Goal: Task Accomplishment & Management: Complete application form

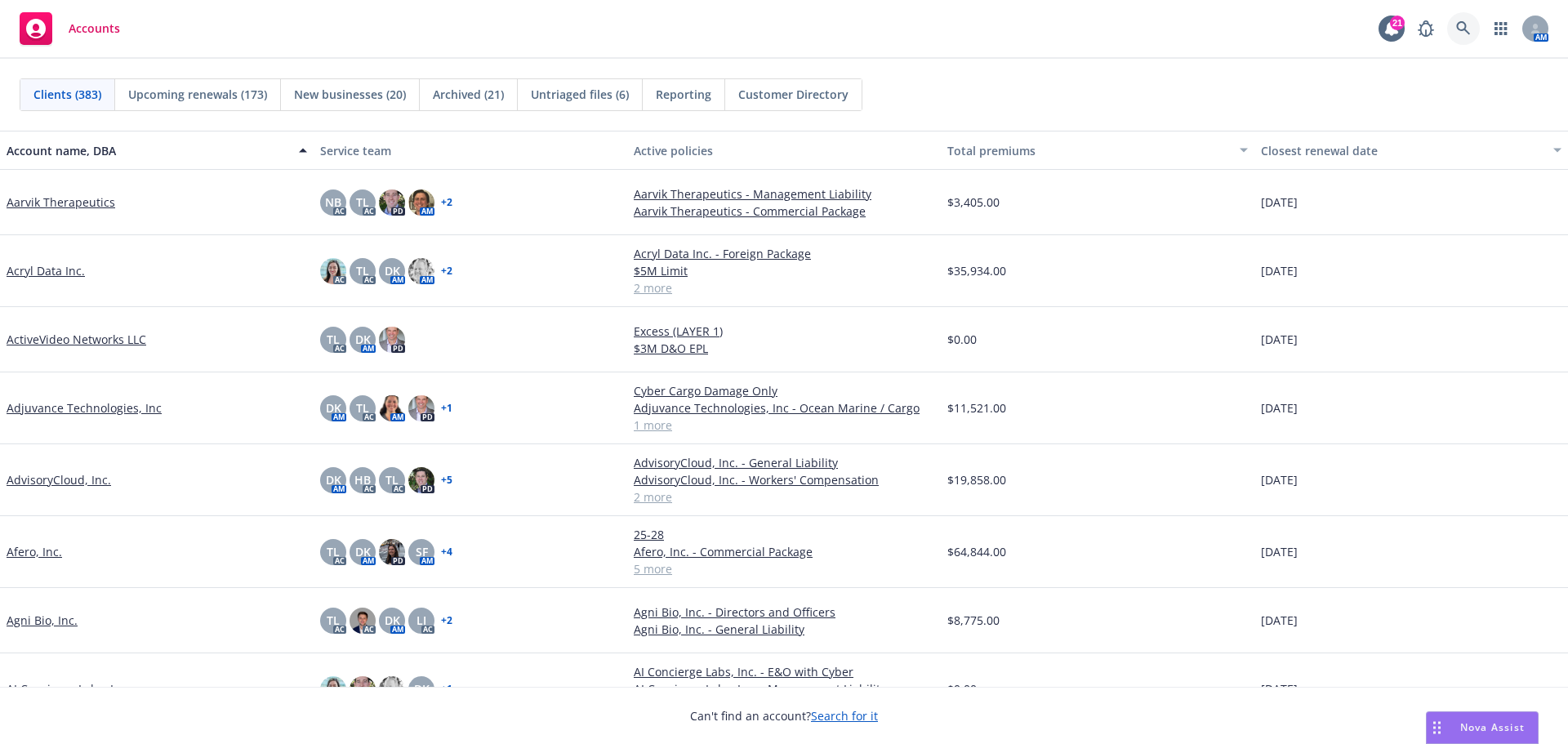
click at [1469, 33] on icon at bounding box center [1463, 28] width 14 height 14
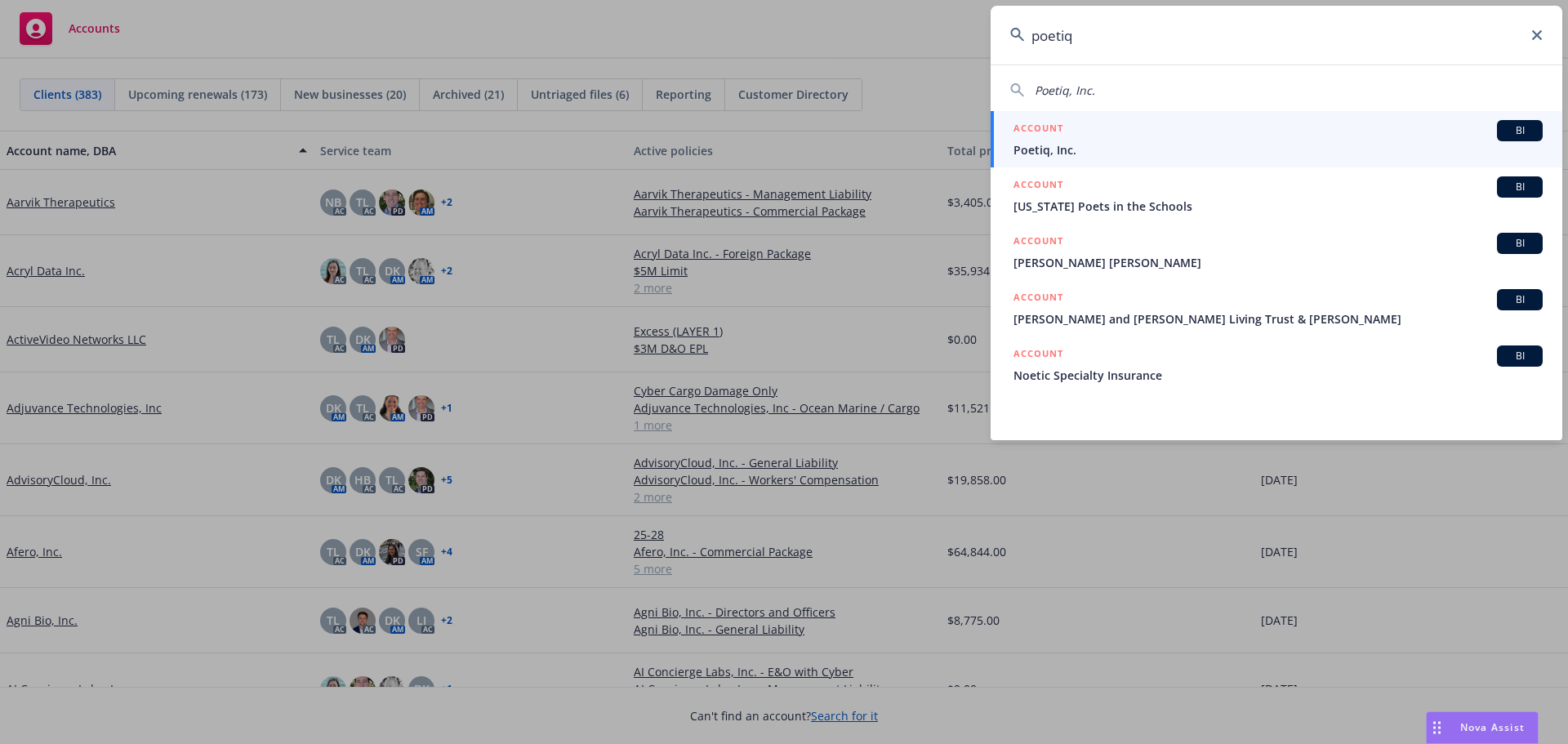
type input "poetiq"
click at [1070, 140] on div "ACCOUNT BI" at bounding box center [1278, 131] width 529 height 22
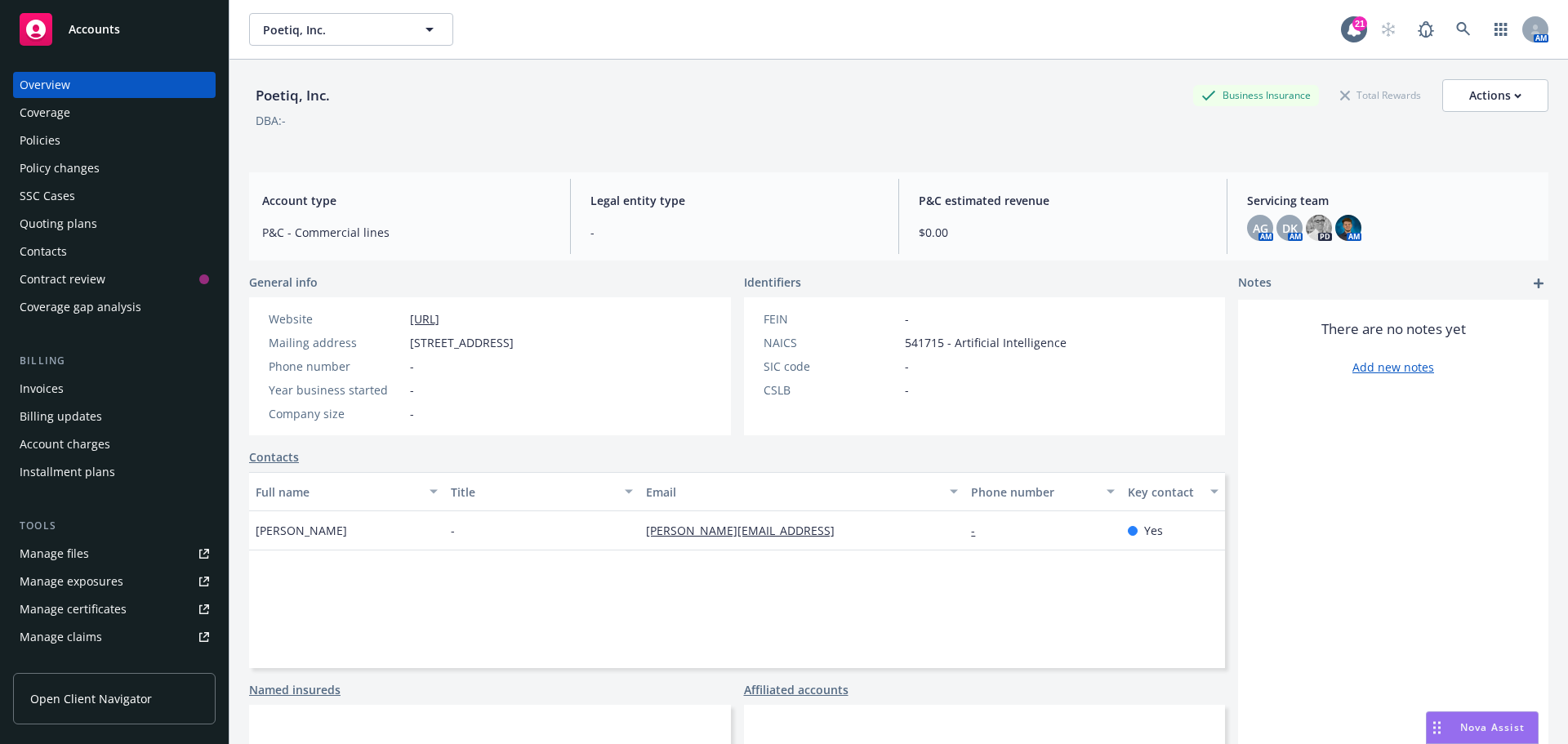
click at [42, 226] on div "Quoting plans" at bounding box center [58, 223] width 77 height 26
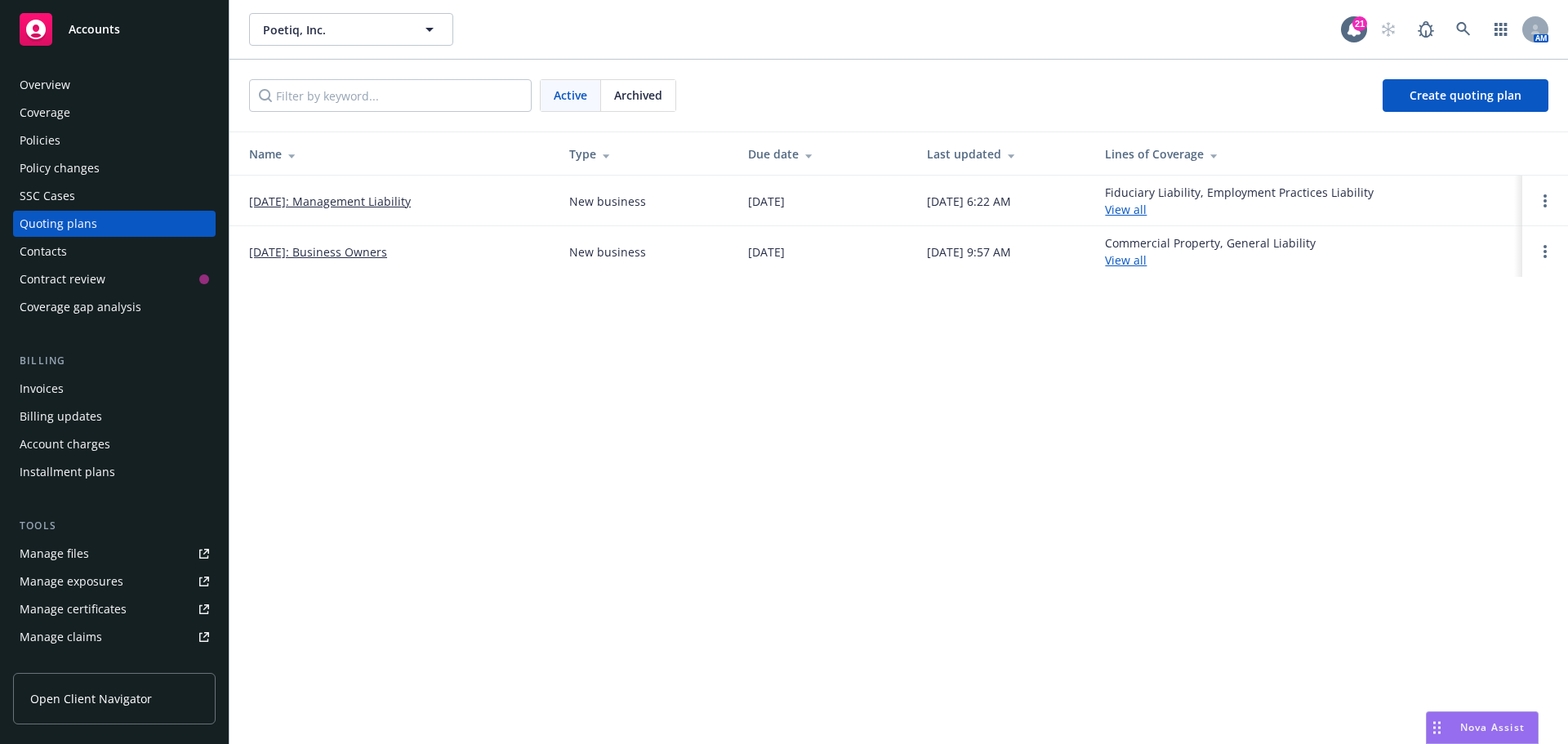
click at [366, 209] on link "09/01/2025: Management Liability" at bounding box center [329, 202] width 162 height 18
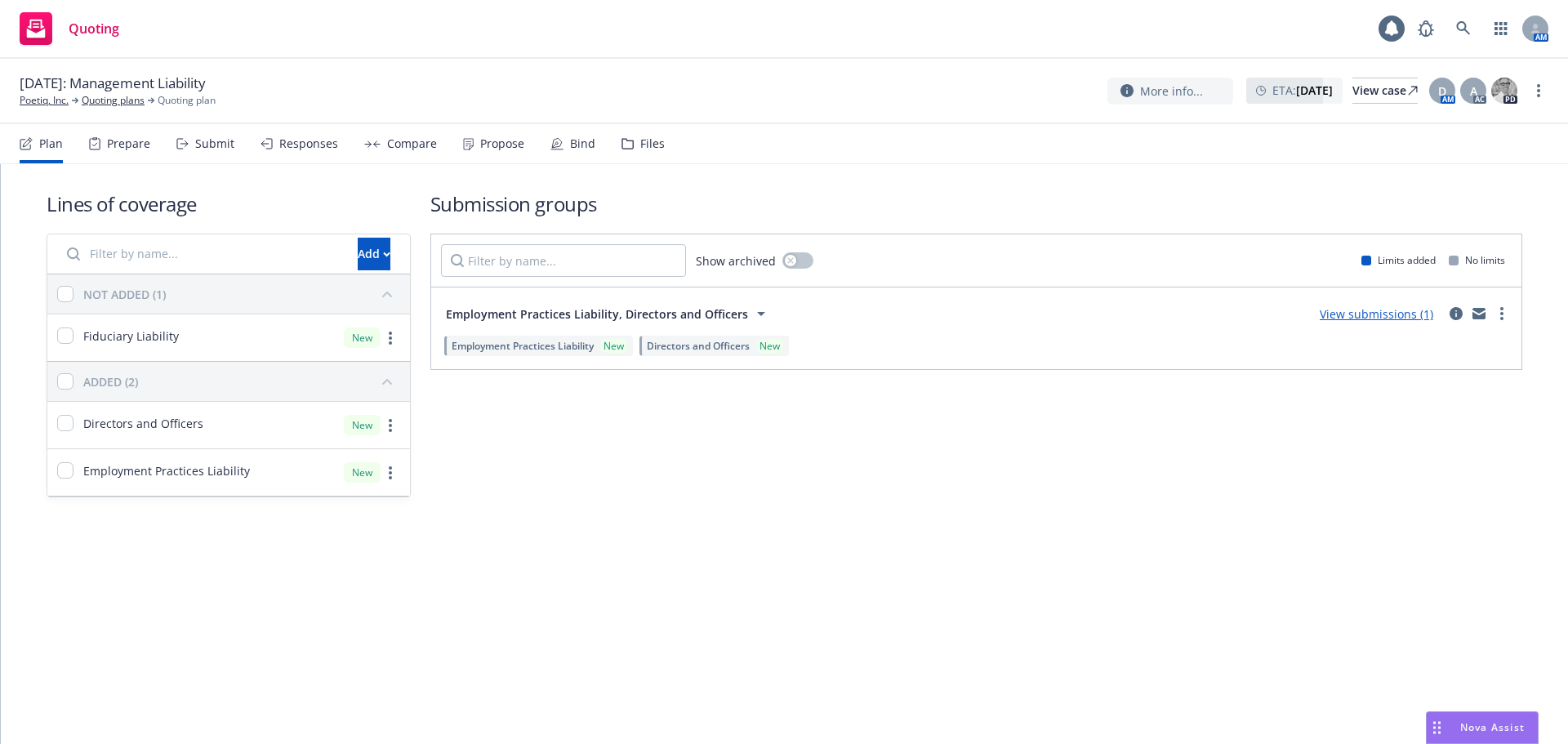
click at [641, 147] on div "Files" at bounding box center [652, 143] width 24 height 13
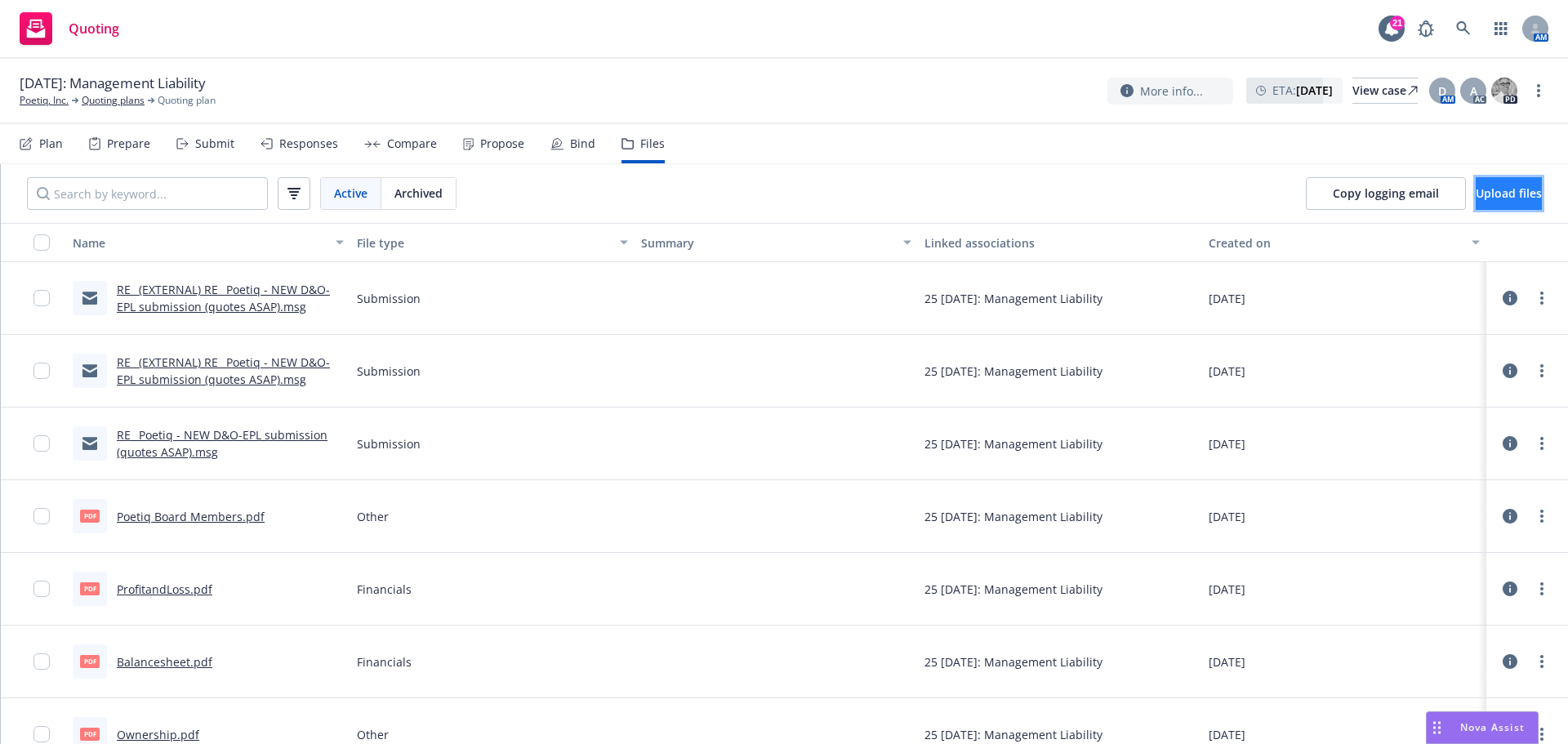
click at [1476, 184] on button "Upload files" at bounding box center [1509, 193] width 67 height 32
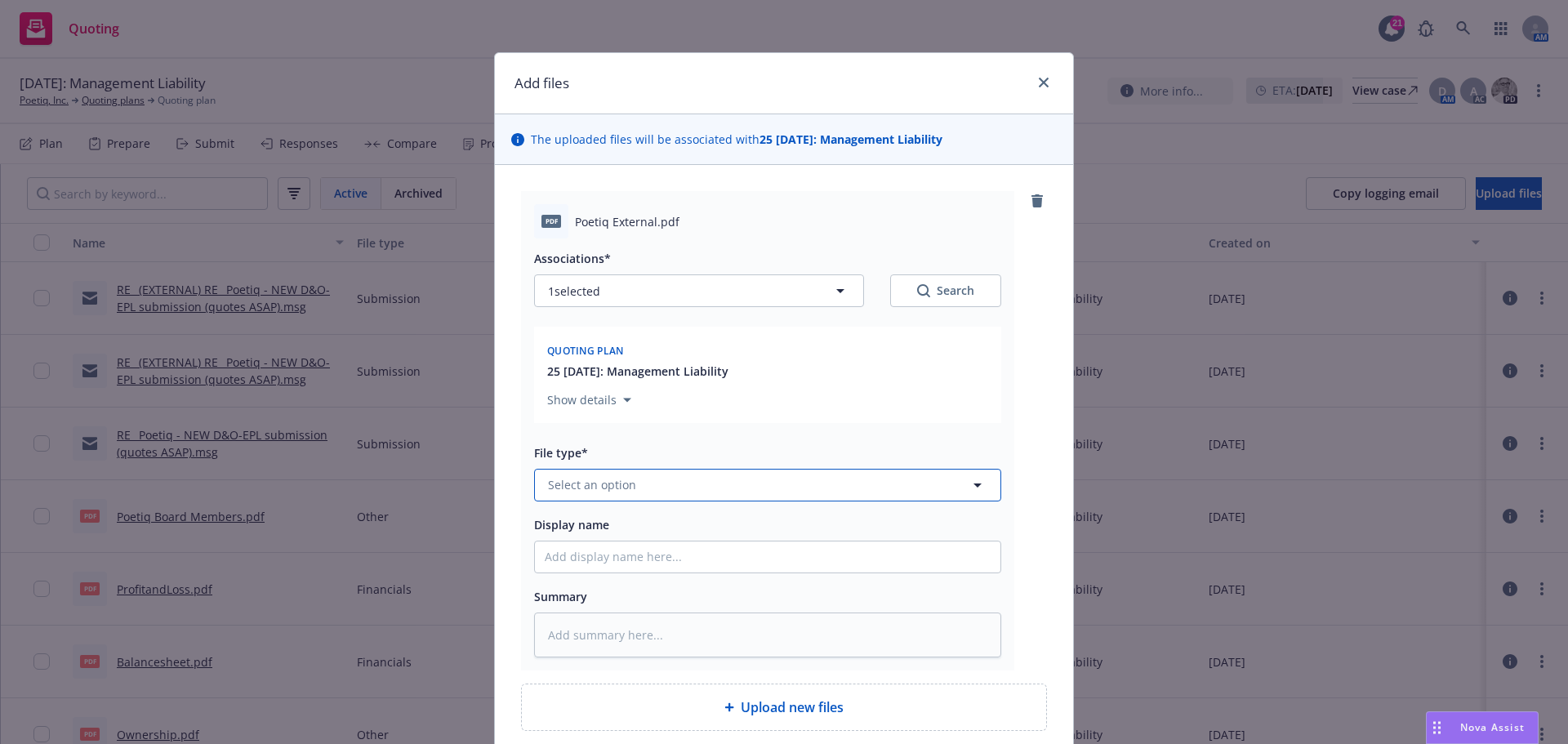
click at [597, 488] on span "Select an option" at bounding box center [593, 485] width 88 height 18
type input "pit"
type textarea "x"
drag, startPoint x: 608, startPoint y: 481, endPoint x: 525, endPoint y: 487, distance: 83.2
click at [525, 487] on div "pdf Poetiq External.pdf Associations* 1 selected Search Quoting plan 25 09/01/2…" at bounding box center [768, 431] width 494 height 480
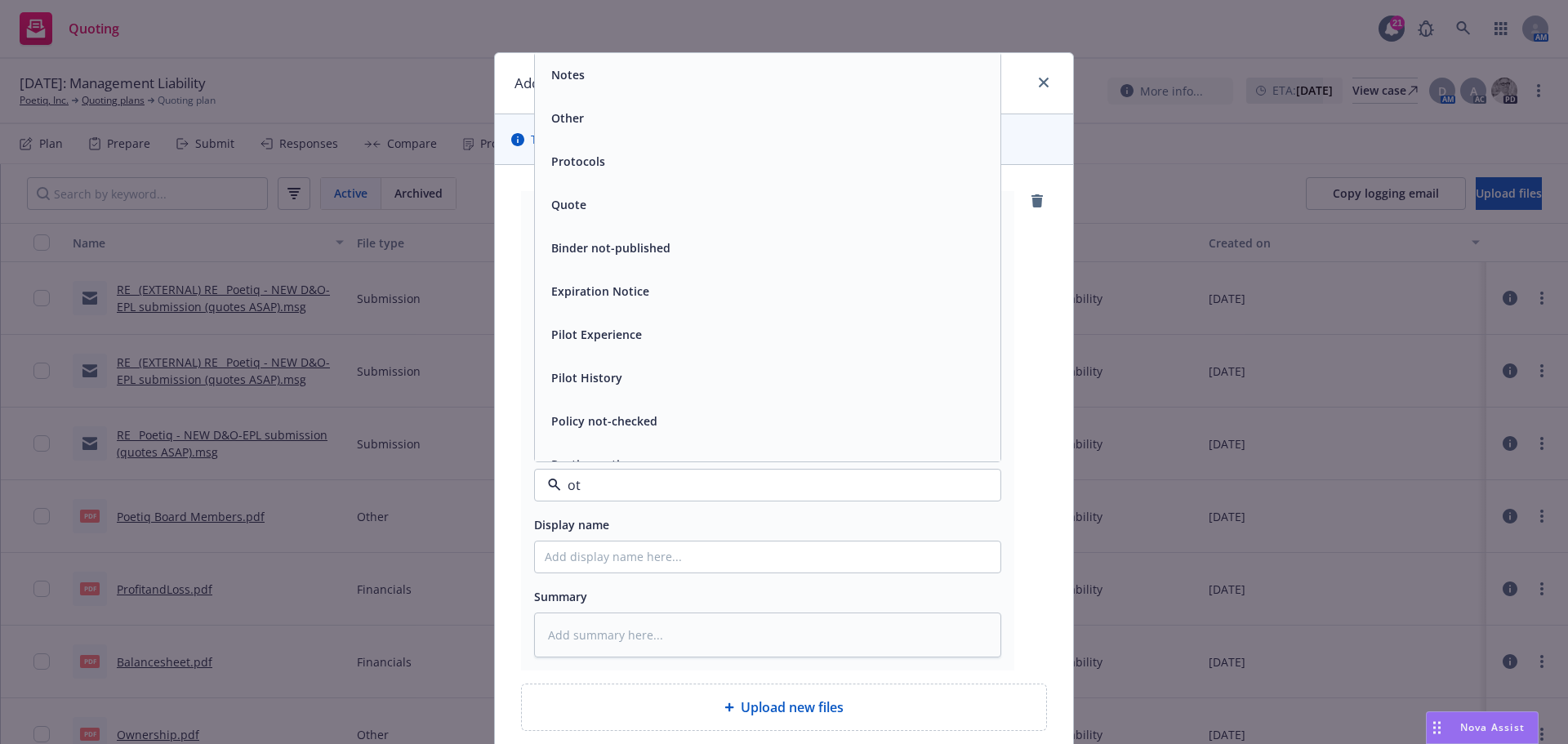
type input "oth"
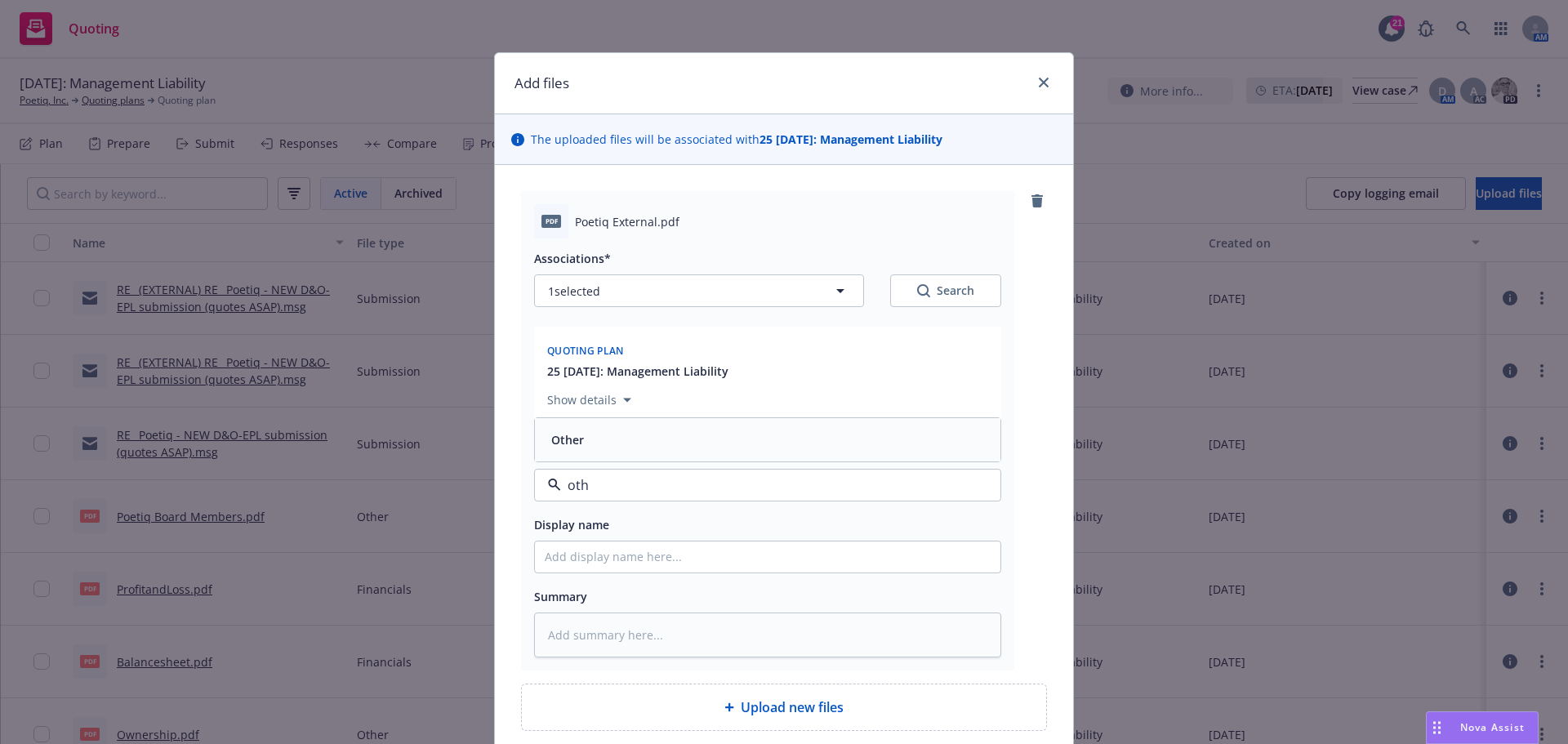
click at [566, 442] on span "Other" at bounding box center [567, 440] width 32 height 18
click at [598, 565] on input "Display name" at bounding box center [767, 557] width 465 height 31
type textarea "x"
type input "P"
type textarea "x"
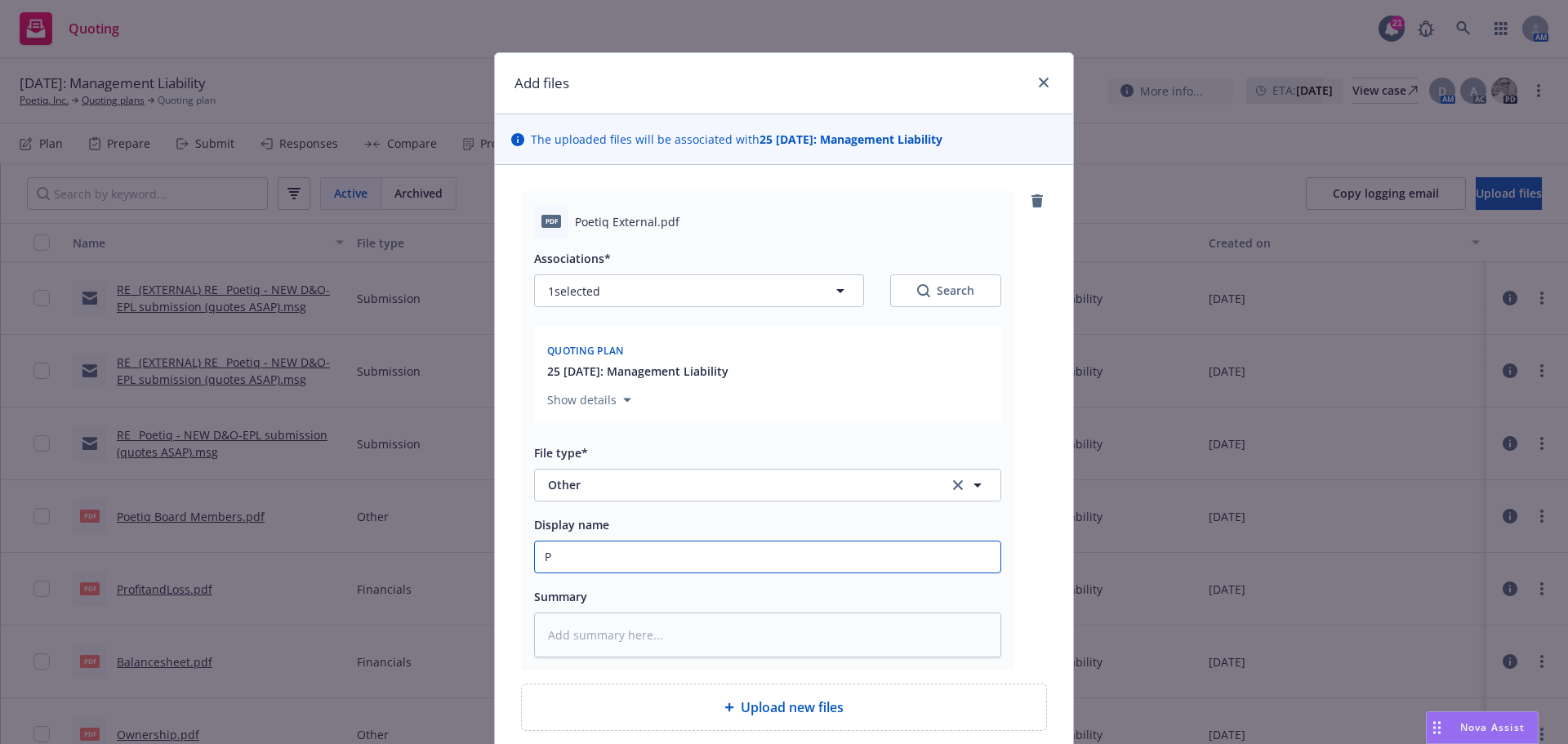
type input "Pi"
type textarea "x"
type input "Pit"
type textarea "x"
type input "Pitc"
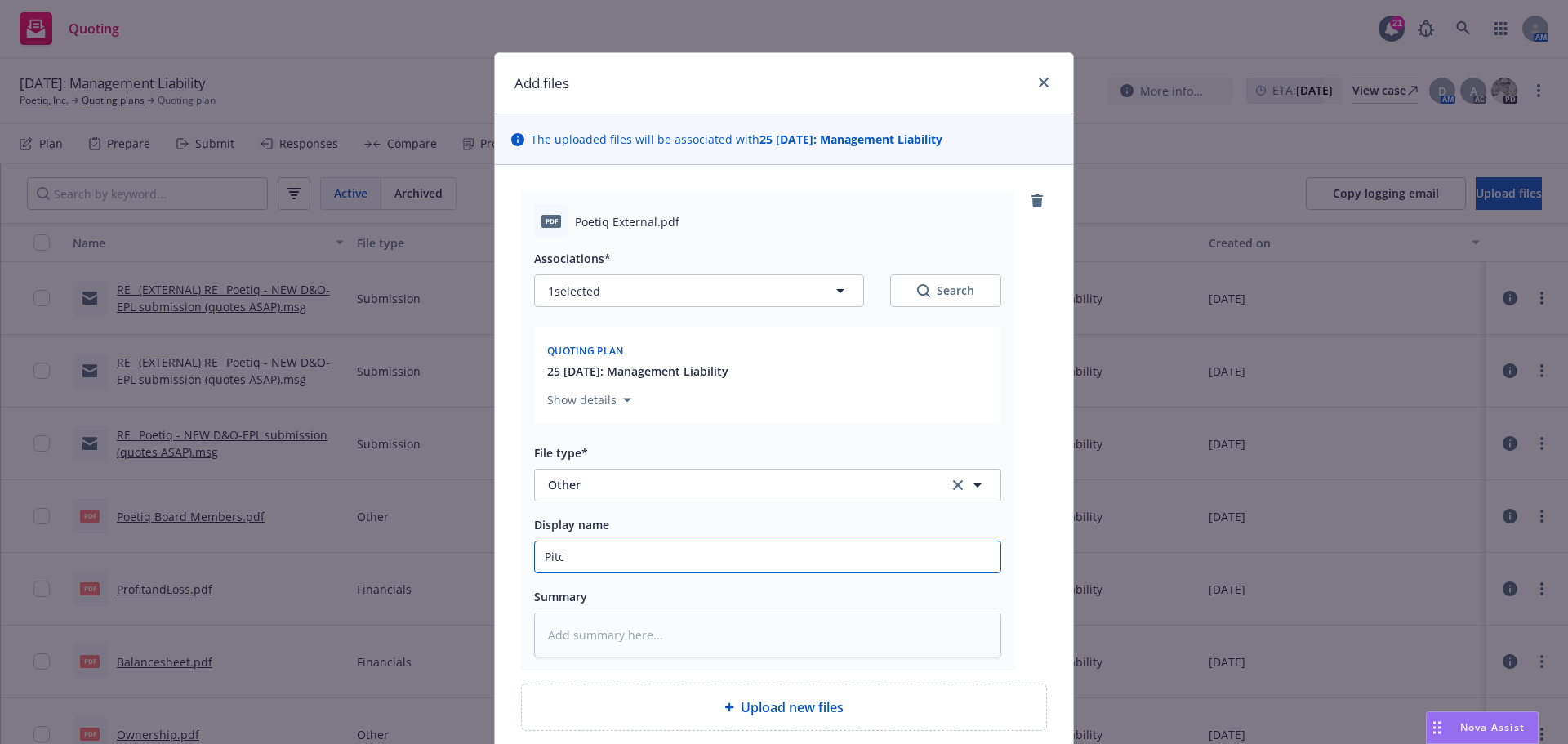
type textarea "x"
type input "Pitch"
type textarea "x"
type input "Pitch"
type textarea "x"
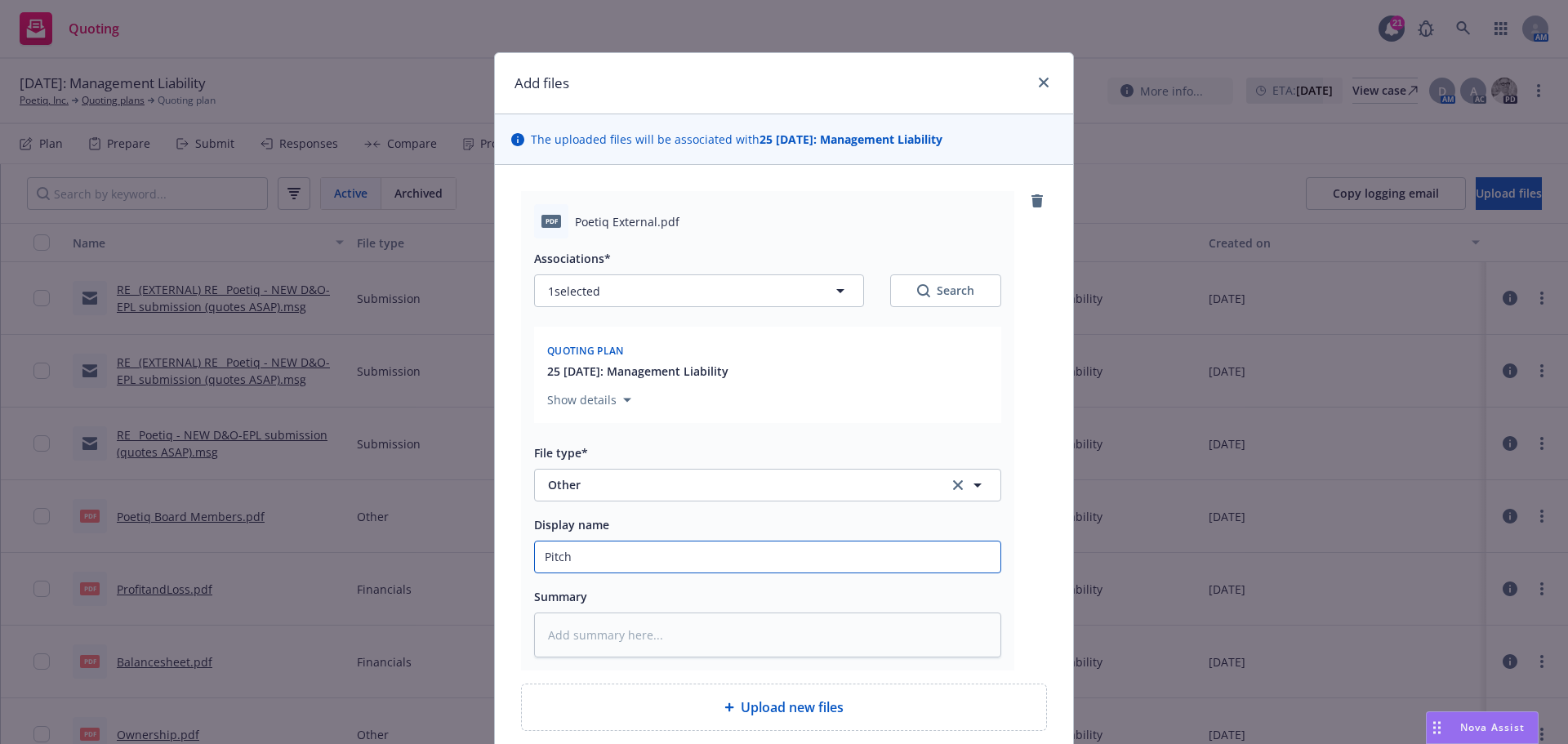
type input "Pitch D"
type textarea "x"
type input "Pitch De"
type textarea "x"
type input "Pitch Dec"
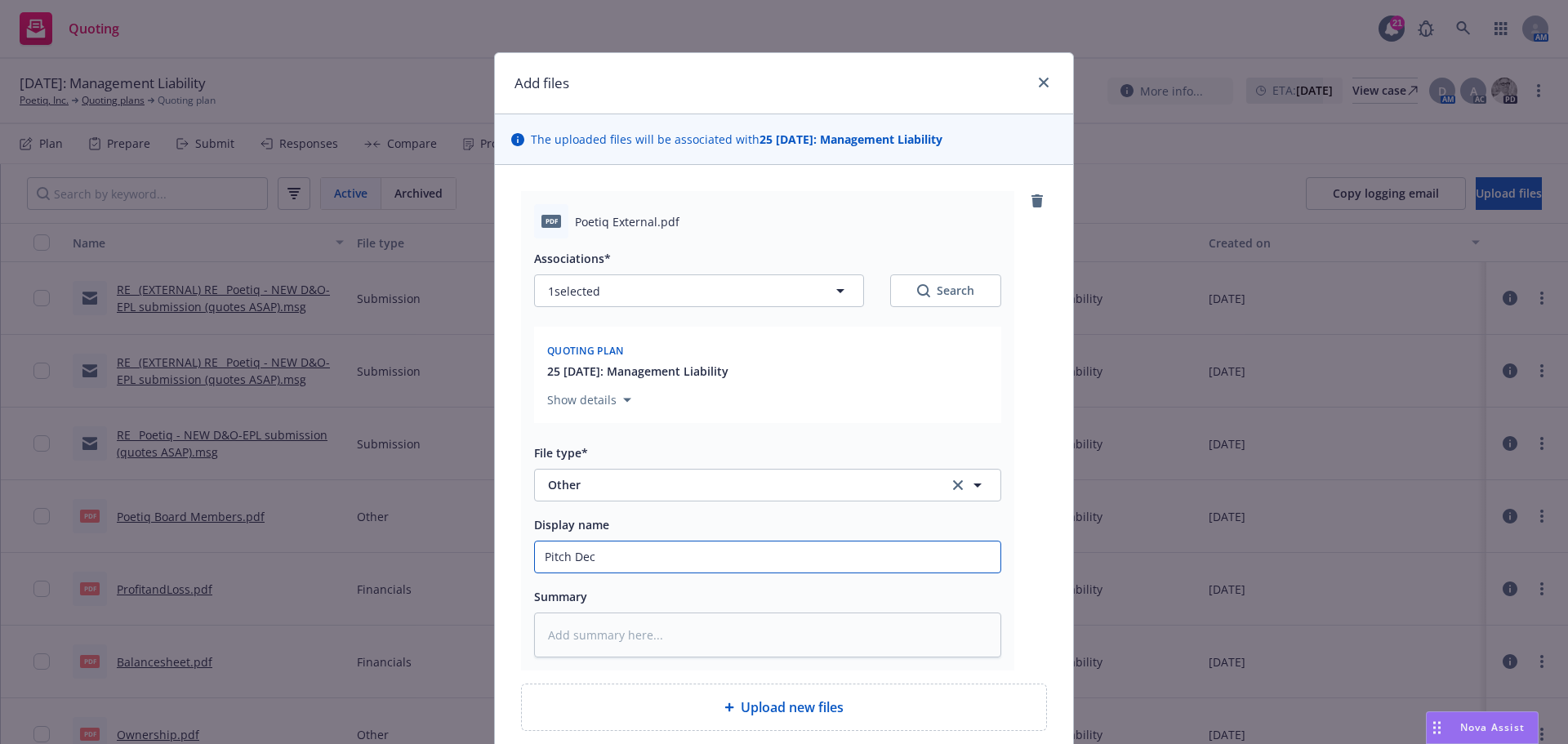
type textarea "x"
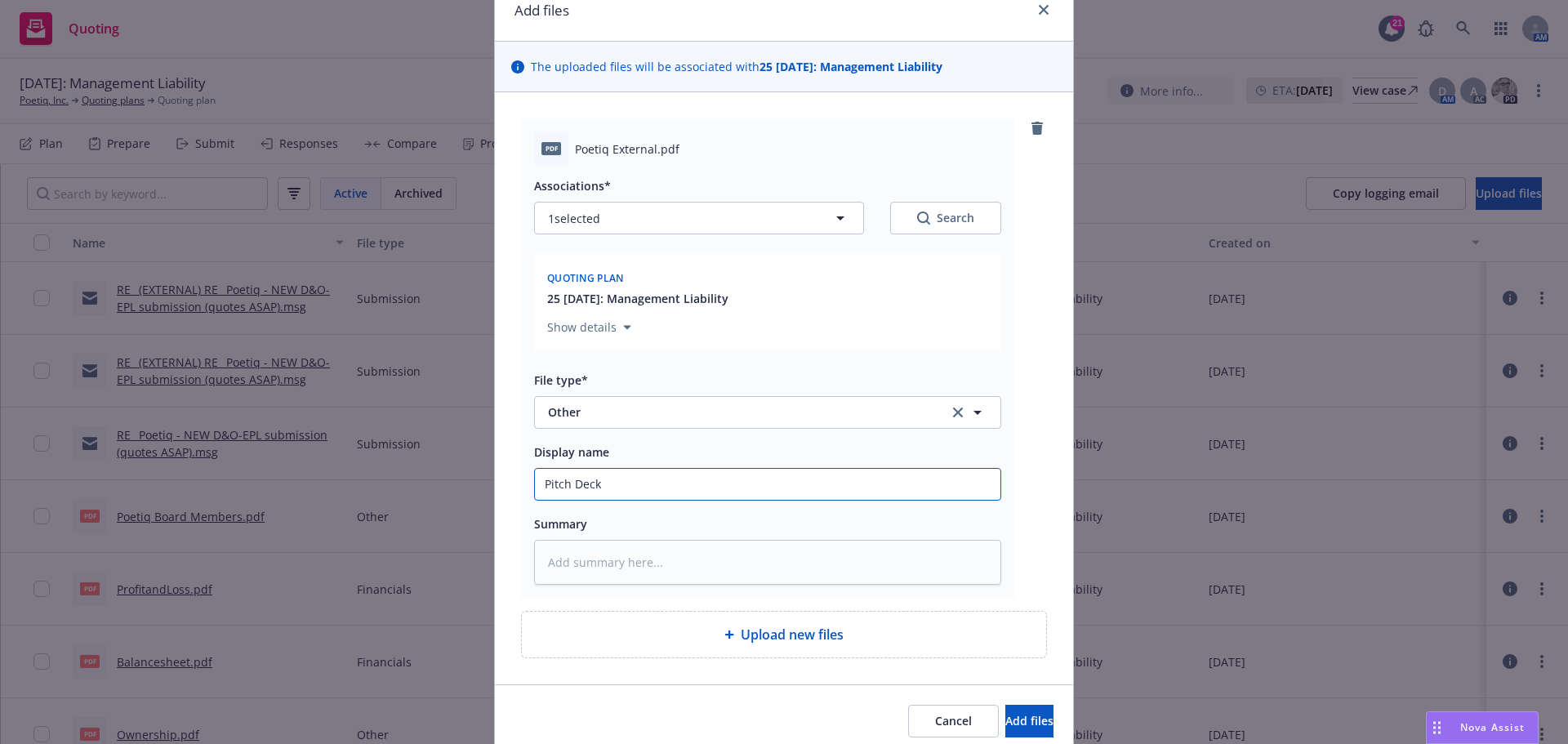
scroll to position [139, 0]
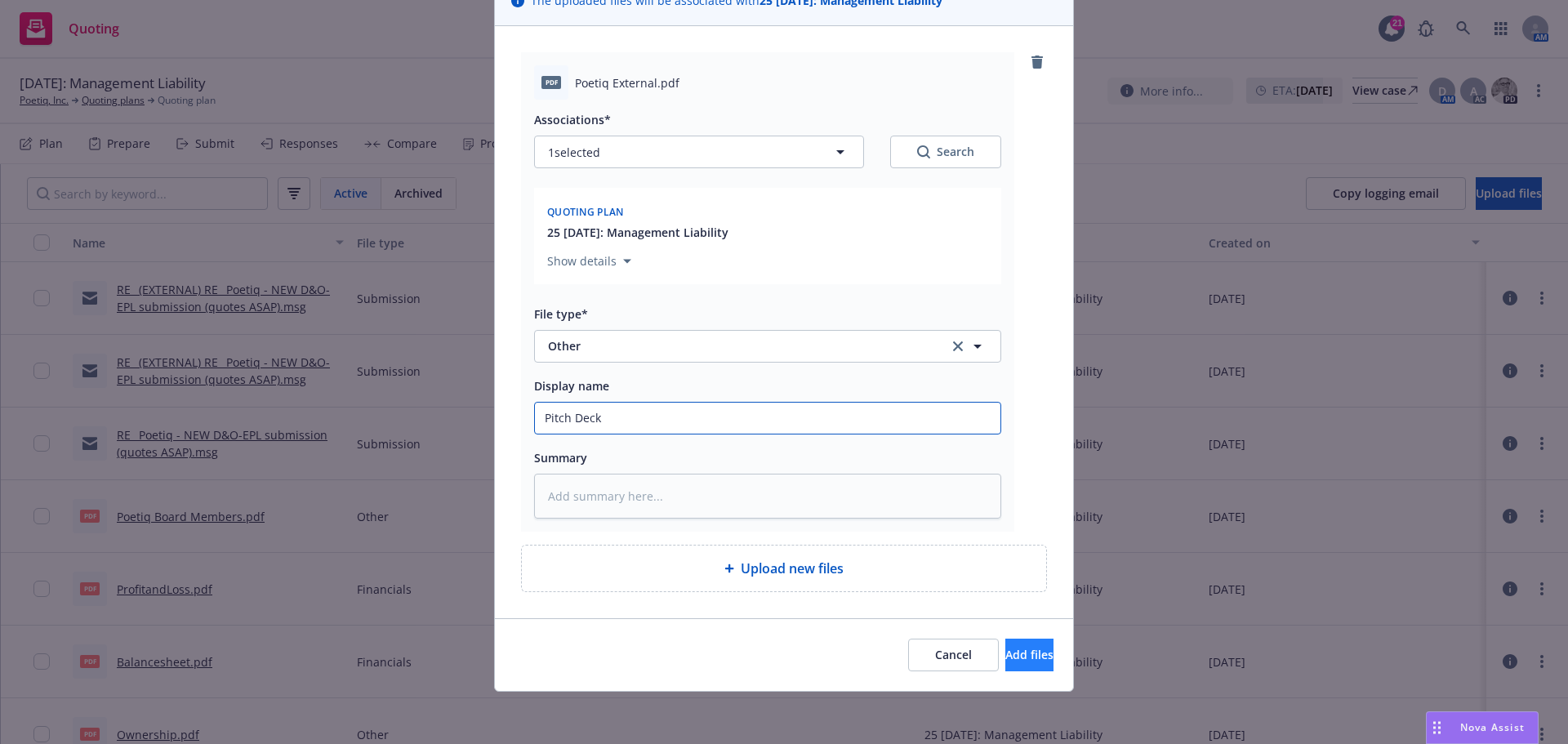
type input "Pitch Deck"
click at [1017, 662] on span "Add files" at bounding box center [1029, 655] width 48 height 16
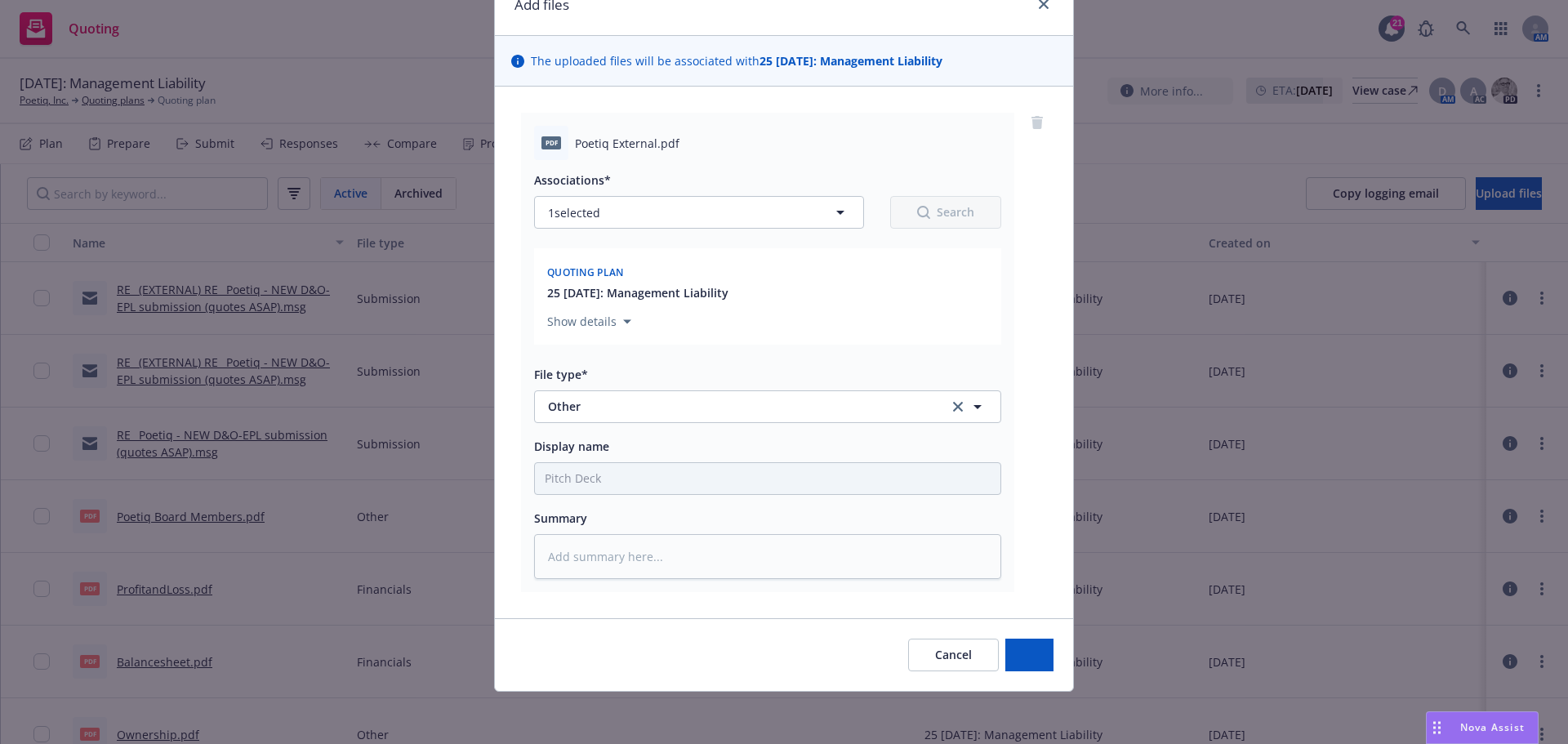
scroll to position [78, 0]
type textarea "x"
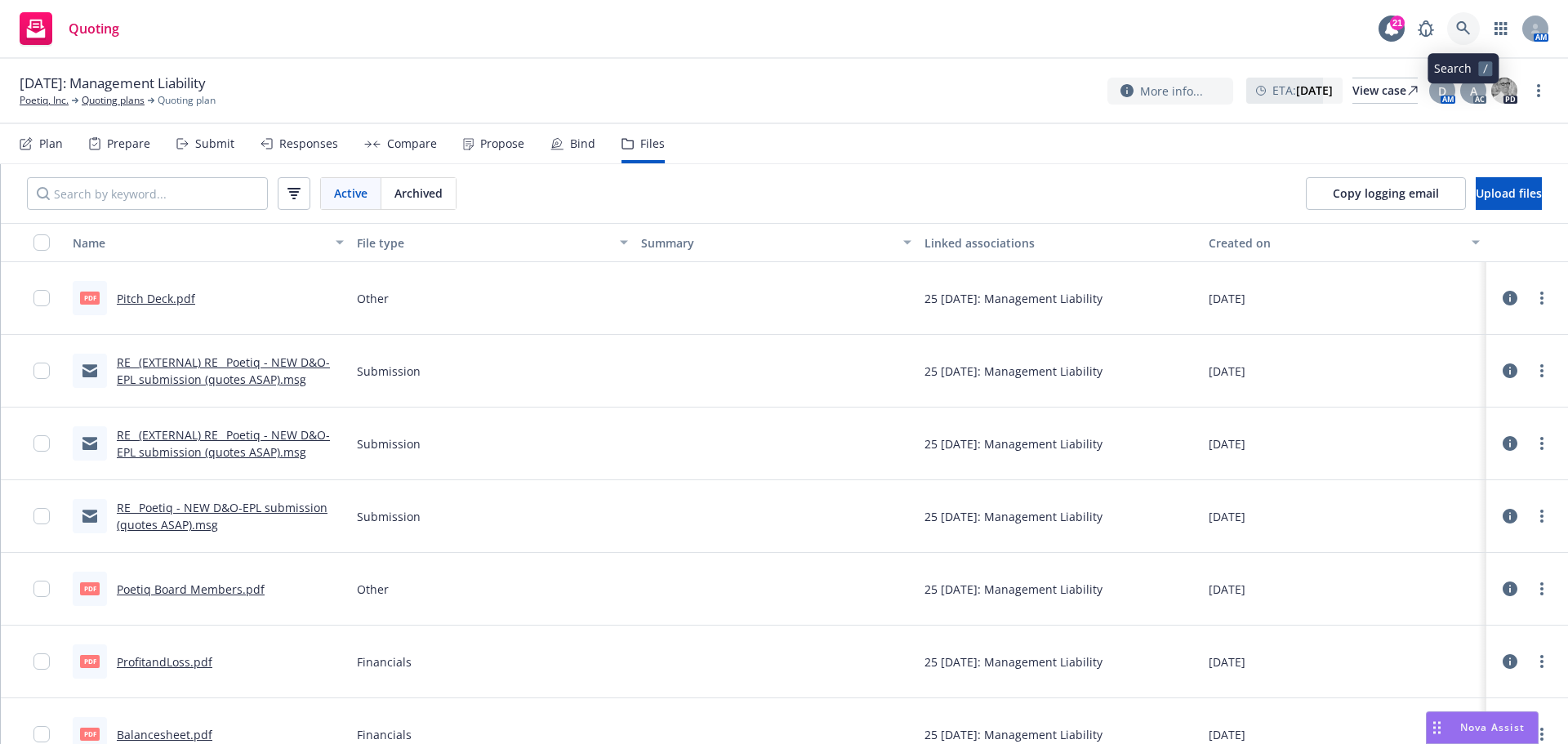
click at [1464, 25] on icon at bounding box center [1463, 28] width 15 height 15
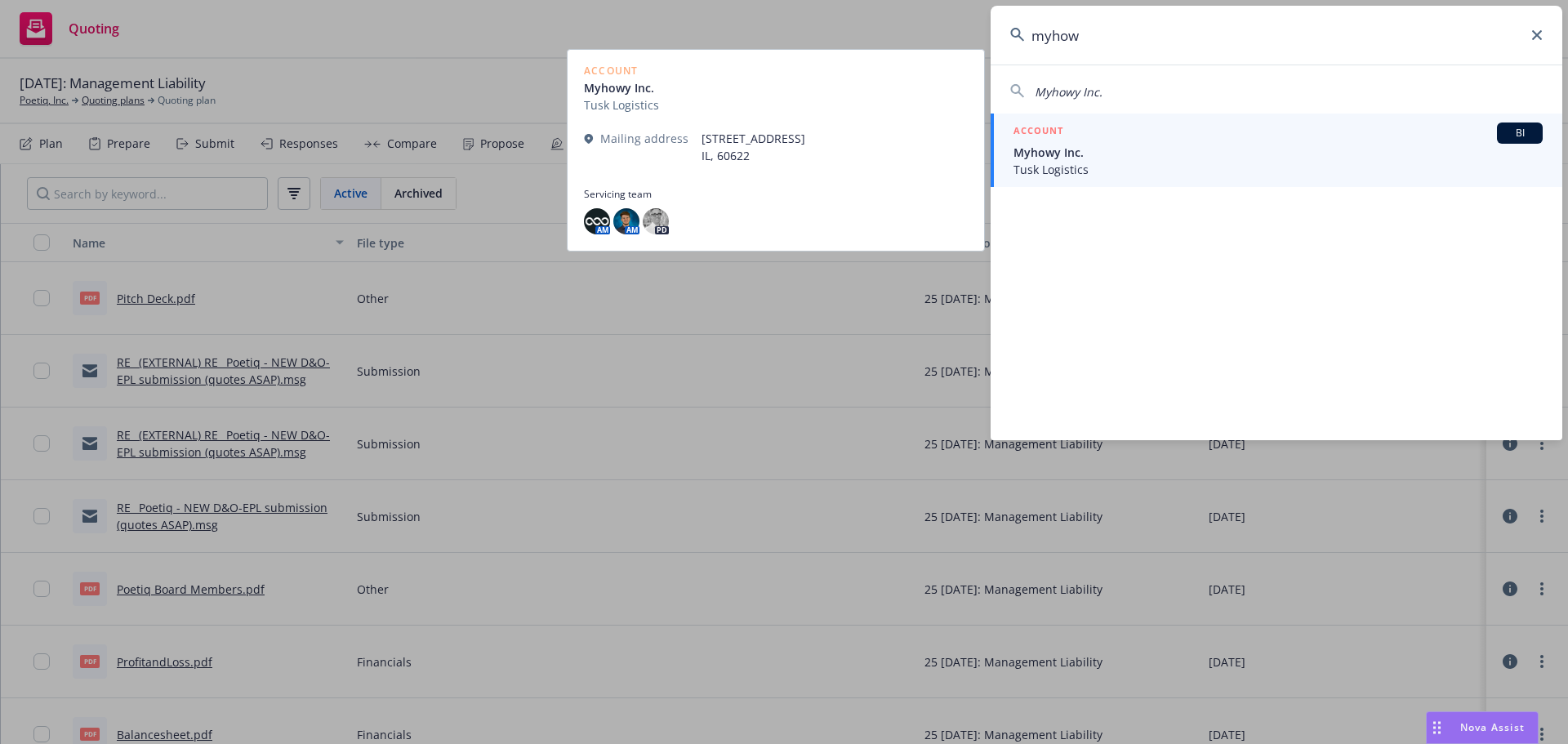
type input "myhow"
click at [1054, 160] on span "Myhowy Inc." at bounding box center [1278, 153] width 529 height 18
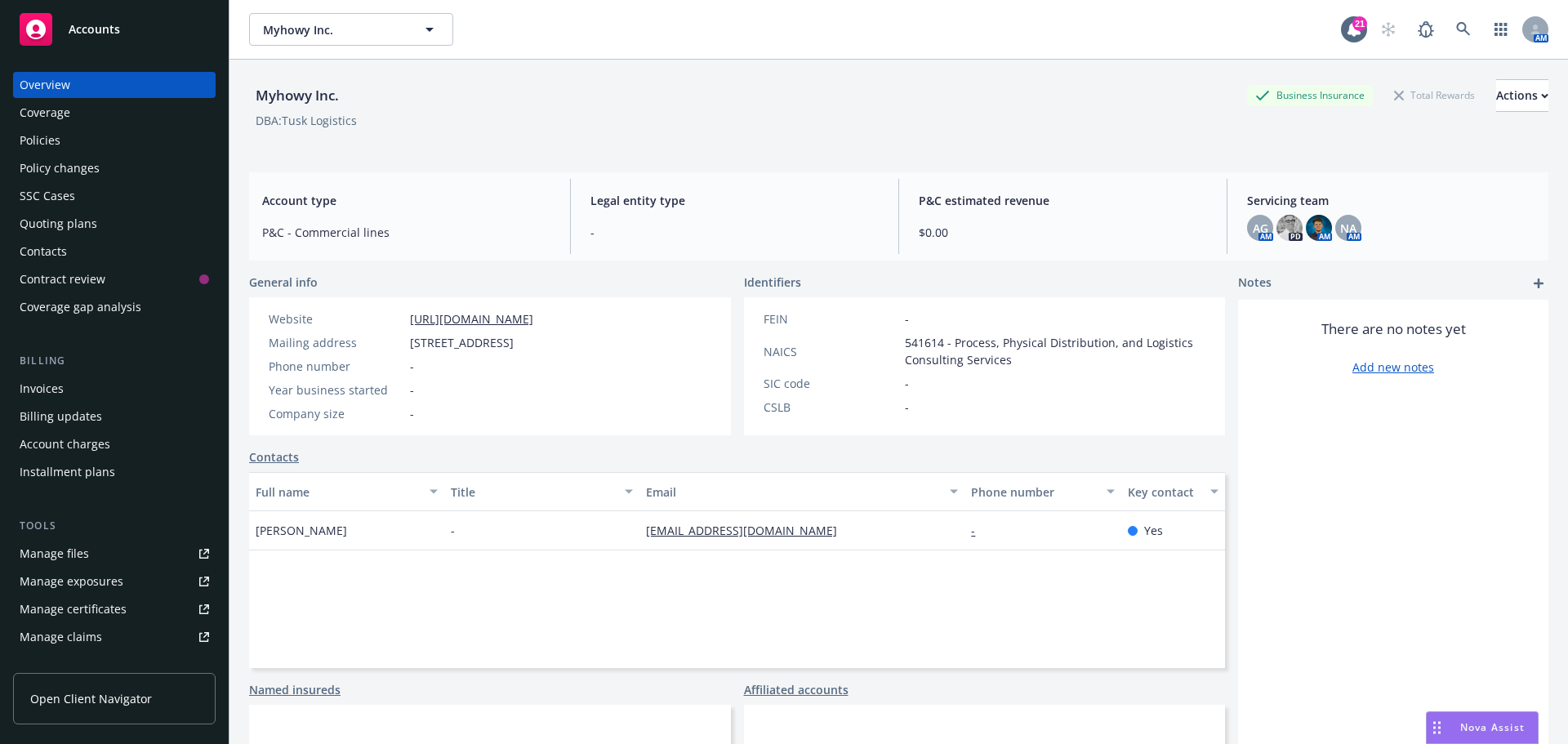
click at [56, 194] on div "SSC Cases" at bounding box center [47, 196] width 56 height 26
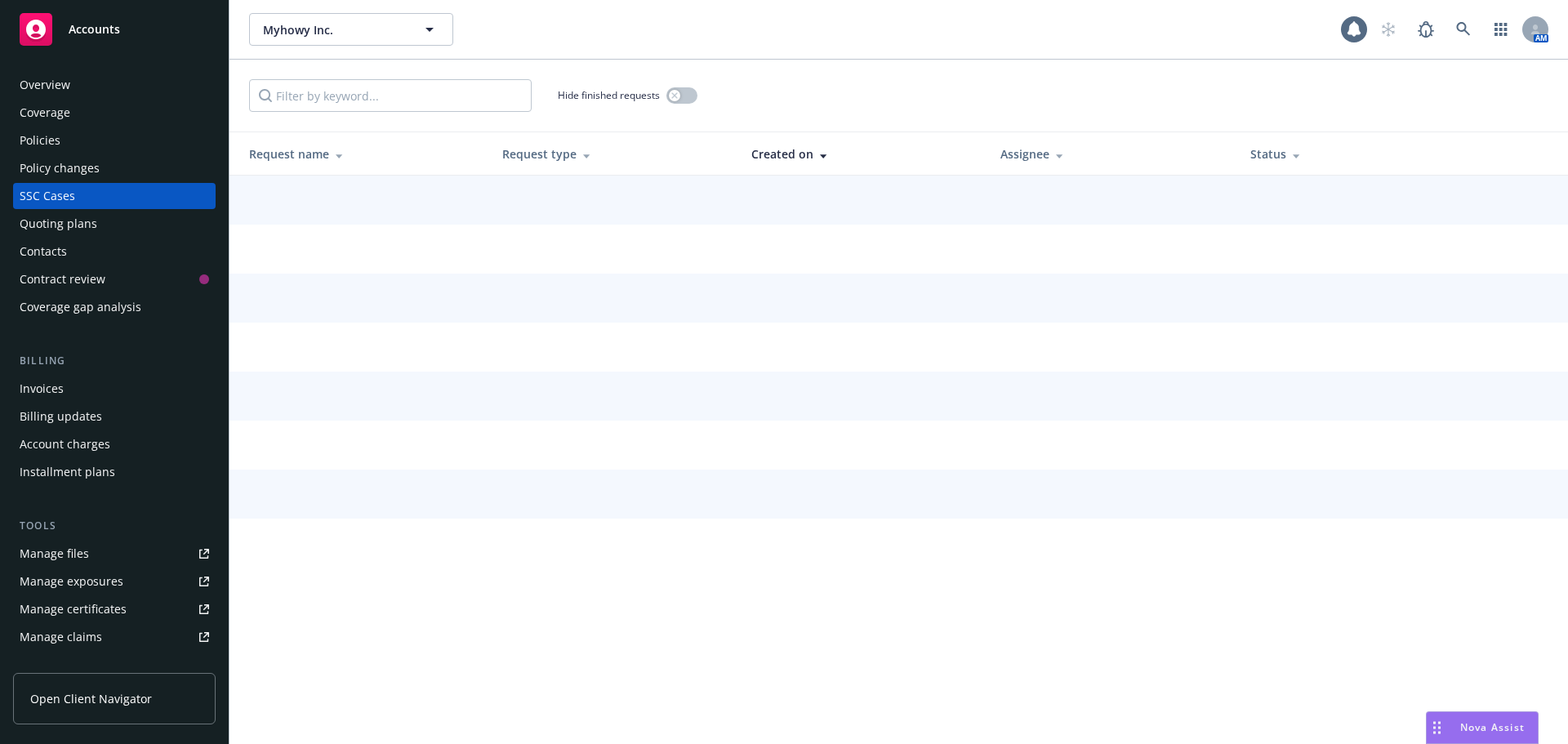
click at [42, 226] on div "Quoting plans" at bounding box center [58, 223] width 77 height 26
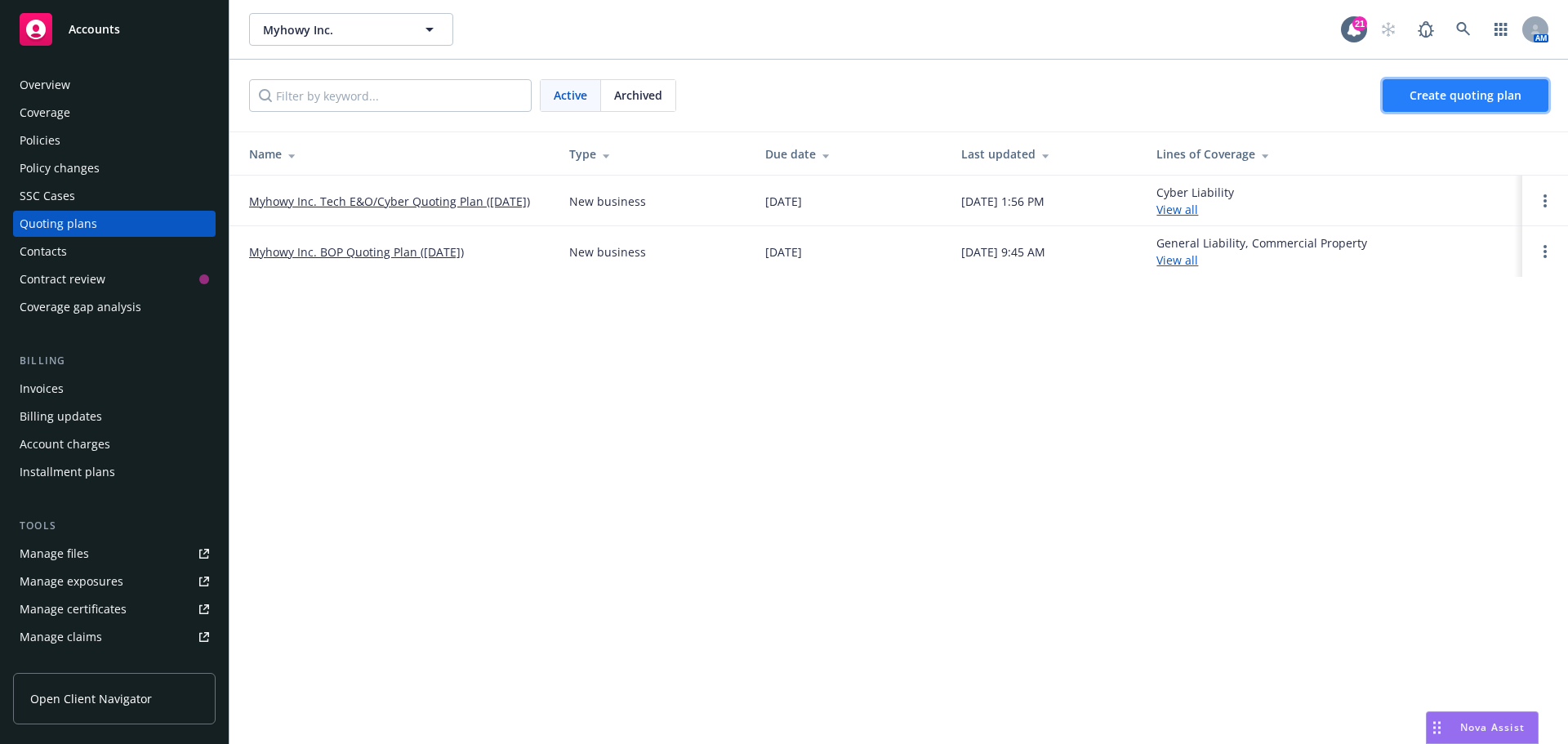
click at [1454, 97] on span "Create quoting plan" at bounding box center [1466, 95] width 112 height 16
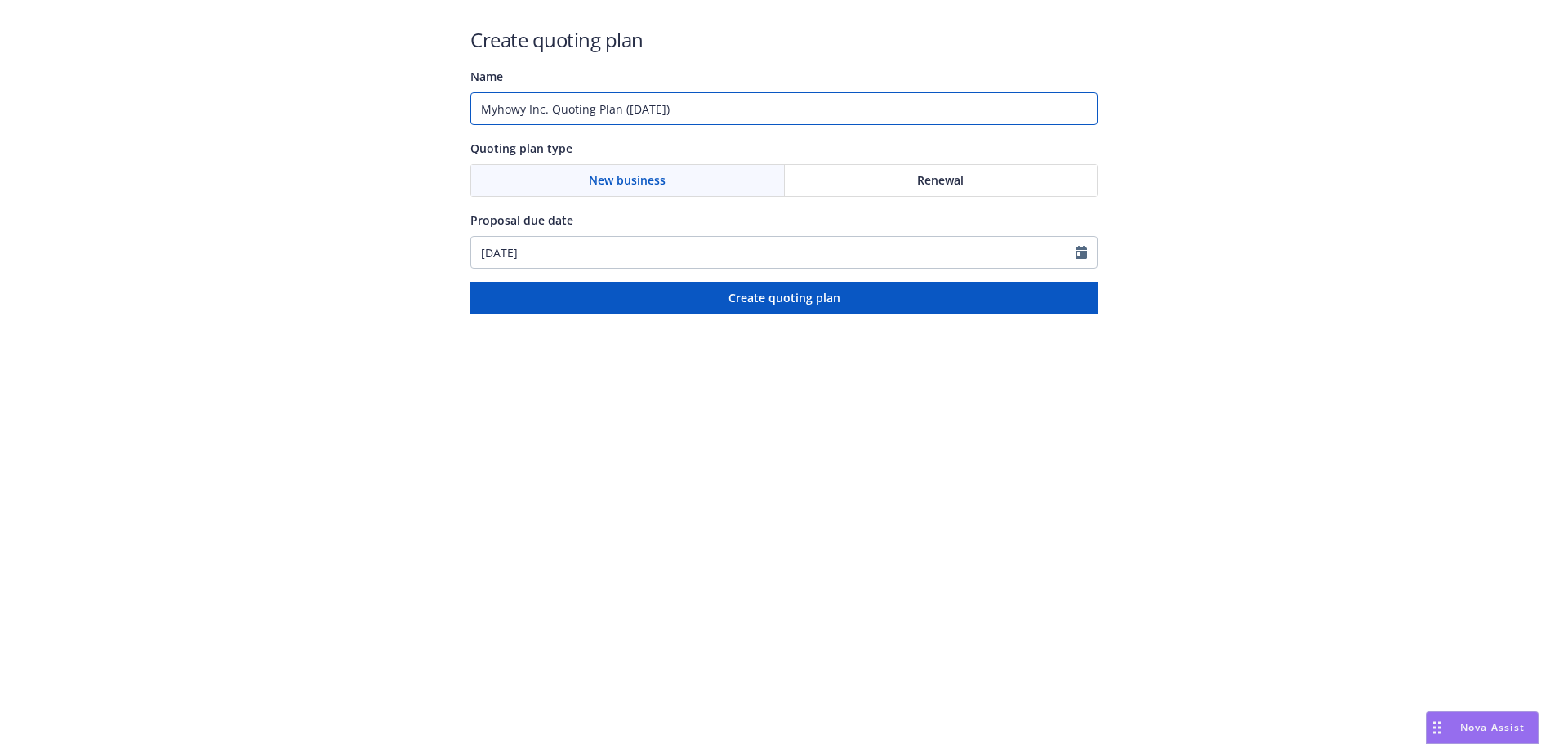
click at [551, 111] on input "Myhowy Inc. Quoting Plan ([DATE])" at bounding box center [784, 108] width 628 height 32
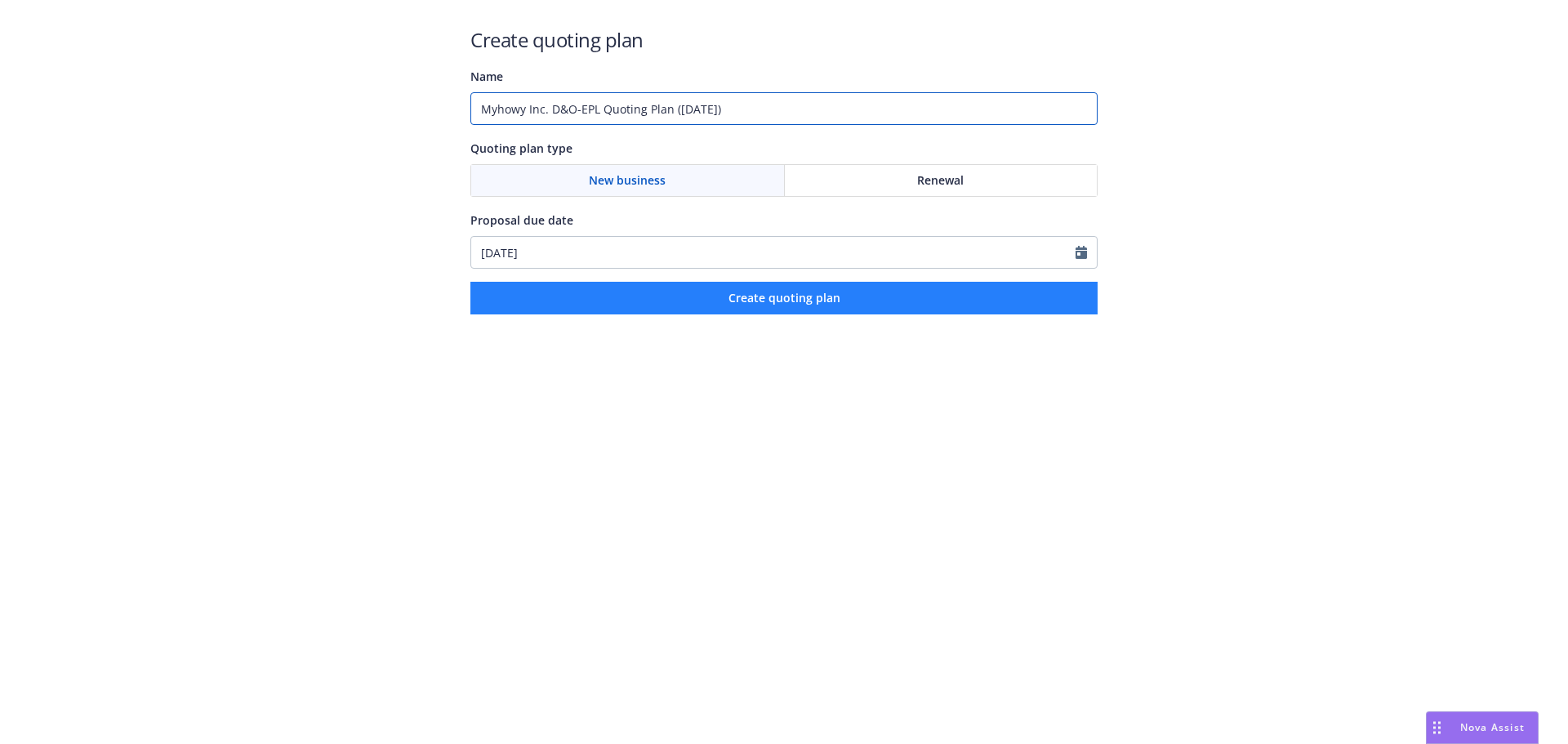
type input "Myhowy Inc. D&O-EPL Quoting Plan ([DATE])"
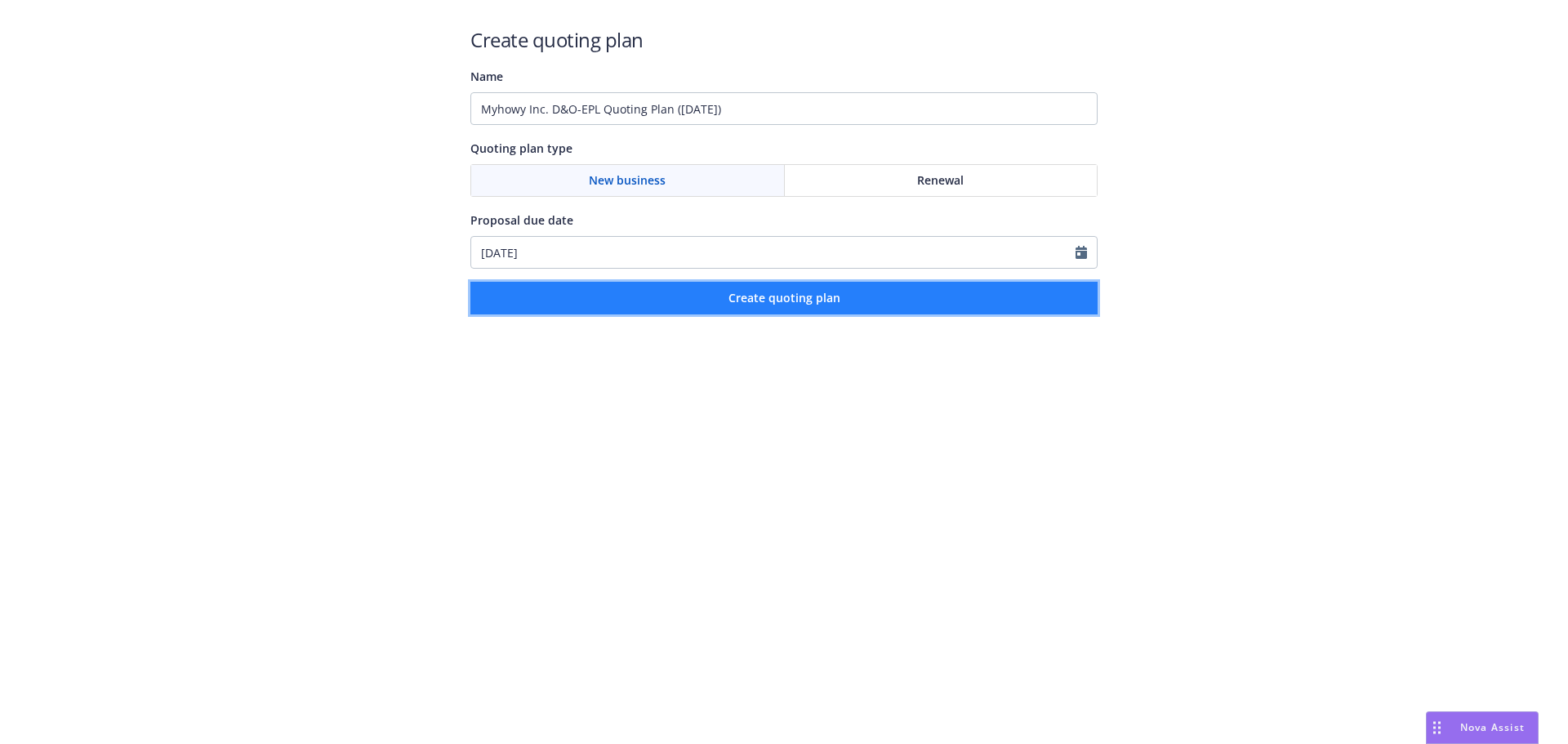
click at [812, 311] on button "Create quoting plan" at bounding box center [784, 298] width 628 height 32
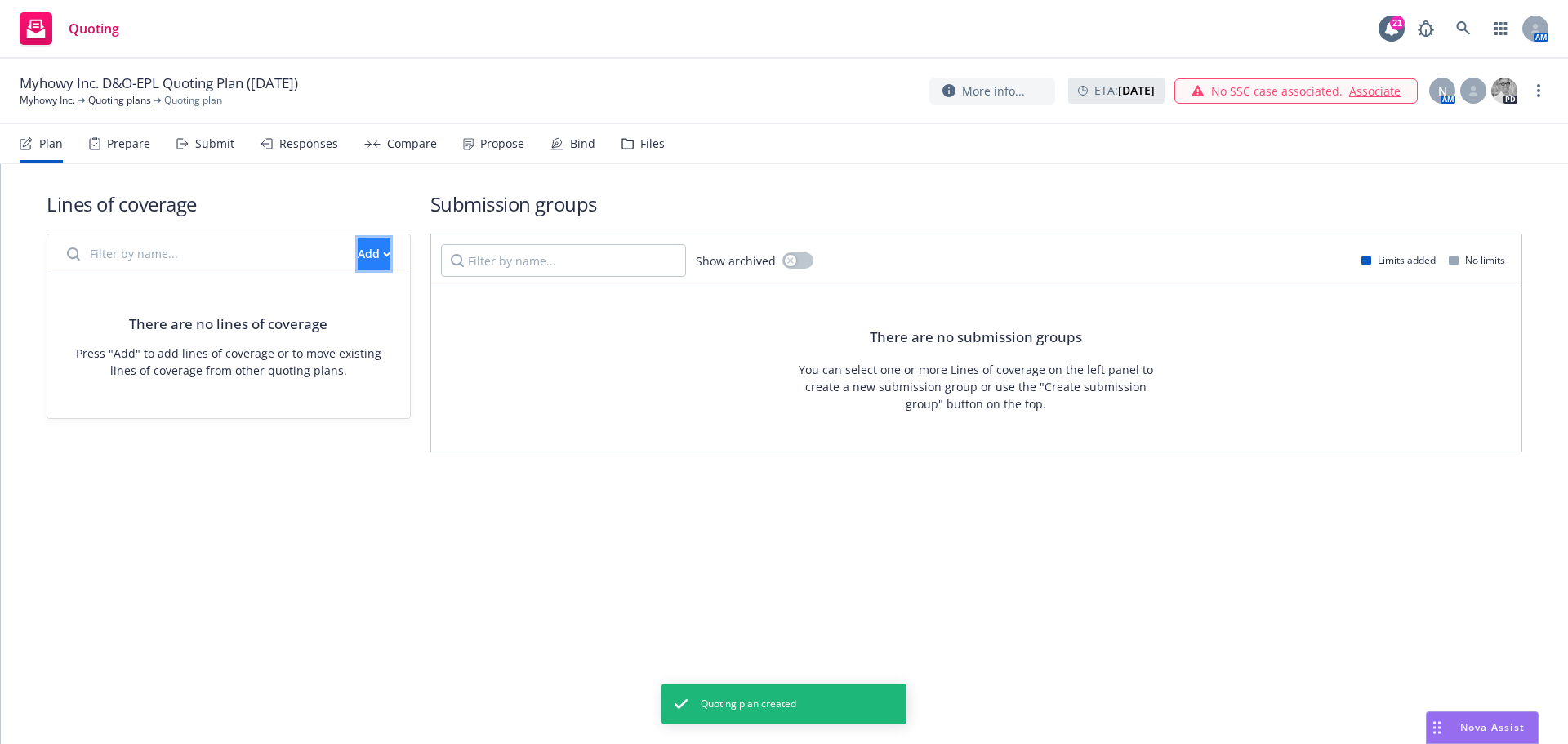
click at [357, 249] on button "Add" at bounding box center [373, 254] width 32 height 32
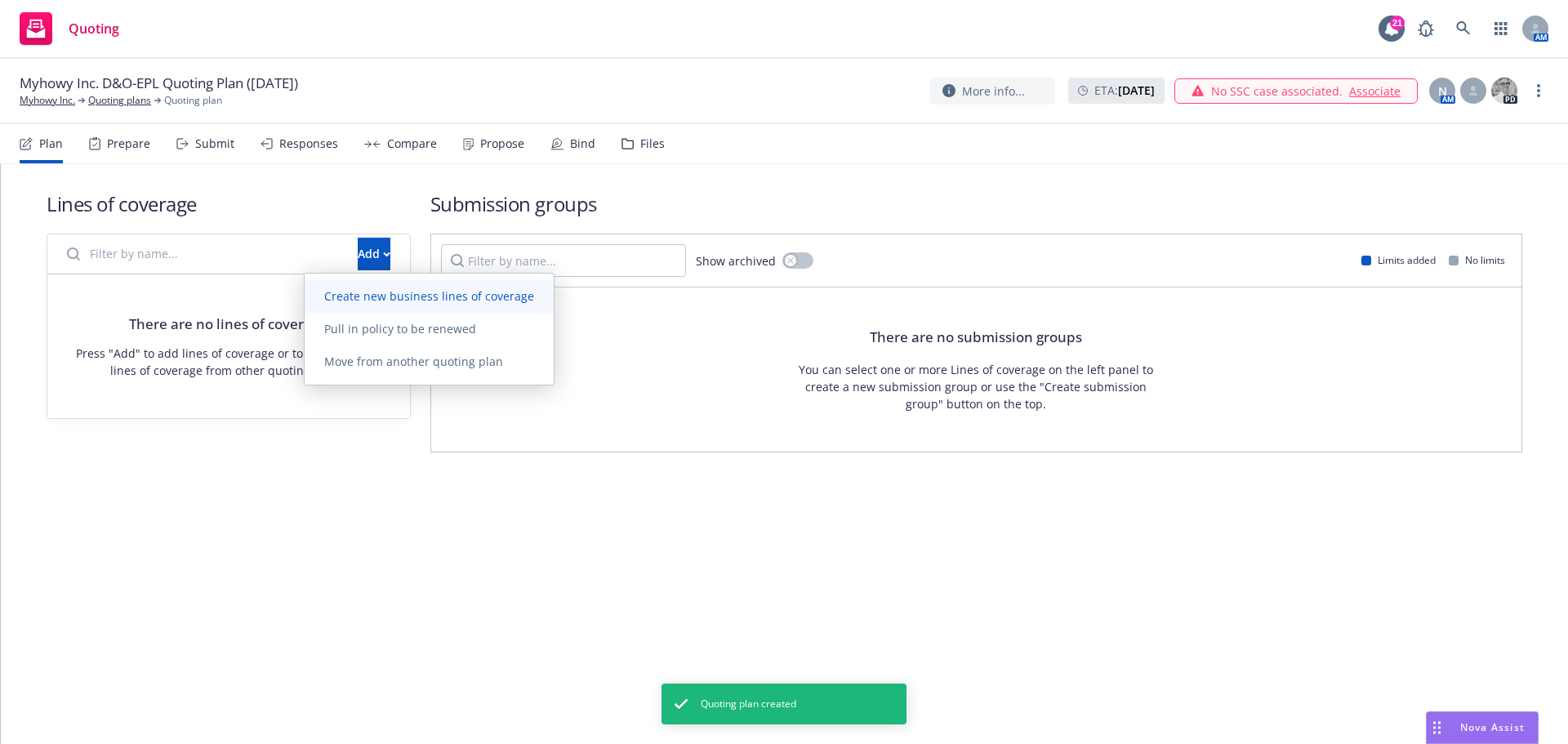
click at [361, 294] on span "Create new business lines of coverage" at bounding box center [429, 296] width 249 height 16
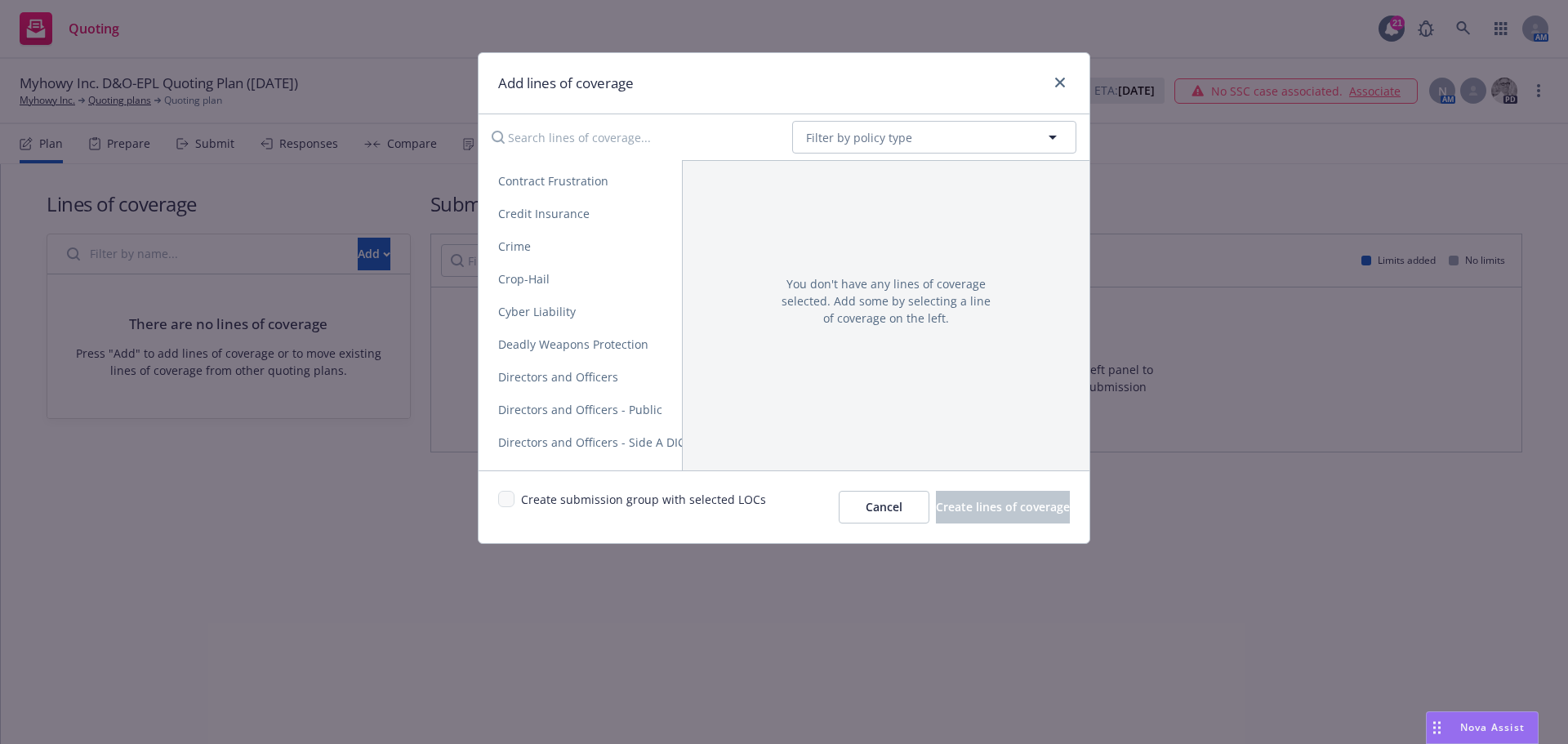
scroll to position [735, 0]
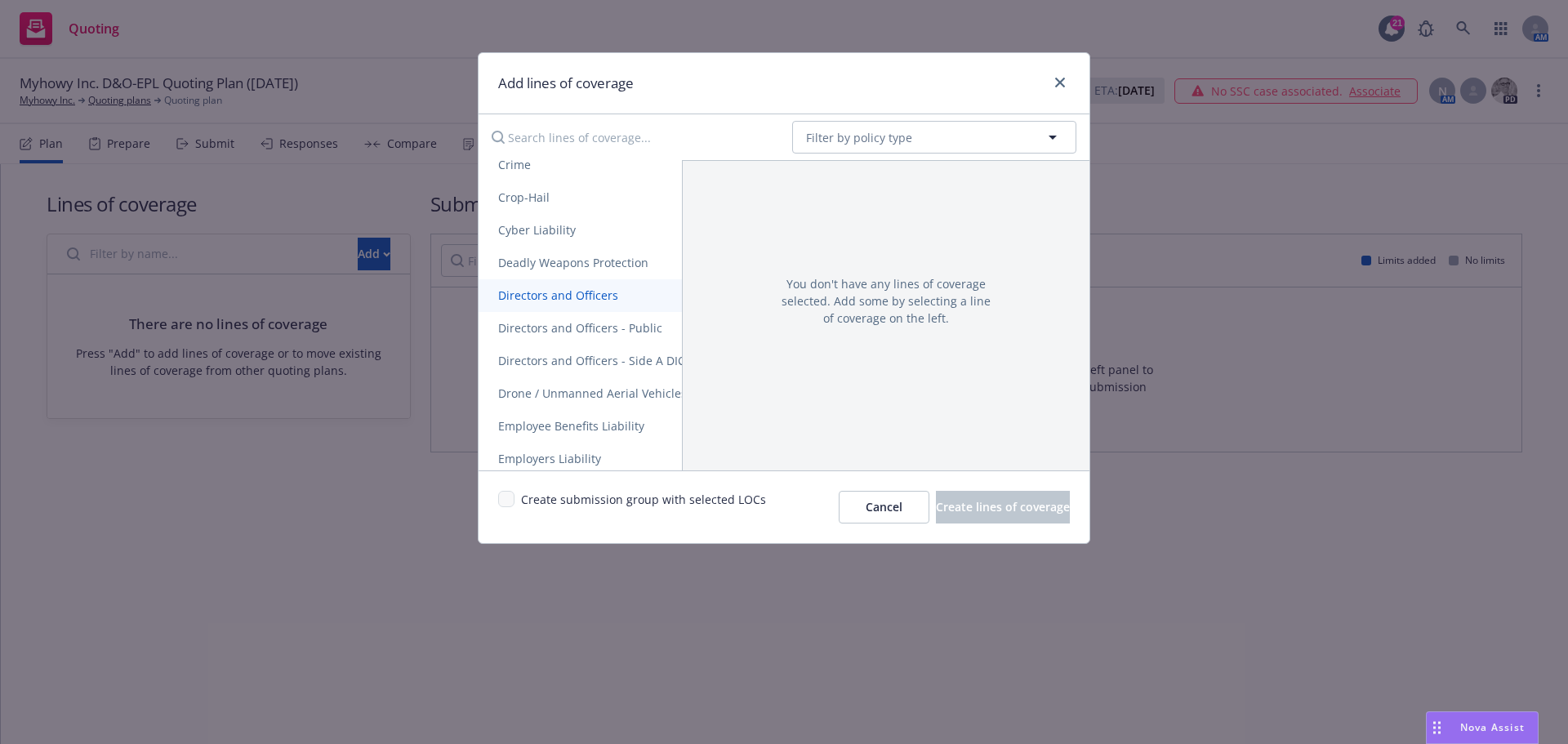
click at [578, 298] on span "Directors and Officers" at bounding box center [558, 296] width 160 height 16
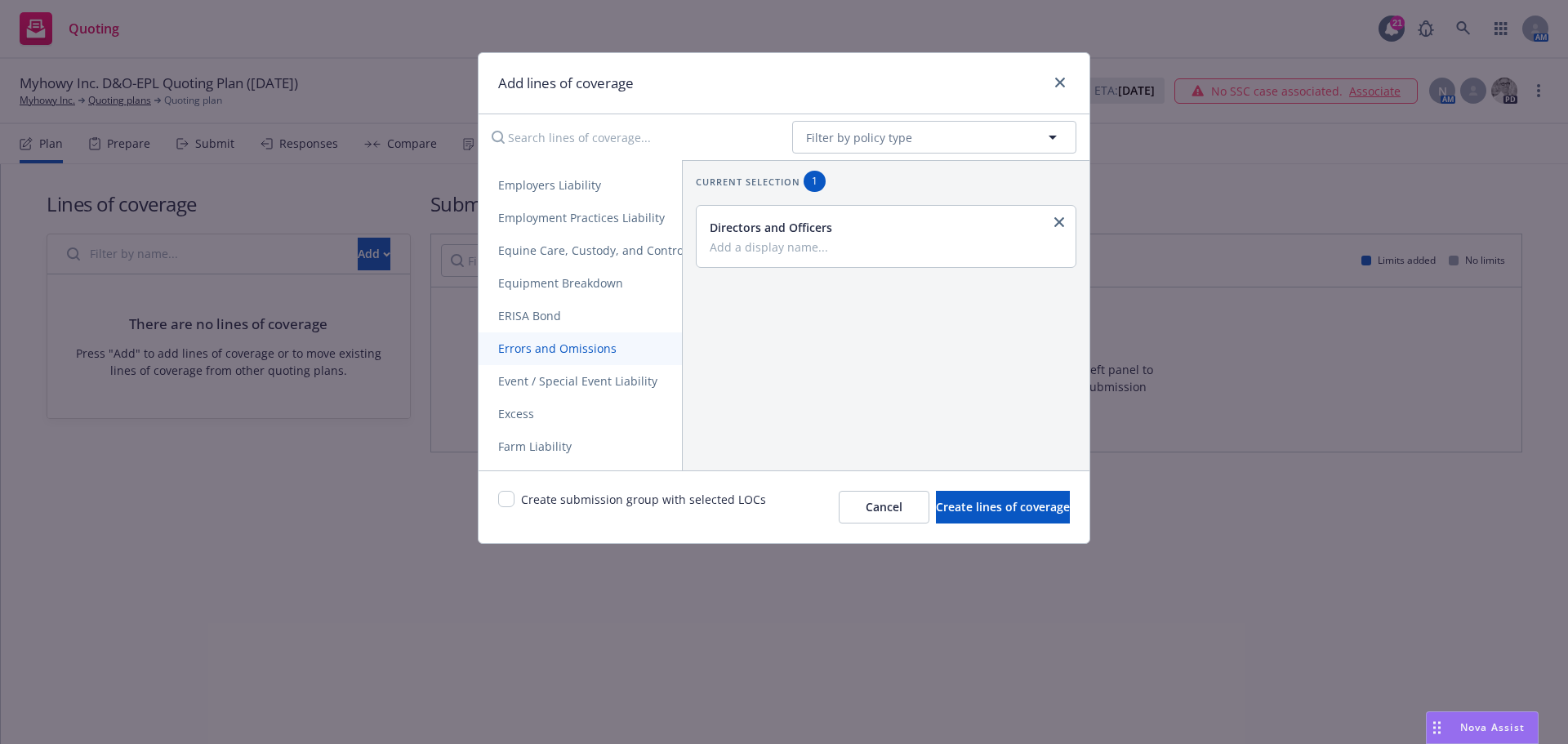
scroll to position [980, 0]
click at [572, 249] on span "Employment Practices Liability" at bounding box center [582, 247] width 206 height 16
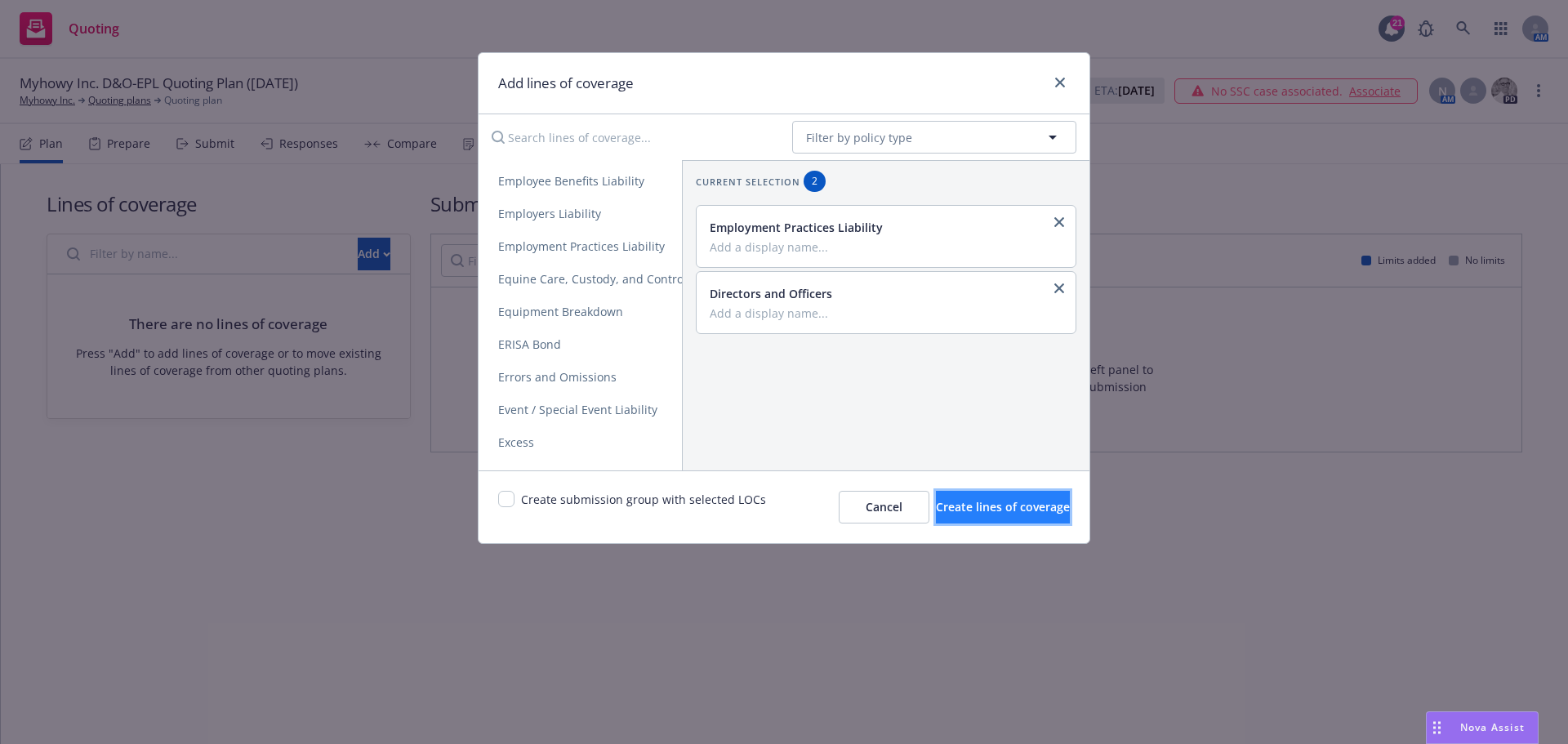
click at [950, 516] on button "Create lines of coverage" at bounding box center [1003, 506] width 134 height 32
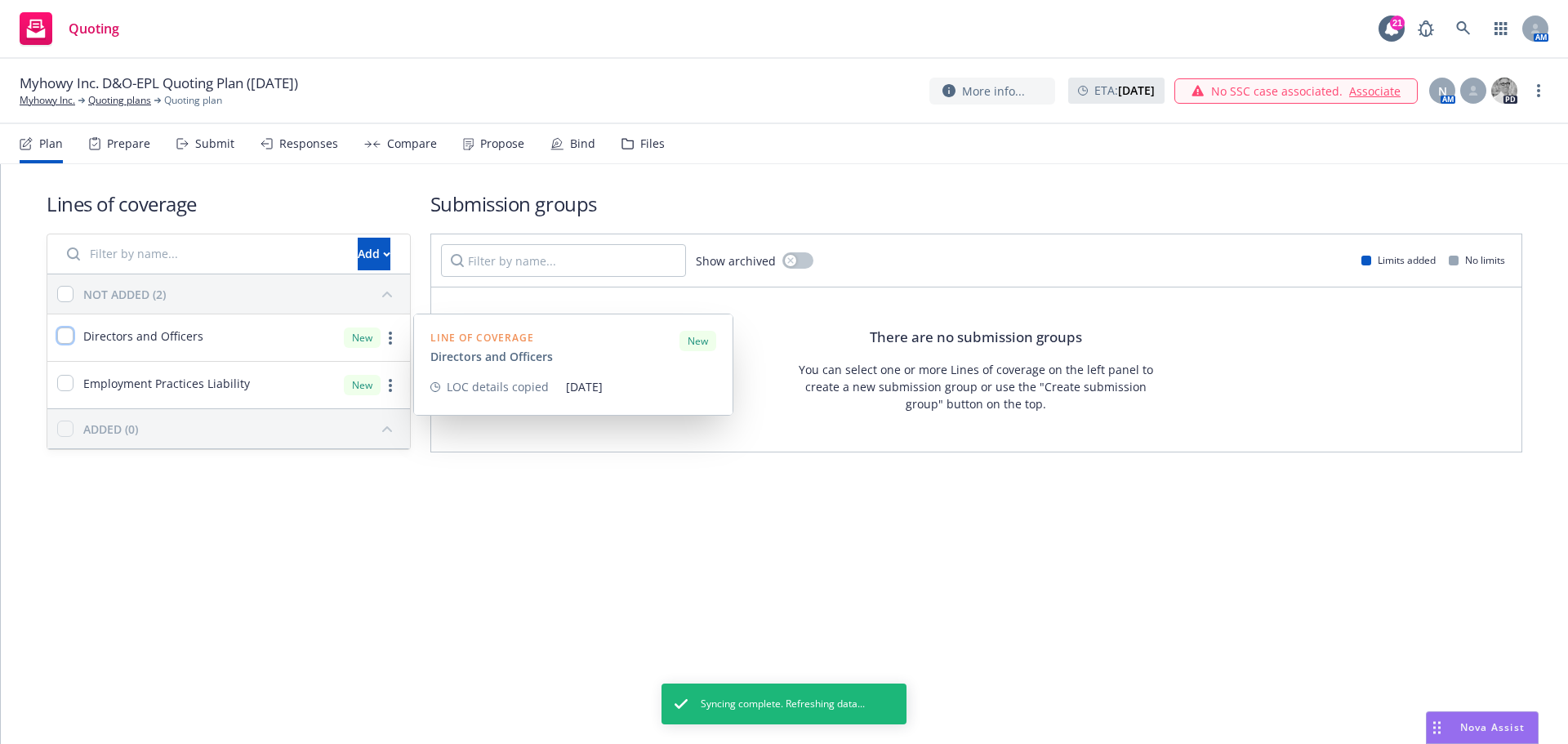
click at [67, 336] on input "checkbox" at bounding box center [65, 335] width 17 height 17
checkbox input "true"
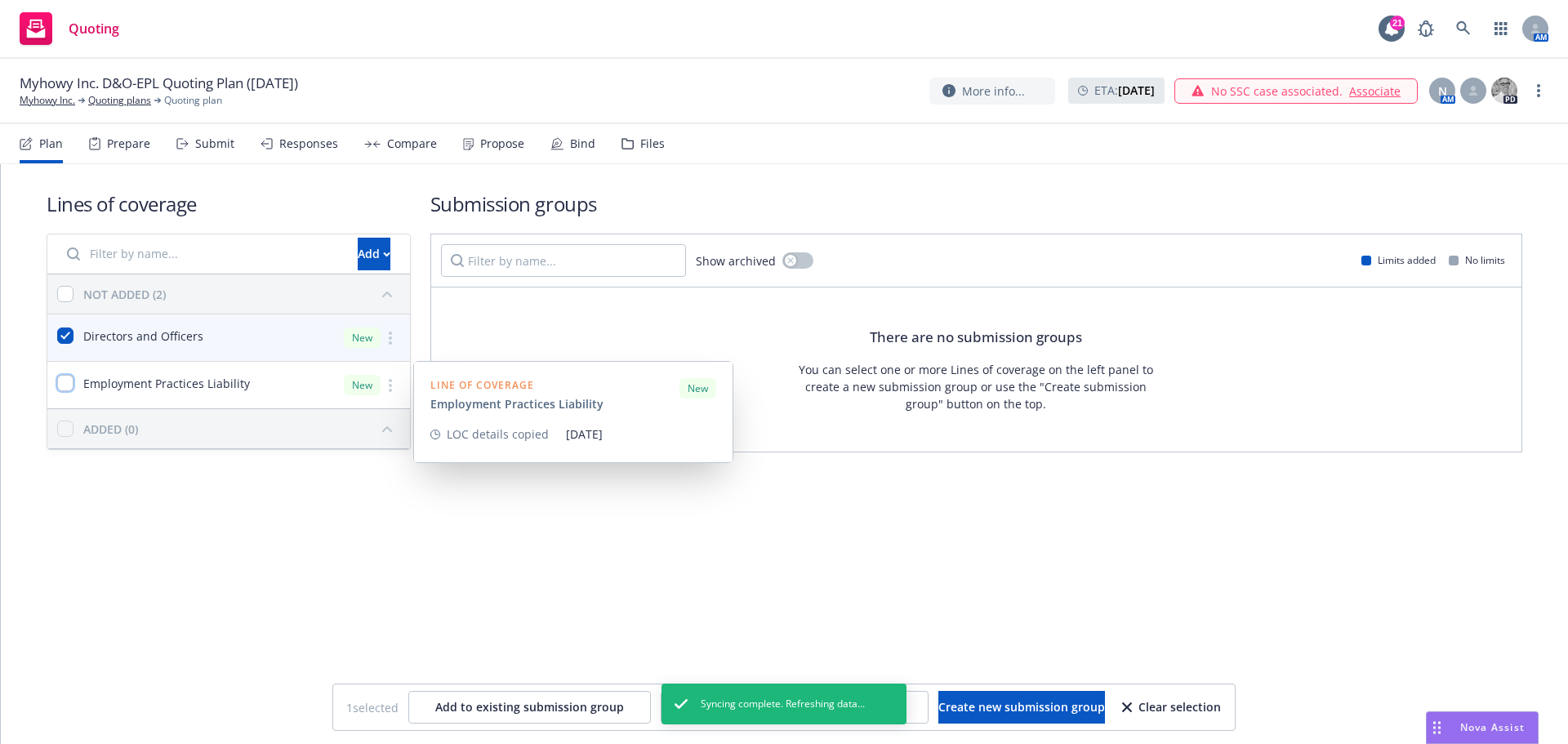
click at [67, 380] on input "checkbox" at bounding box center [65, 383] width 17 height 17
checkbox input "true"
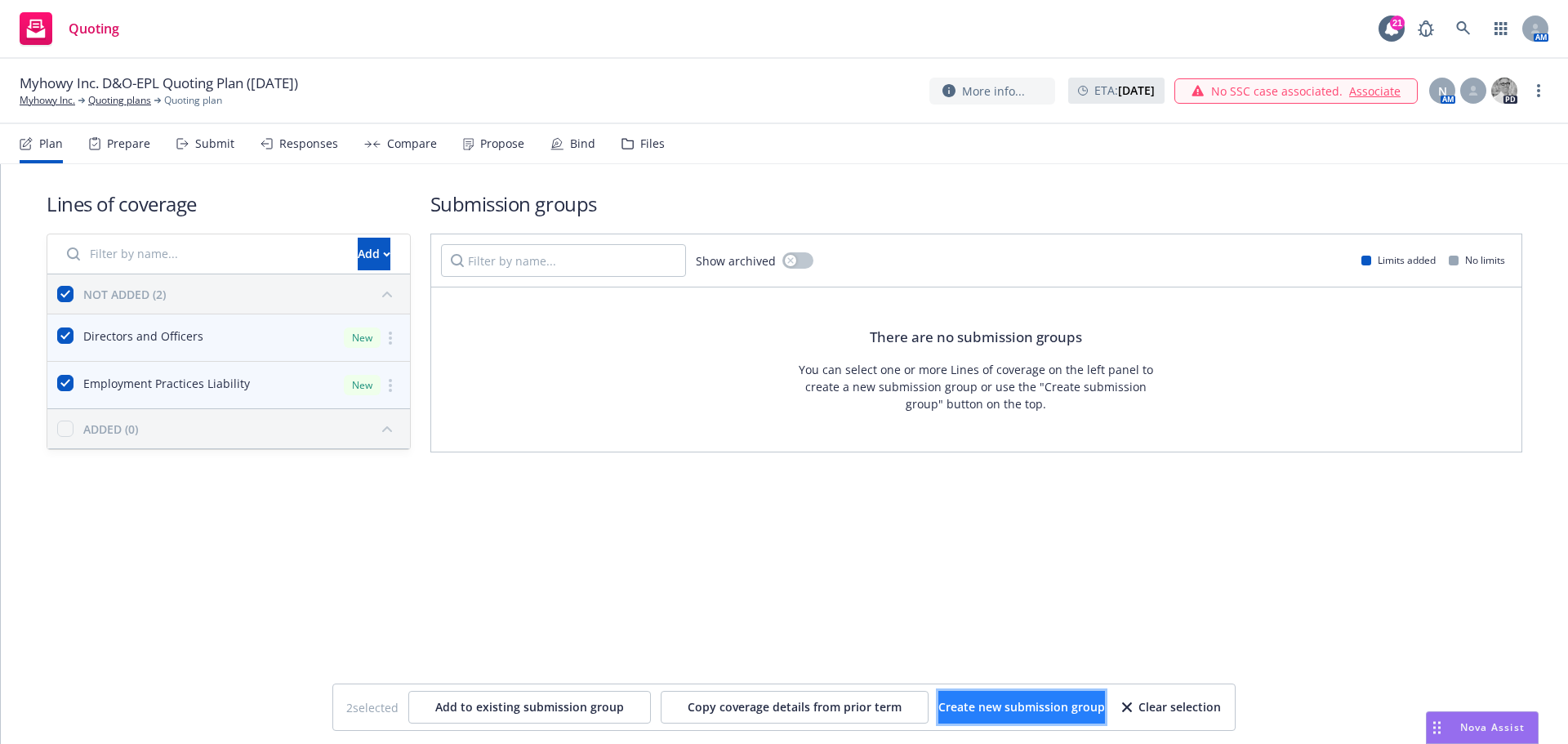
click at [1007, 699] on span "Create new submission group" at bounding box center [1022, 707] width 166 height 16
checkbox input "false"
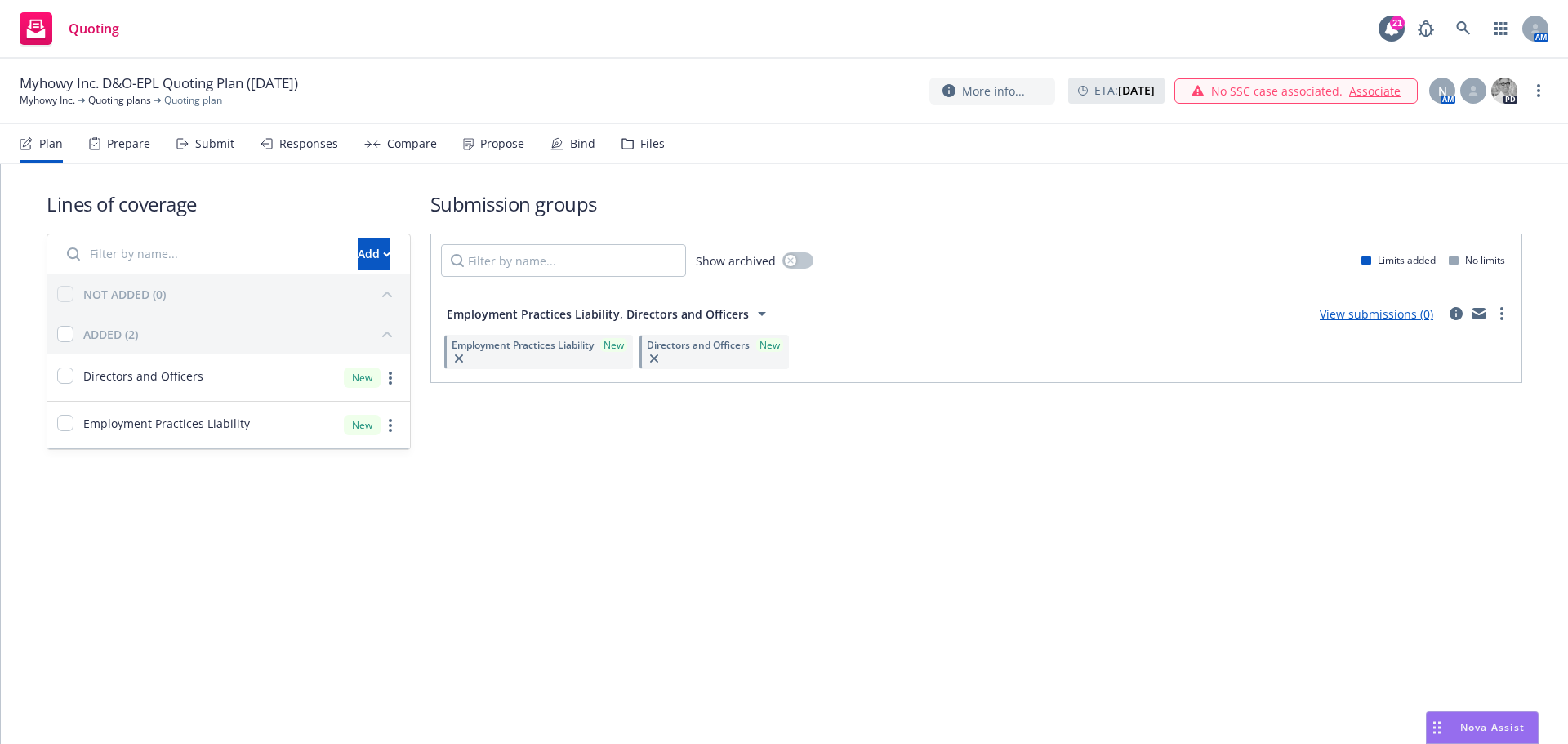
click at [1385, 312] on link "View submissions (0)" at bounding box center [1377, 314] width 114 height 16
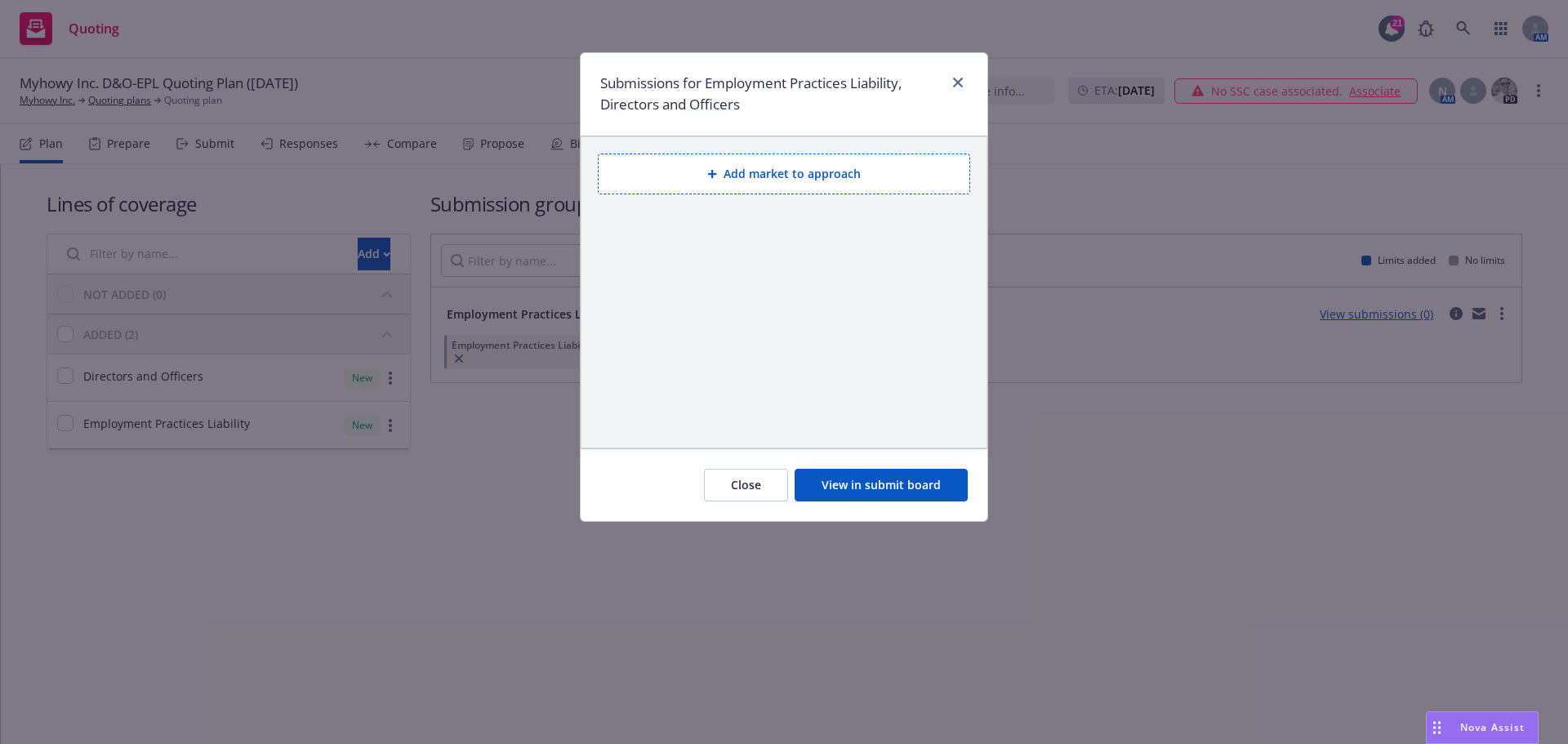
click at [747, 169] on button "Add market to approach" at bounding box center [784, 174] width 372 height 41
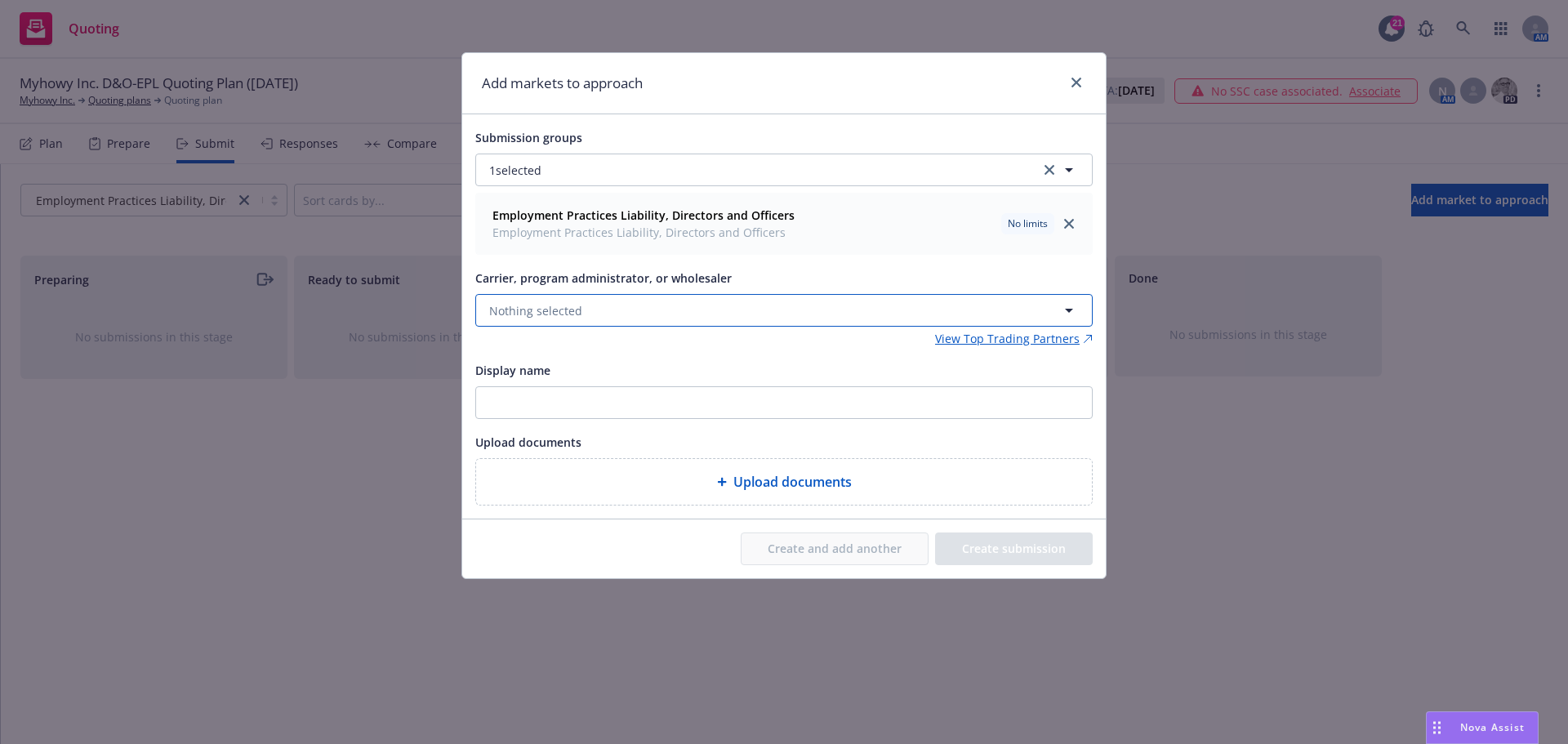
click at [555, 308] on span "Nothing selected" at bounding box center [536, 311] width 93 height 18
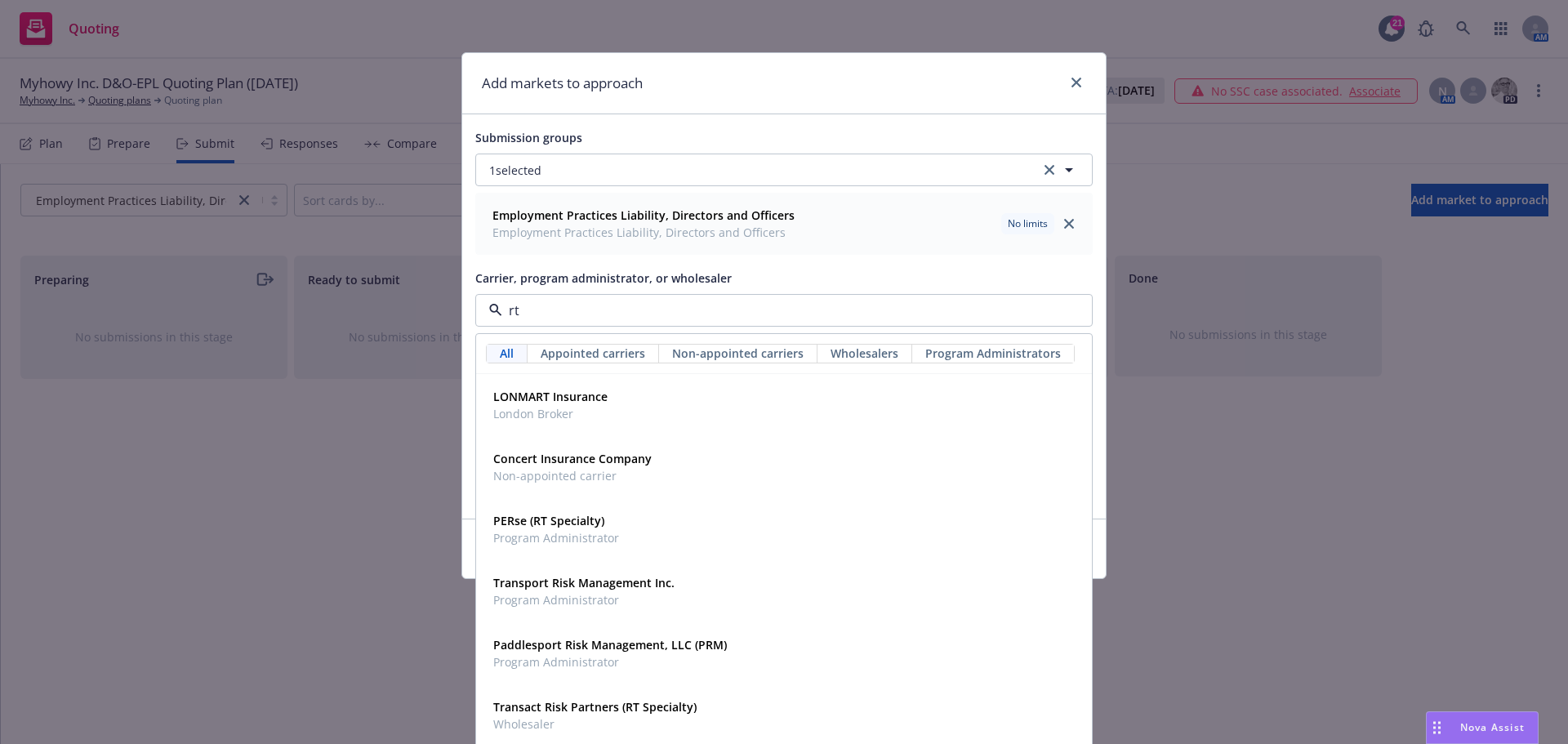
type input "rt s"
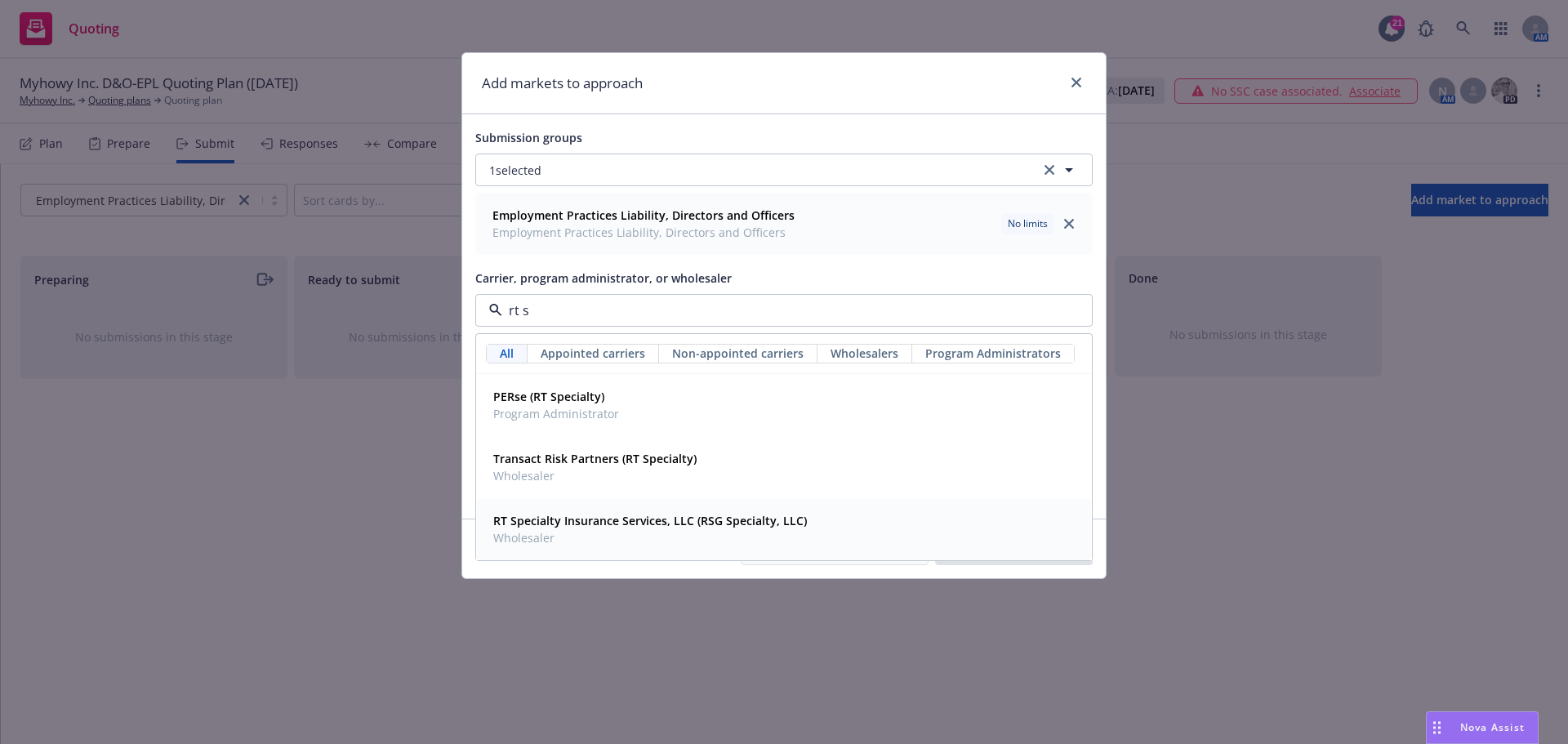
click at [567, 529] on strong "RT Specialty Insurance Services, LLC (RSG Specialty, LLC)" at bounding box center [650, 521] width 313 height 16
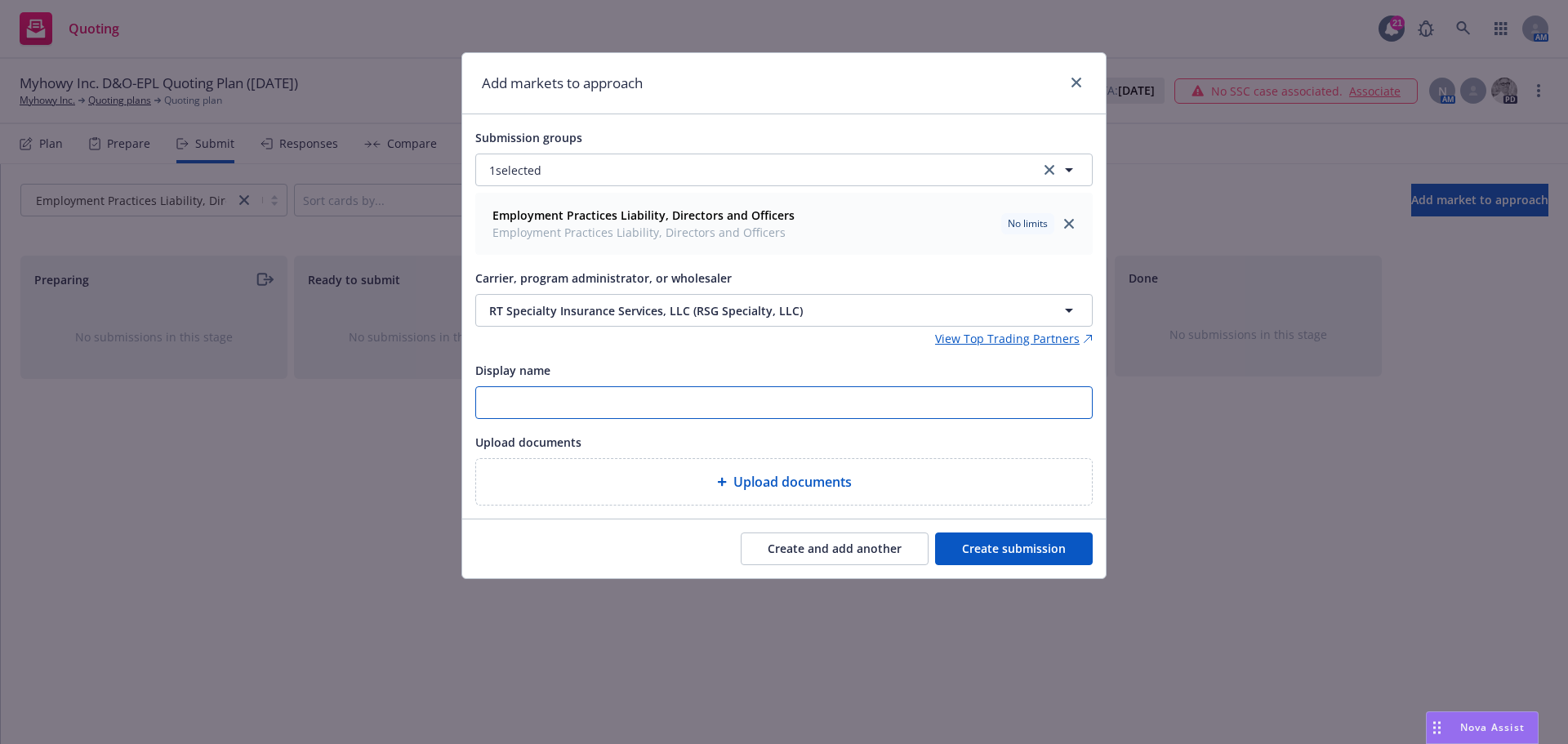
click at [506, 405] on input "Display name" at bounding box center [784, 402] width 616 height 31
click at [688, 397] on input "25-26 RT Tusk Logistics NEW Biz D&OP-EPL" at bounding box center [784, 402] width 616 height 31
click at [730, 400] on input "25-26 RT Tusk Logistics NEW Biz D&O-EPL" at bounding box center [784, 402] width 616 height 31
drag, startPoint x: 786, startPoint y: 402, endPoint x: 453, endPoint y: 420, distance: 333.5
click at [453, 420] on div "Add markets to approach Submission groups 1 selected Employment Practices Liabi…" at bounding box center [784, 372] width 1568 height 744
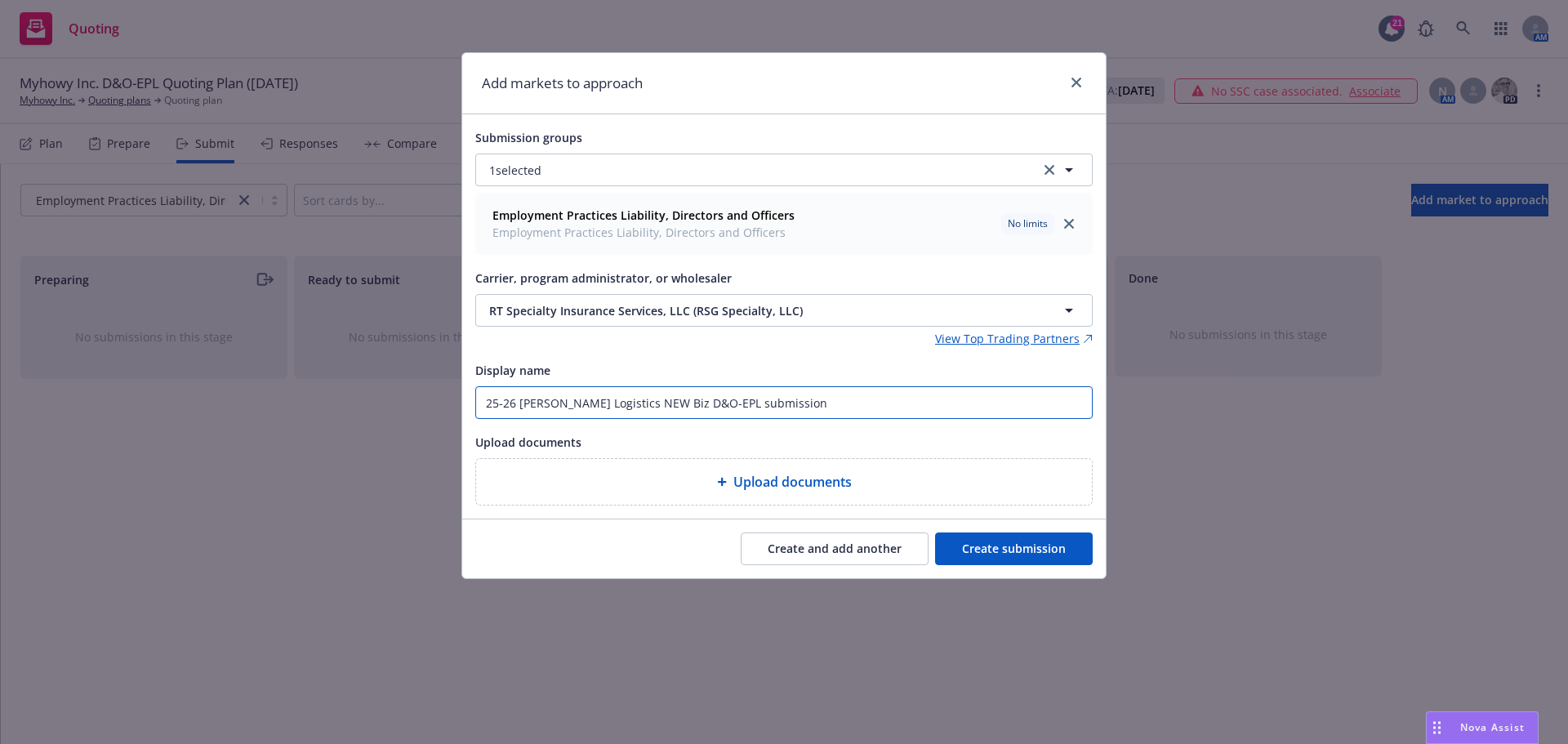
type input "25-26 RT Tusk Logistics NEW Biz D&O-EPL submission"
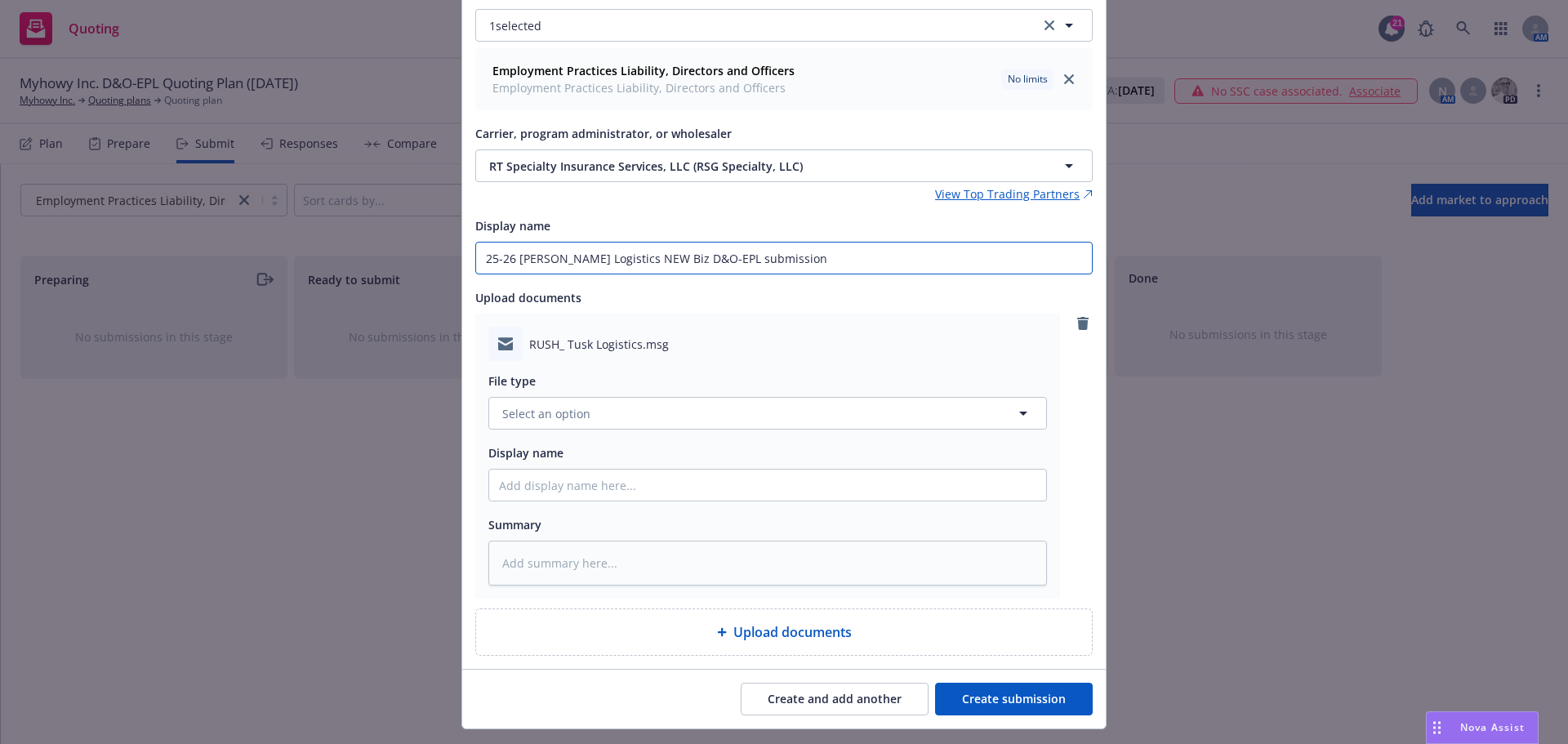
scroll to position [163, 0]
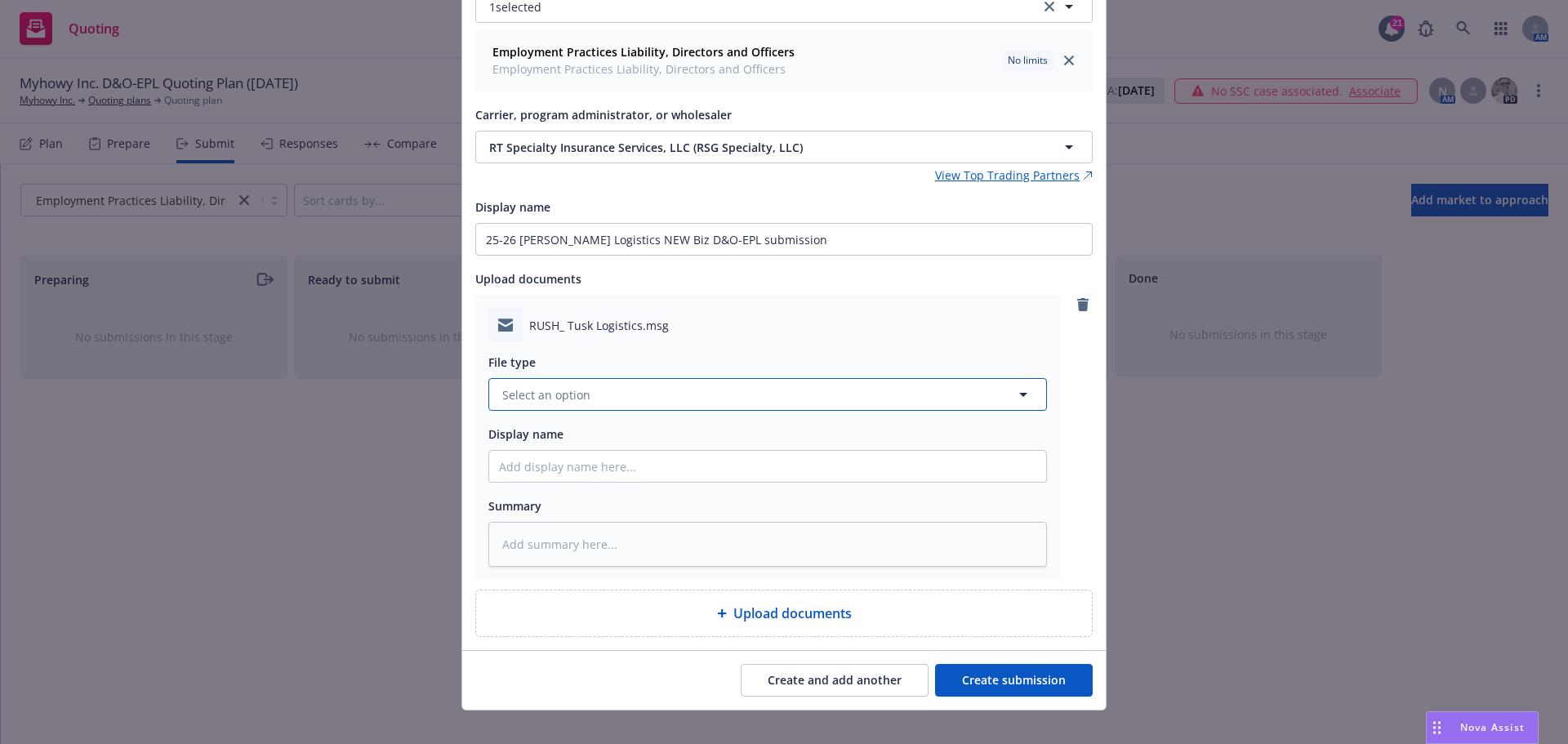
click at [509, 391] on span "Select an option" at bounding box center [546, 395] width 88 height 18
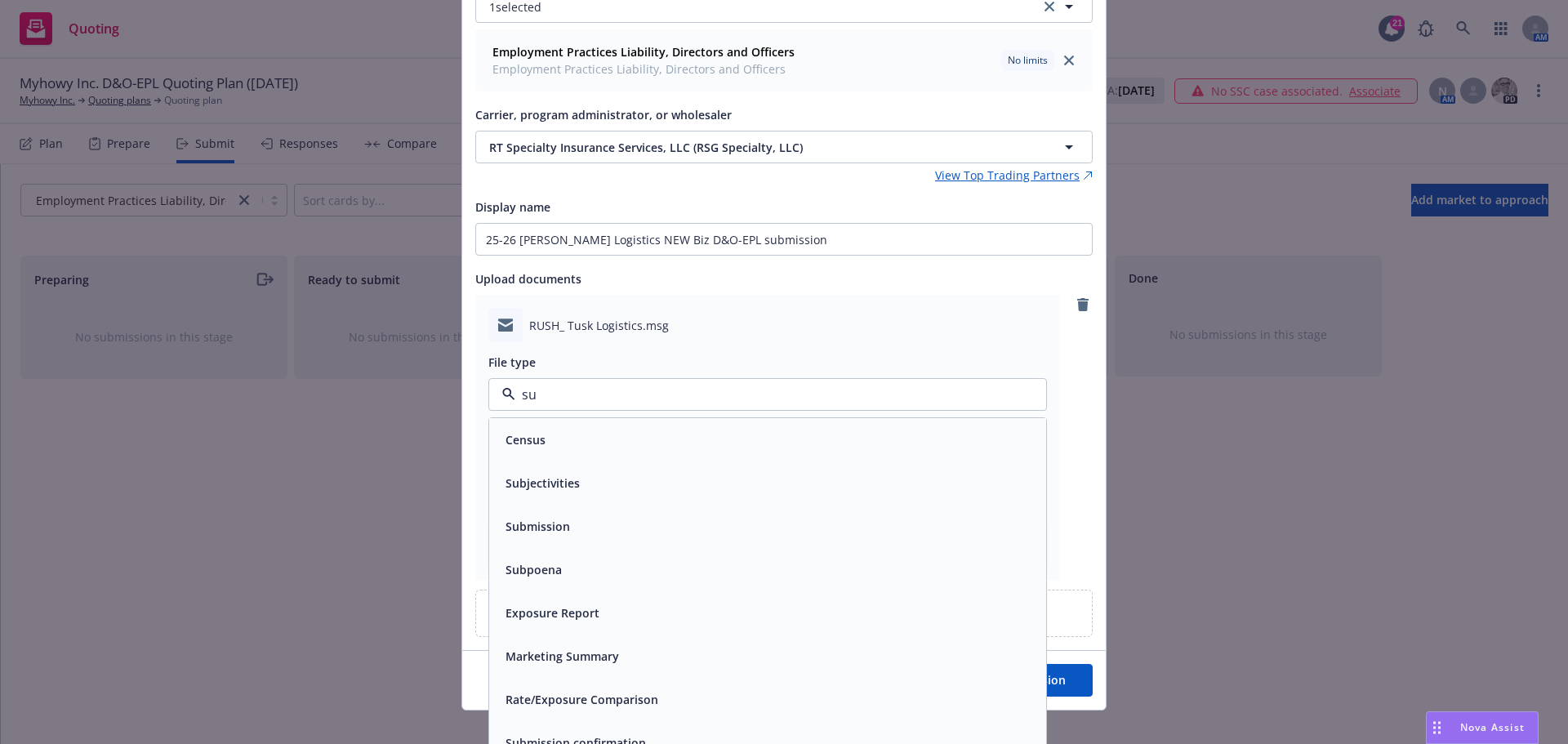
type input "sub"
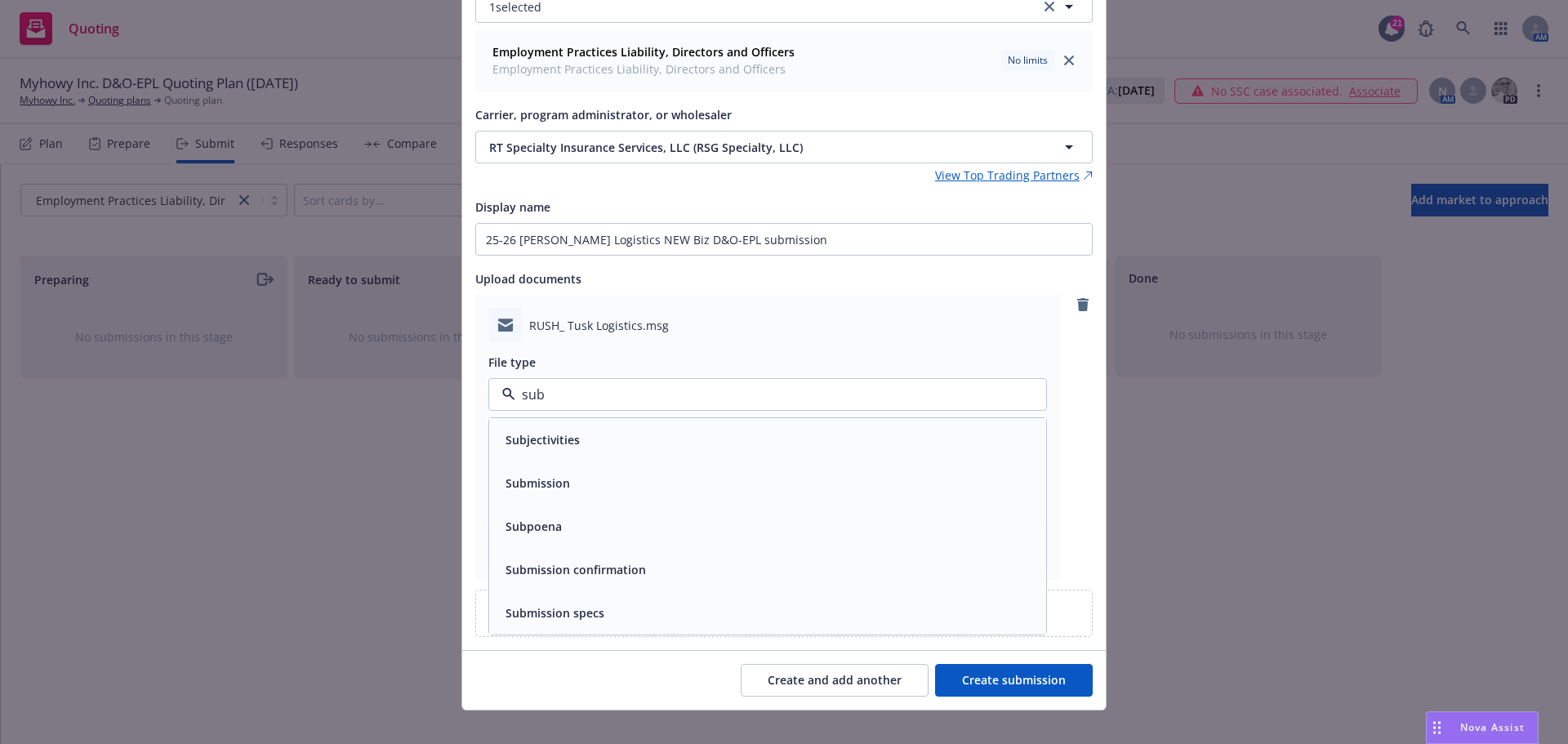
click at [548, 474] on div "Submission" at bounding box center [537, 483] width 74 height 23
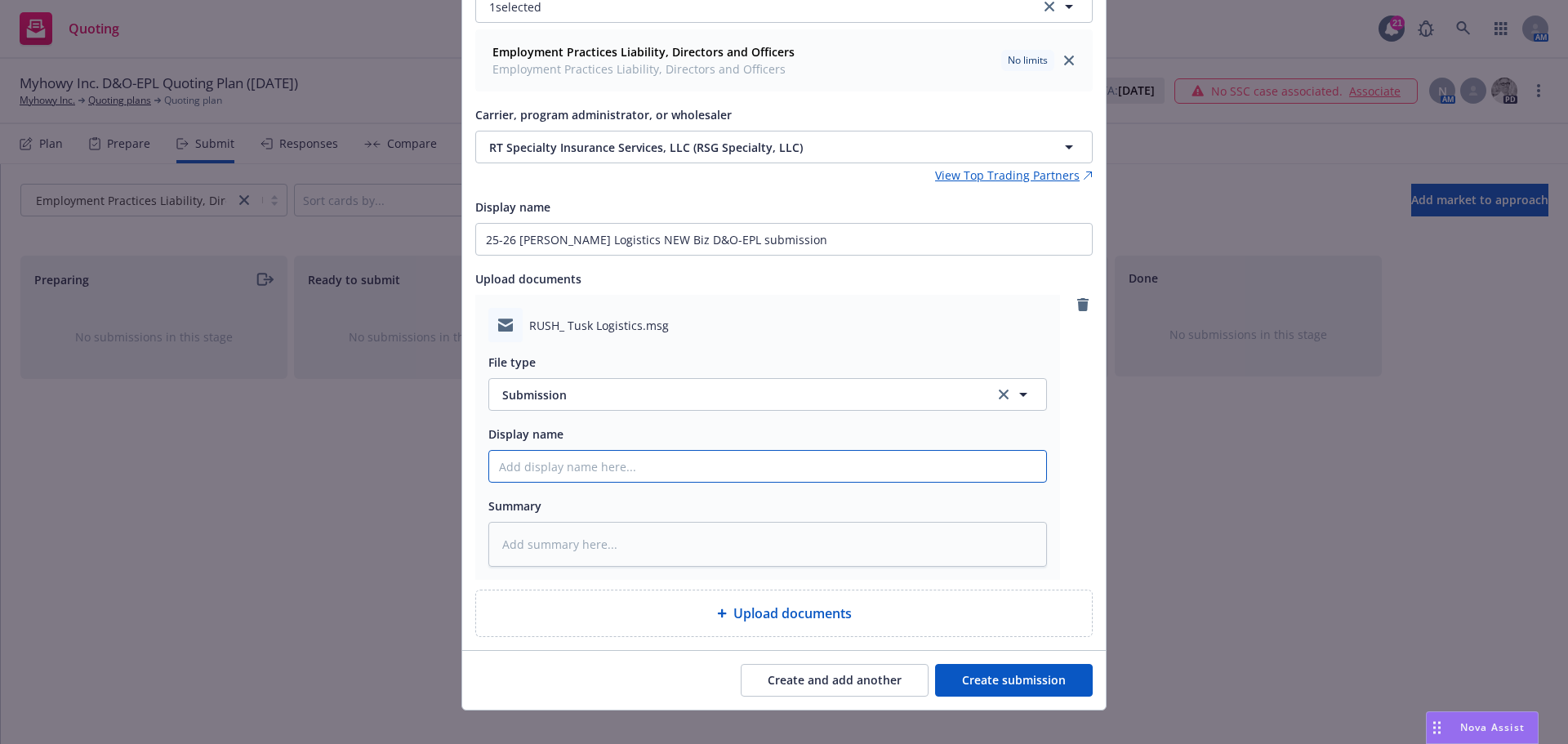
click at [584, 460] on input "Display name" at bounding box center [768, 466] width 557 height 31
paste input "25-26 RT Tusk Logistics NEW Biz D&O-EPL submission"
type textarea "x"
type input "25-26 RT Tusk Logistics NEW Biz D&O-EPL submission"
click at [1004, 683] on button "Create submission" at bounding box center [1014, 679] width 158 height 32
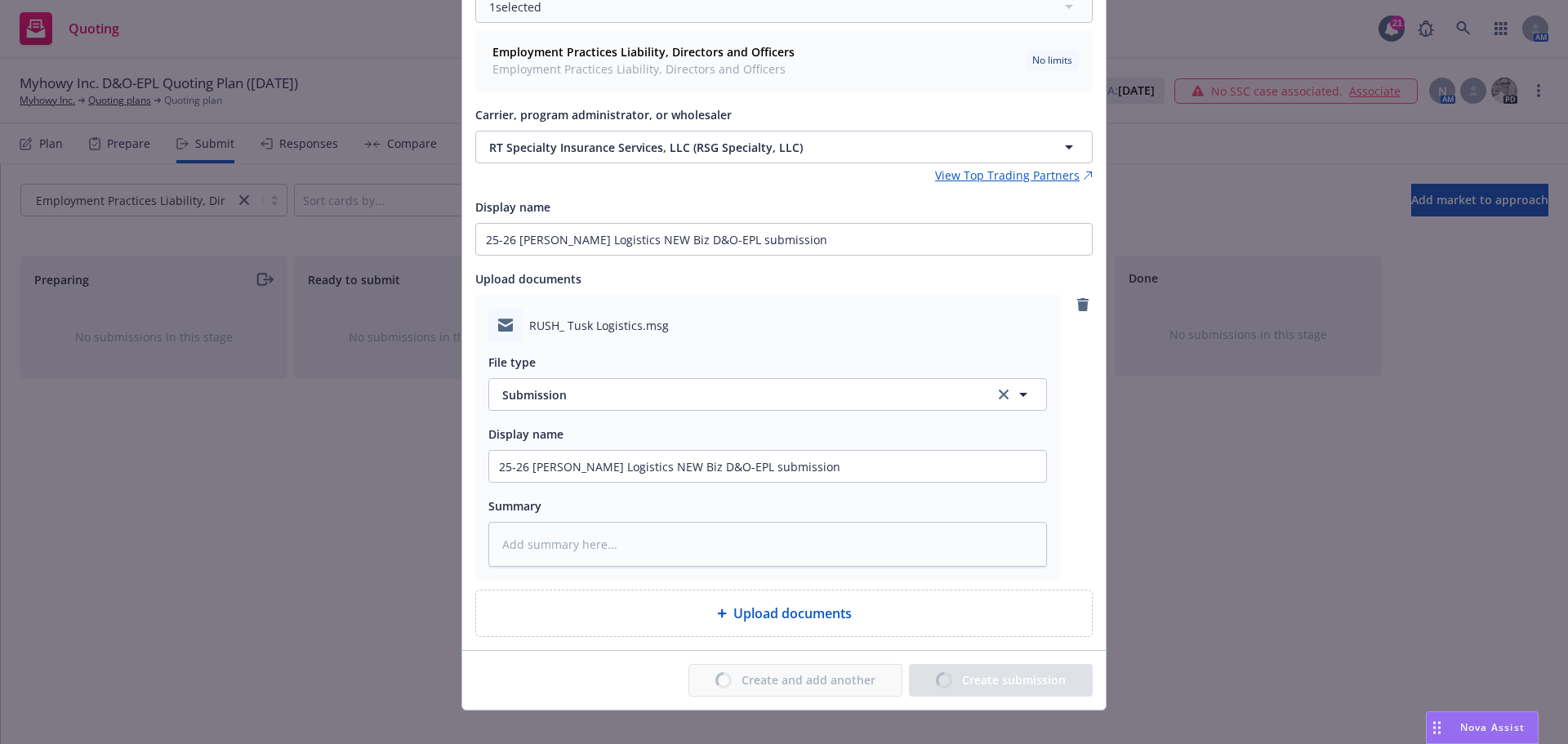
type textarea "x"
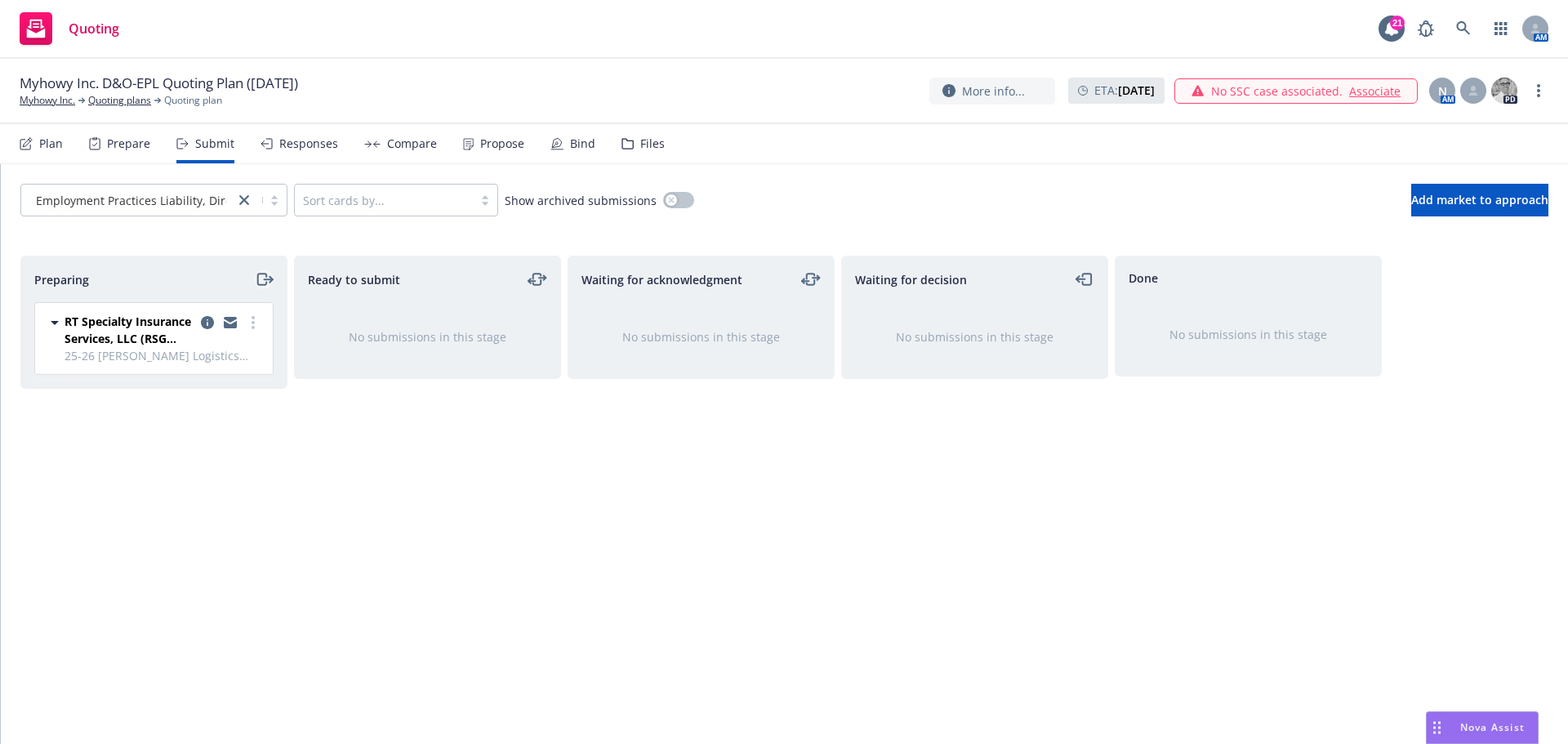
click at [258, 281] on icon "moveRight" at bounding box center [261, 279] width 9 height 12
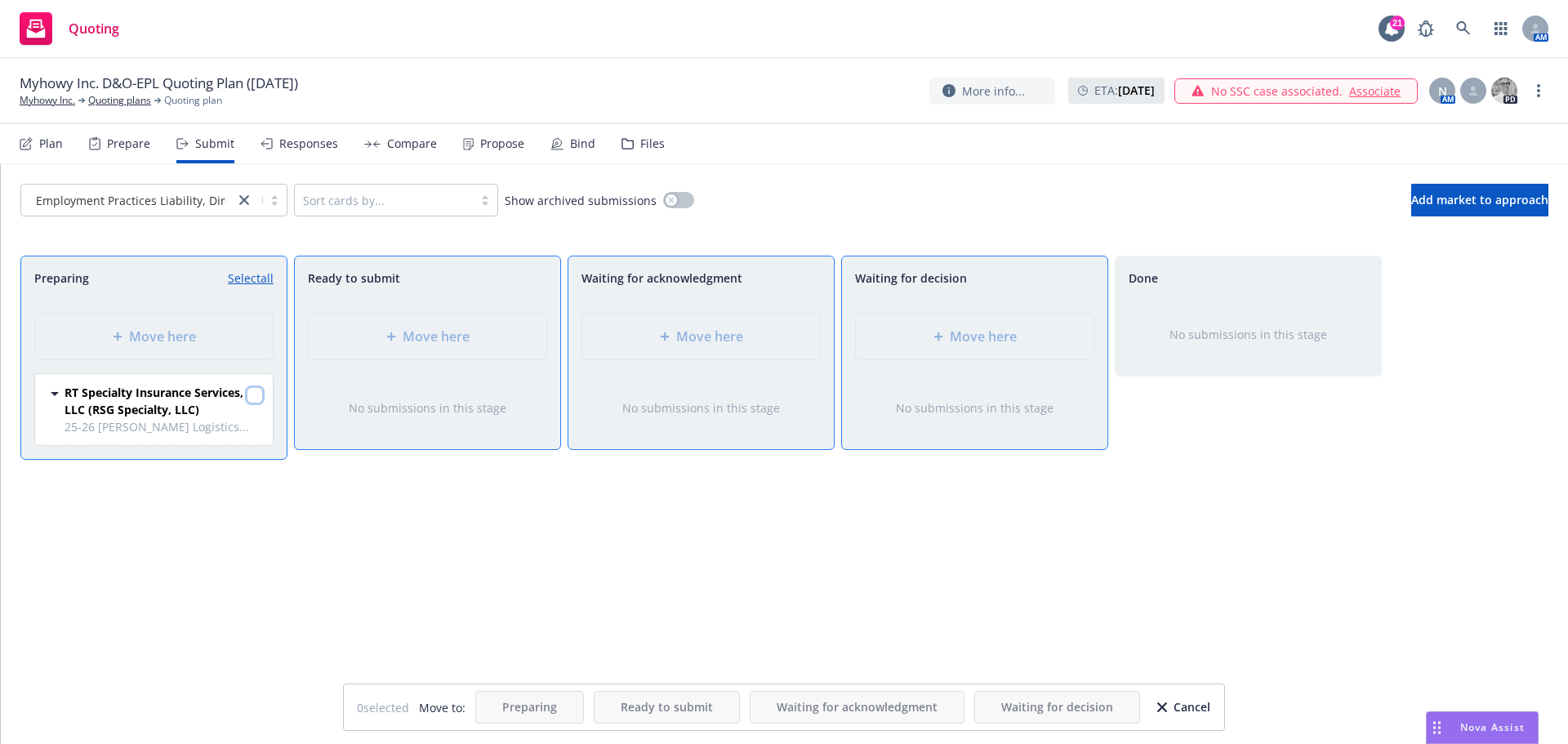
click at [255, 395] on input "checkbox" at bounding box center [255, 395] width 17 height 17
checkbox input "true"
click at [996, 338] on span "Move here" at bounding box center [983, 337] width 67 height 20
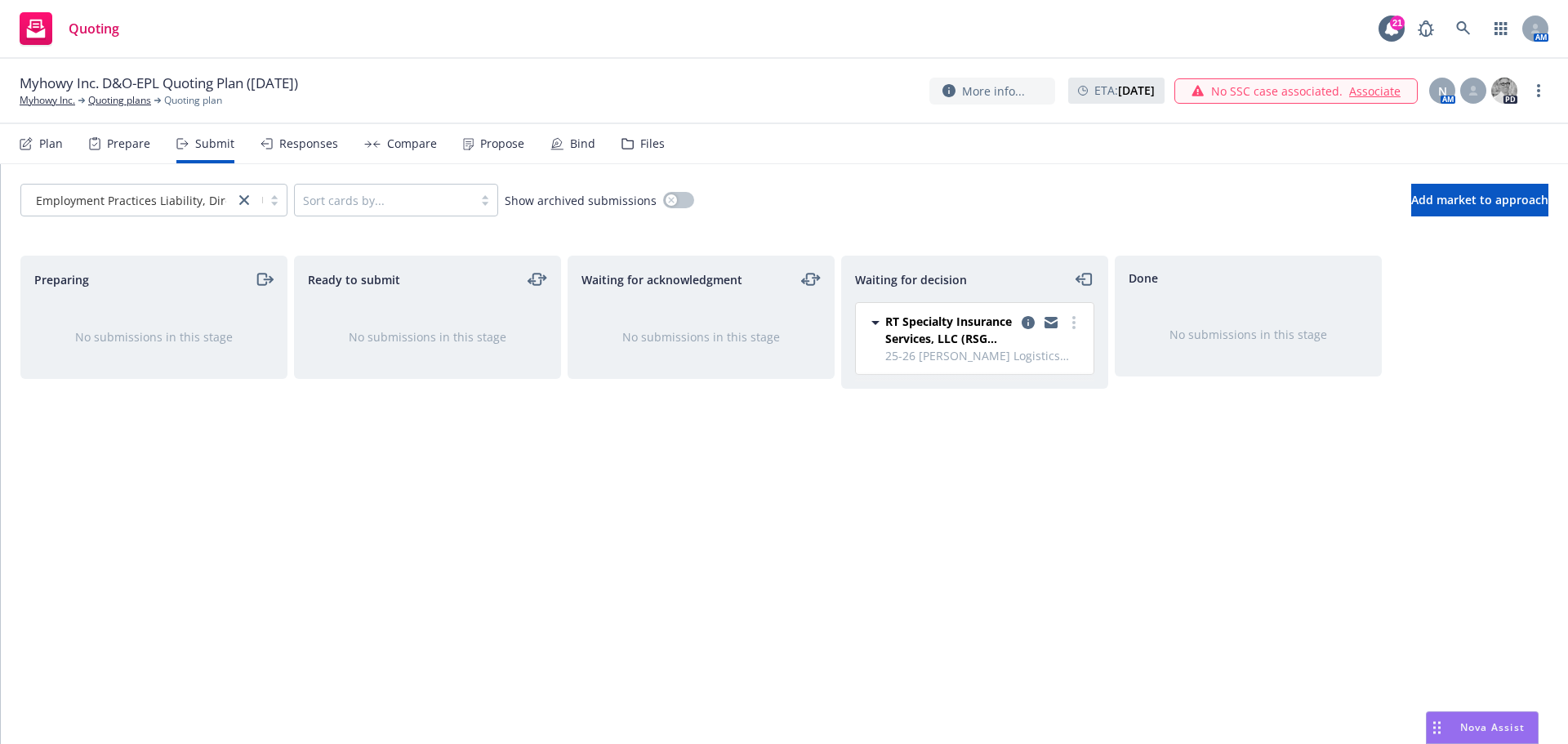
click at [647, 149] on div "Files" at bounding box center [652, 143] width 24 height 13
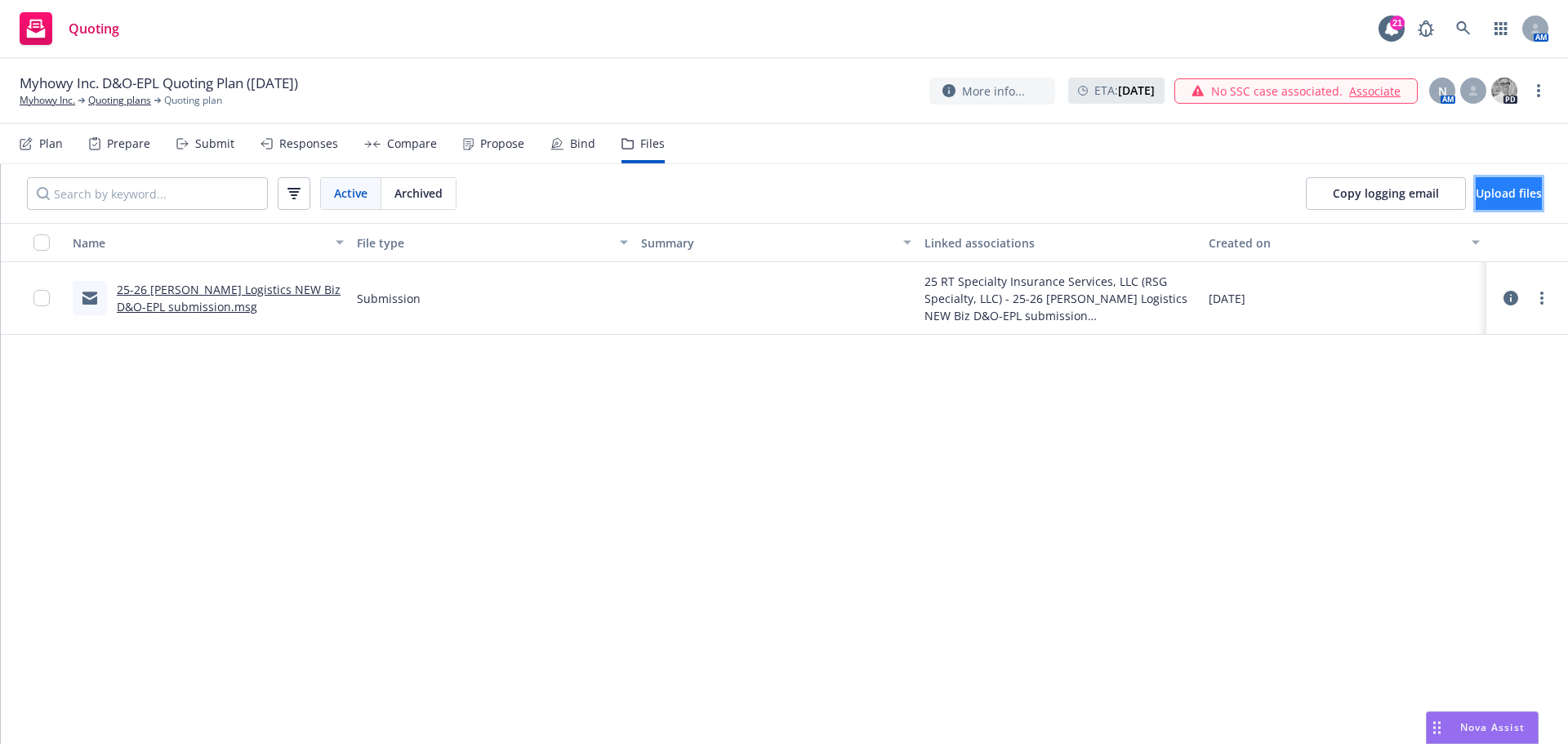
click at [1517, 189] on button "Upload files" at bounding box center [1509, 193] width 67 height 32
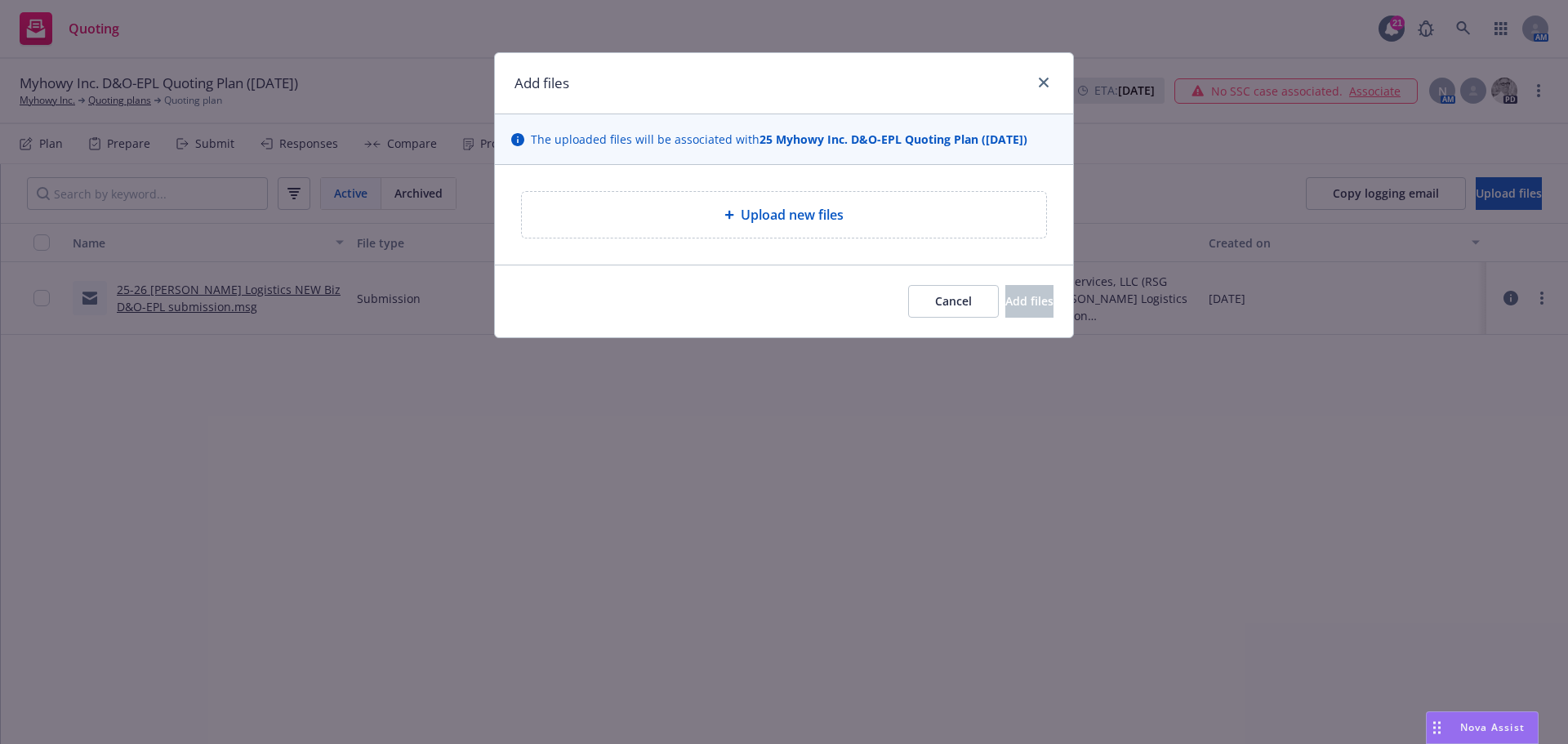
type textarea "x"
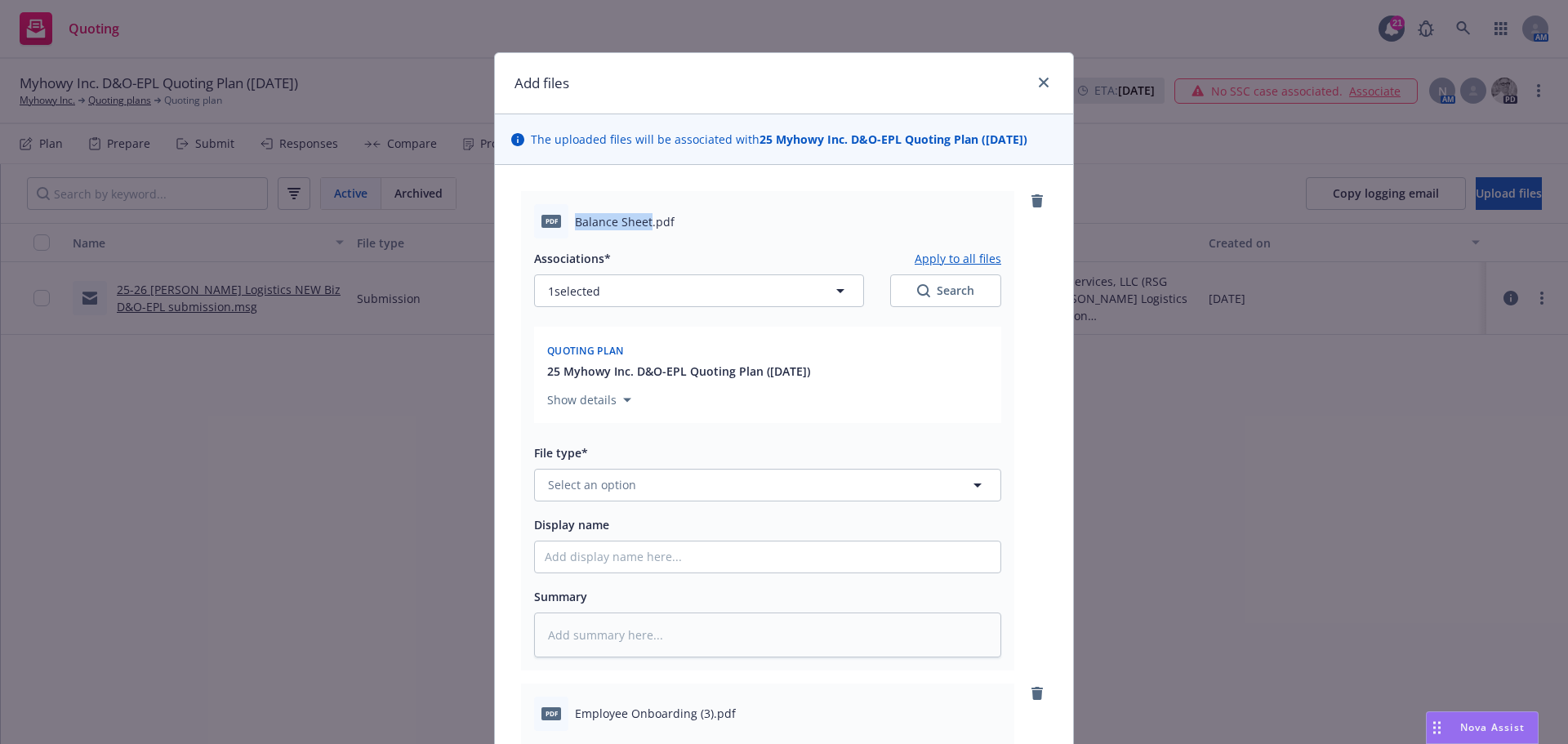
drag, startPoint x: 571, startPoint y: 219, endPoint x: 643, endPoint y: 219, distance: 72.0
click at [643, 219] on span "Balance Sheet.pdf" at bounding box center [625, 222] width 100 height 18
copy span "Balance Sheet"
click at [571, 475] on button "Select an option" at bounding box center [767, 485] width 467 height 32
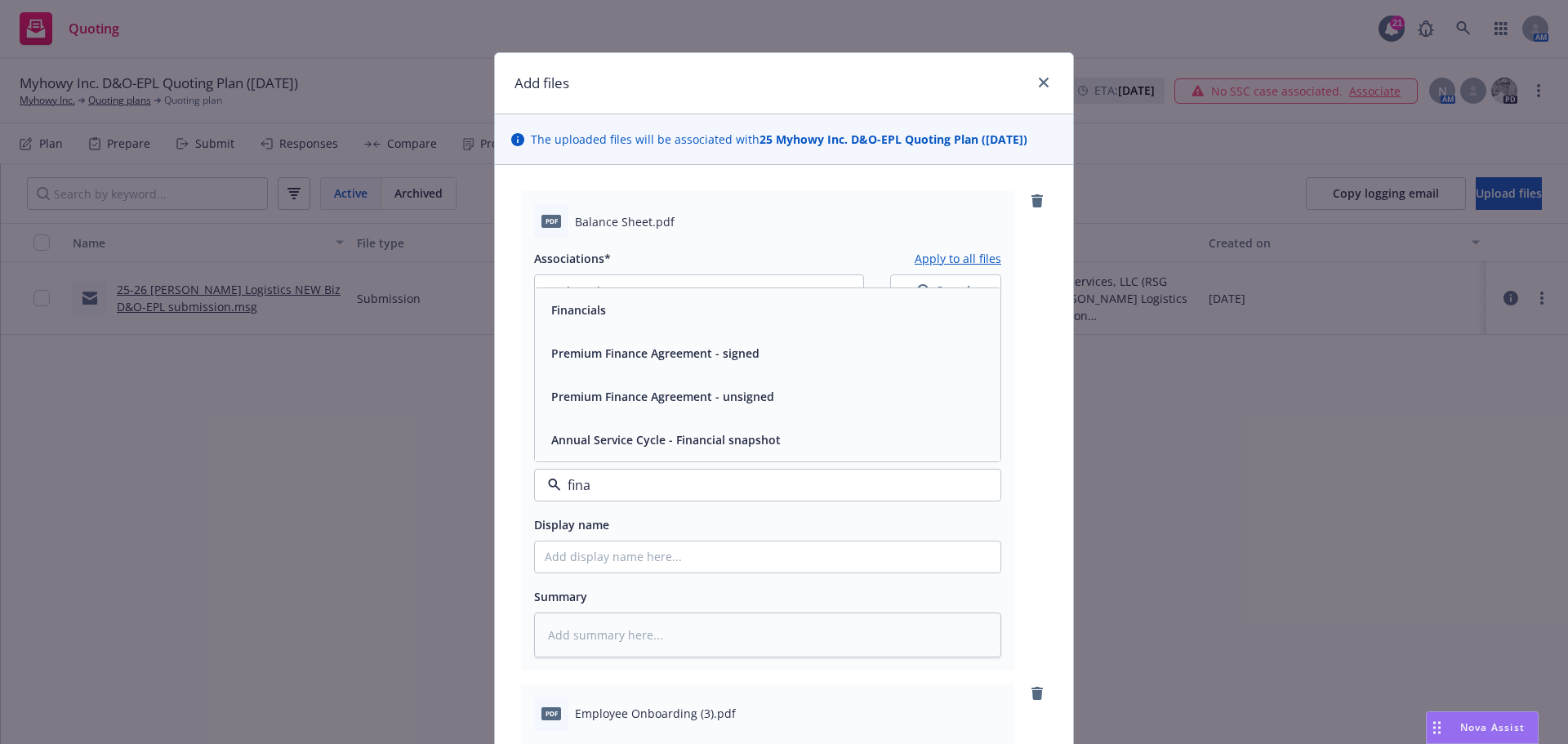
type input "finan"
click at [588, 312] on span "Financials" at bounding box center [579, 310] width 55 height 18
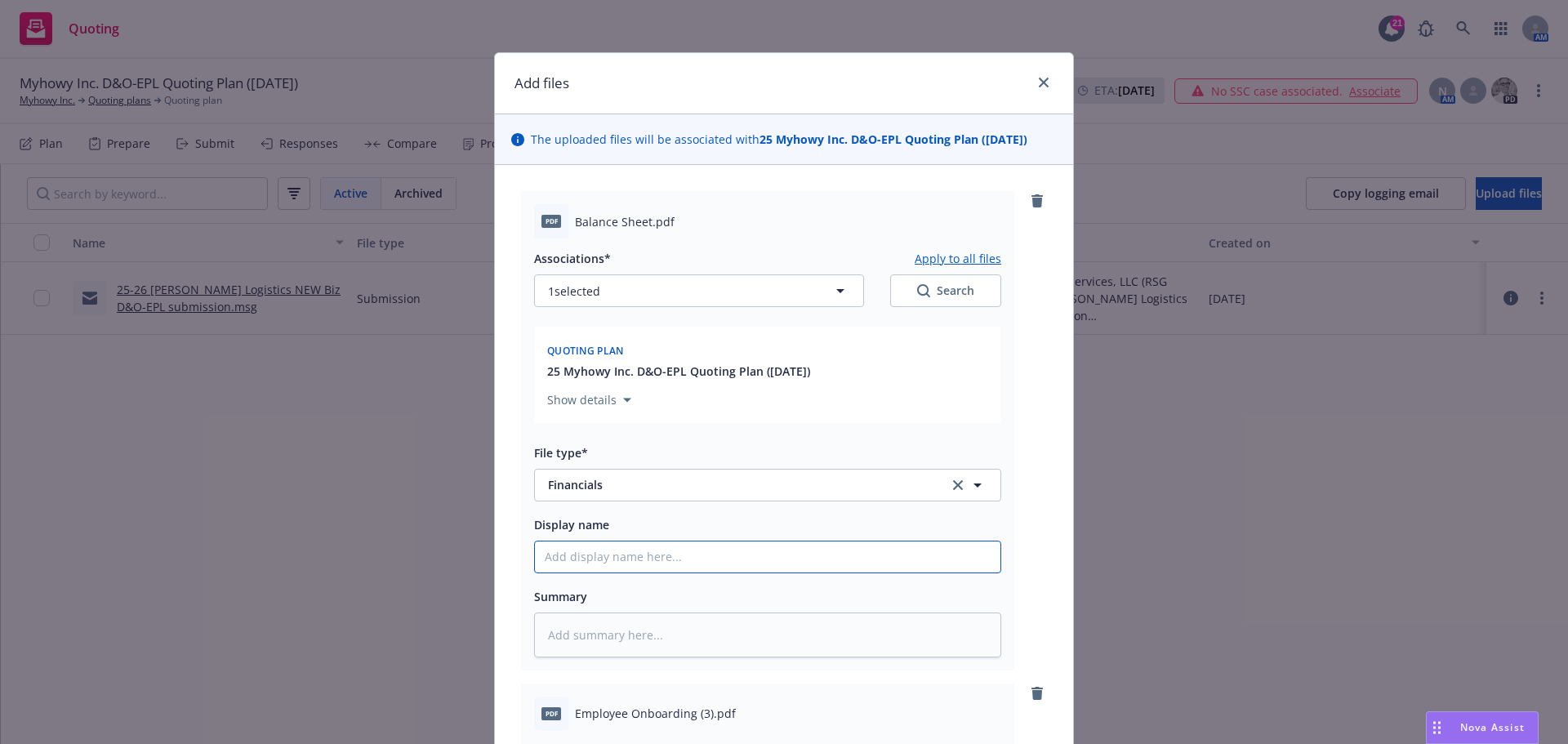
click at [600, 560] on input "Display name" at bounding box center [767, 557] width 465 height 31
paste input "Balance Sheet"
type textarea "x"
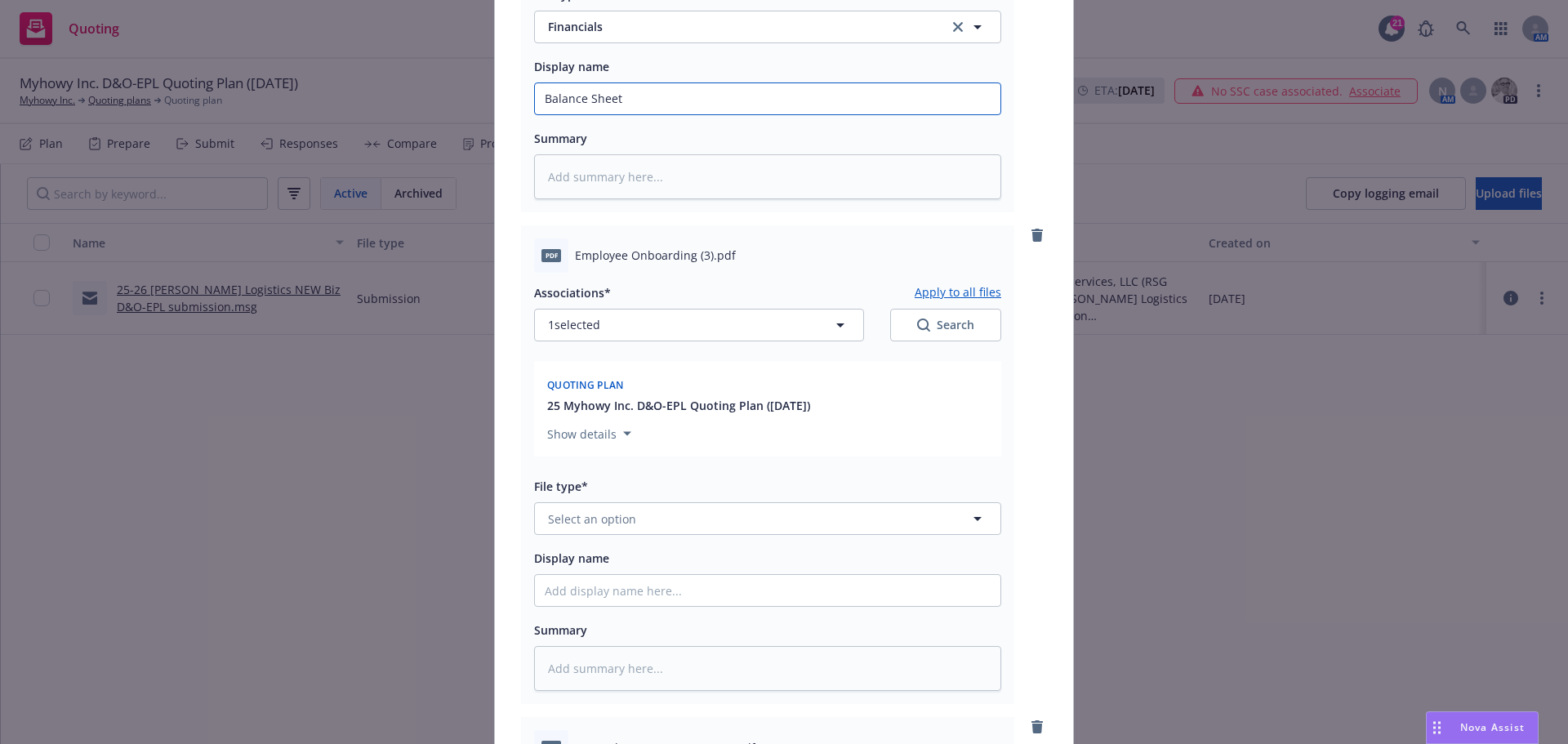
scroll to position [489, 0]
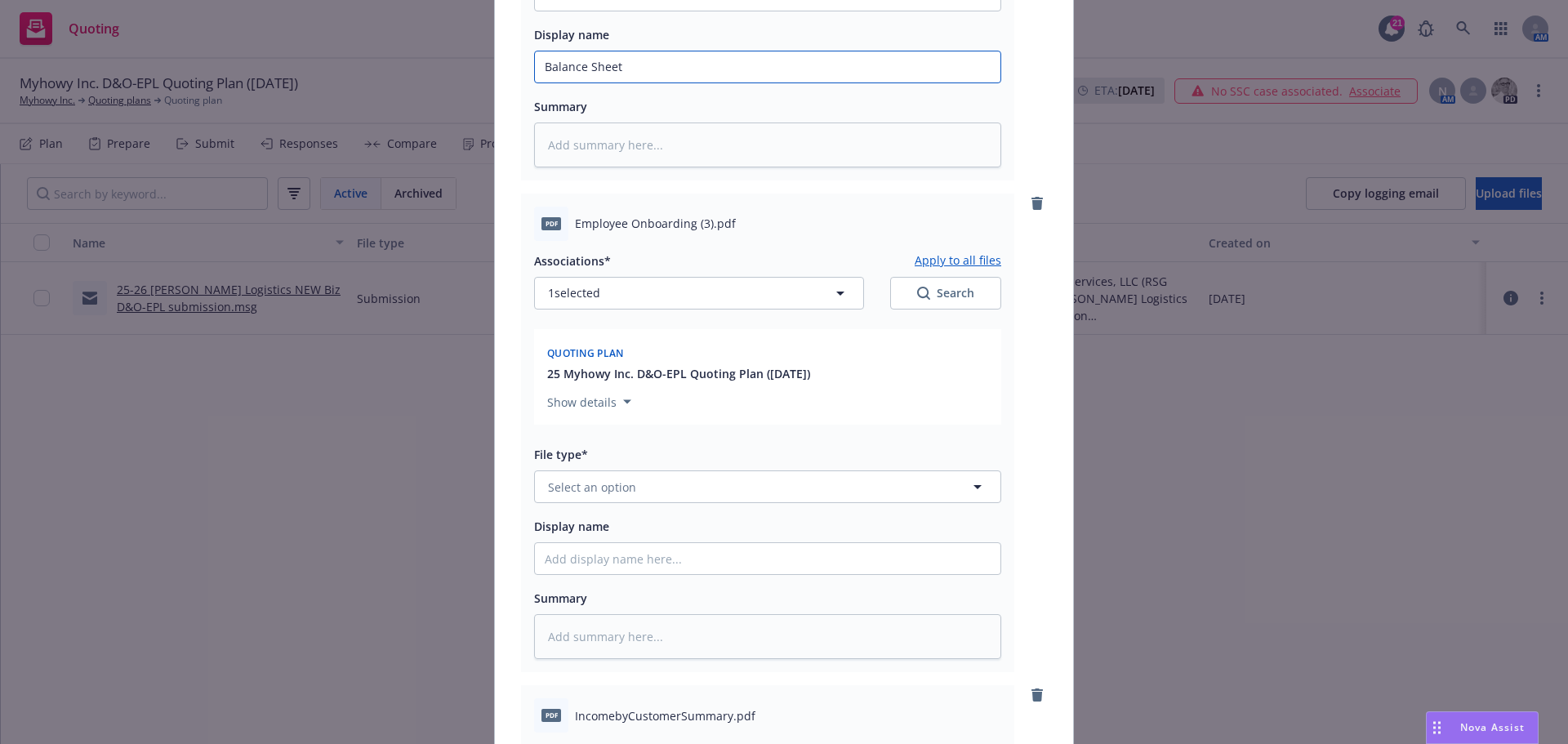
type input "Balance Sheet"
click at [577, 227] on span "Employee Onboarding (3).pdf" at bounding box center [655, 223] width 161 height 18
drag, startPoint x: 569, startPoint y: 223, endPoint x: 691, endPoint y: 217, distance: 122.1
click at [691, 217] on span "Employee Onboarding (3).pdf" at bounding box center [655, 223] width 161 height 18
copy span "Employee Onboarding"
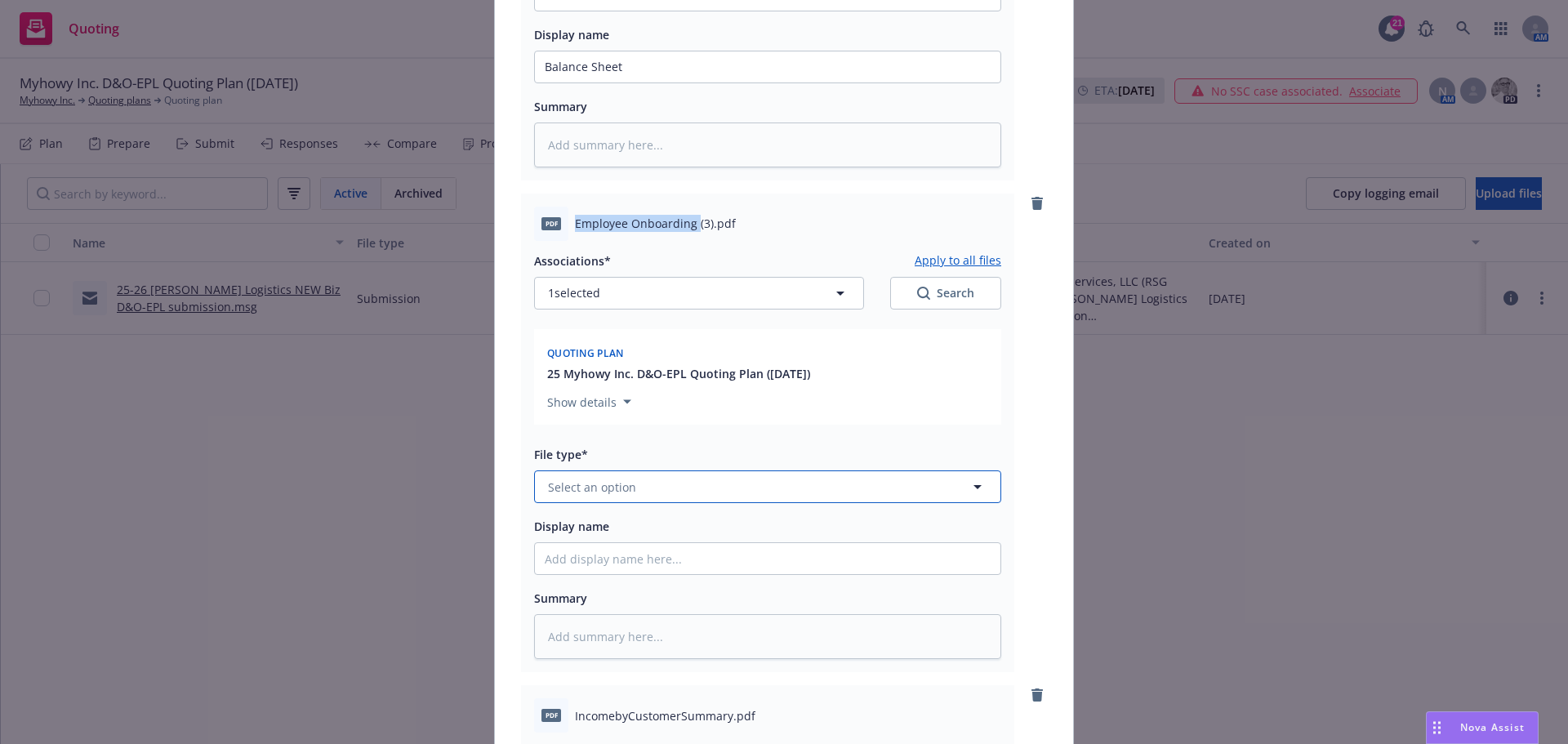
click at [584, 489] on span "Select an option" at bounding box center [593, 488] width 88 height 18
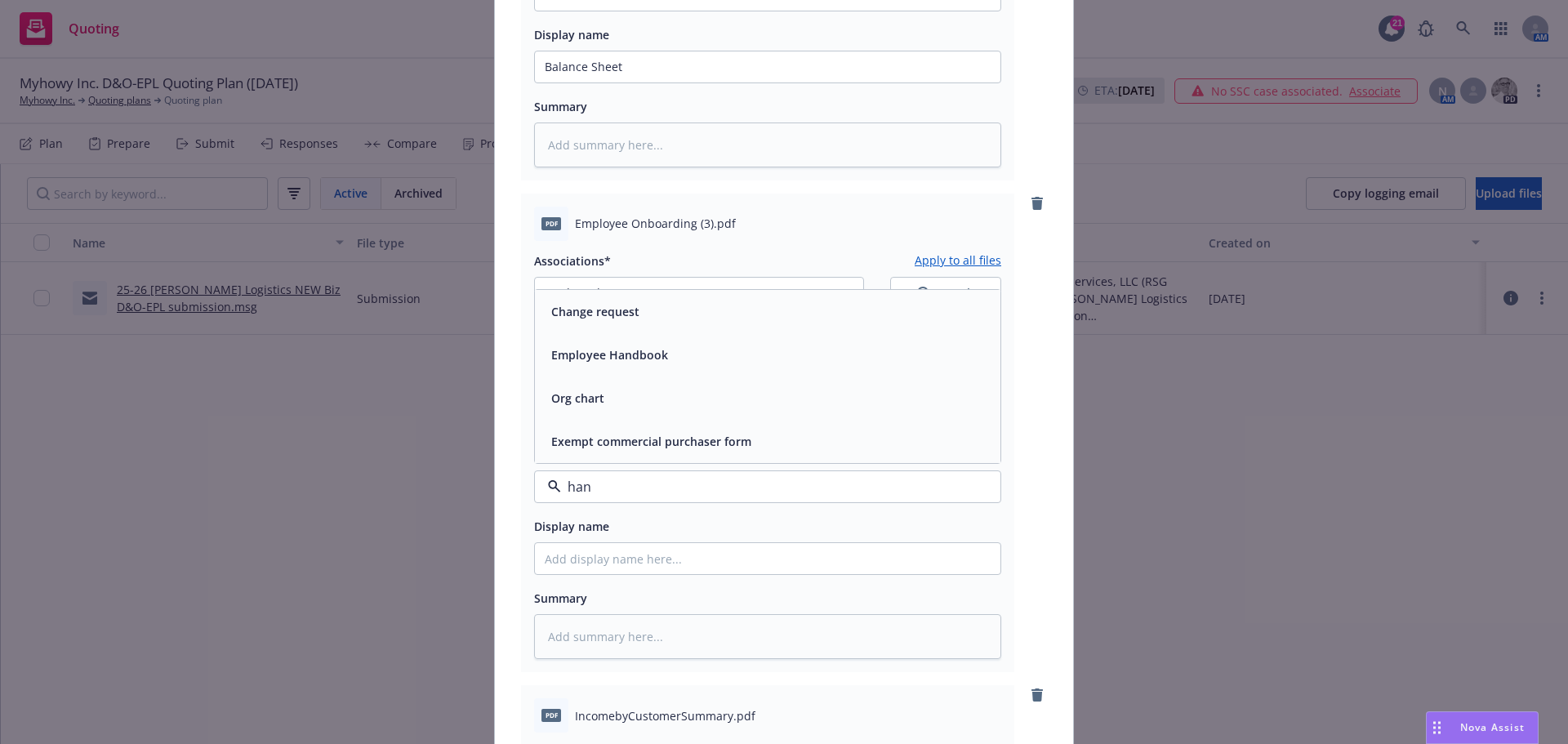
type input "hand"
click at [606, 441] on span "Employee Handbook" at bounding box center [609, 442] width 117 height 18
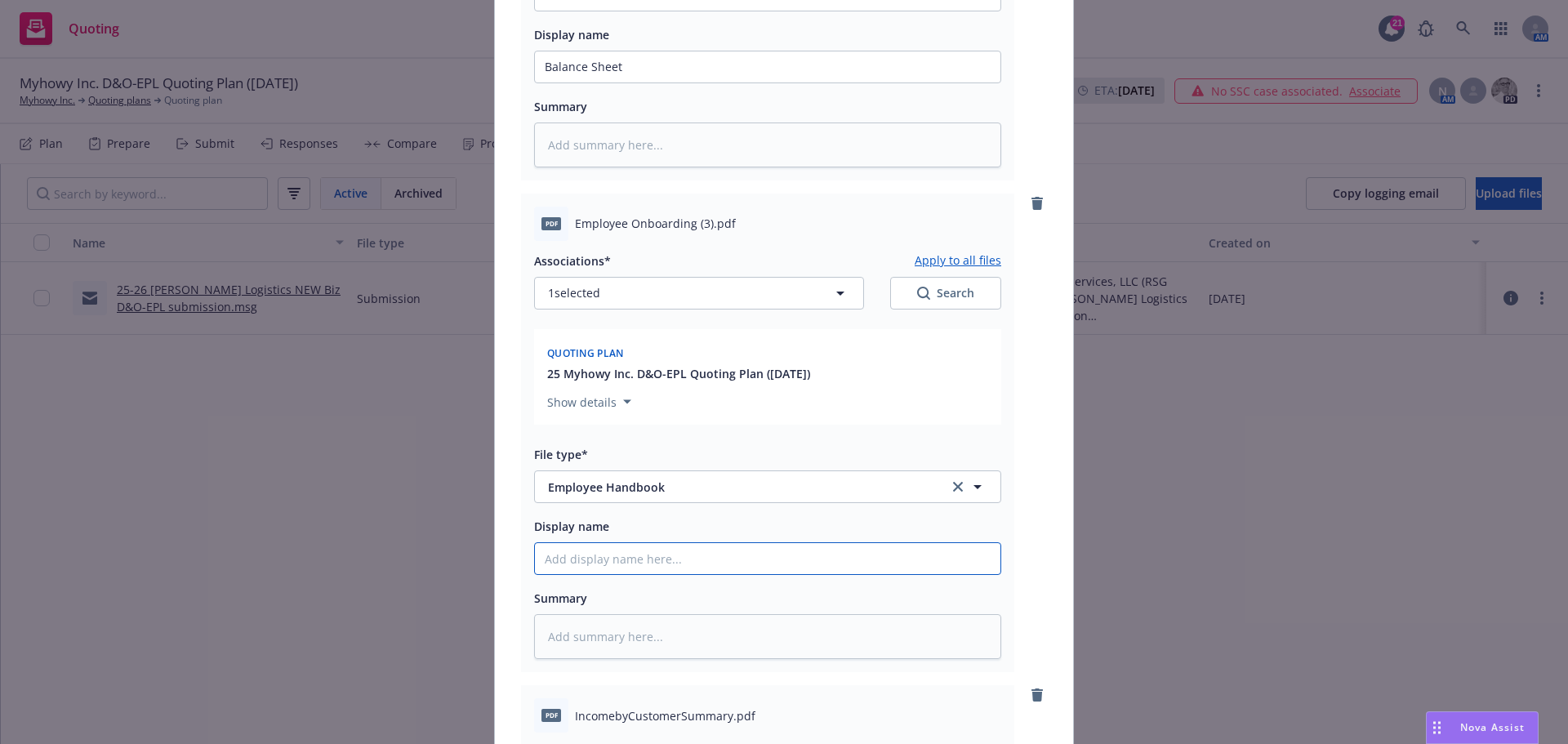
click at [600, 82] on input "Display name" at bounding box center [767, 68] width 465 height 31
paste input "Employee Onboarding"
type textarea "x"
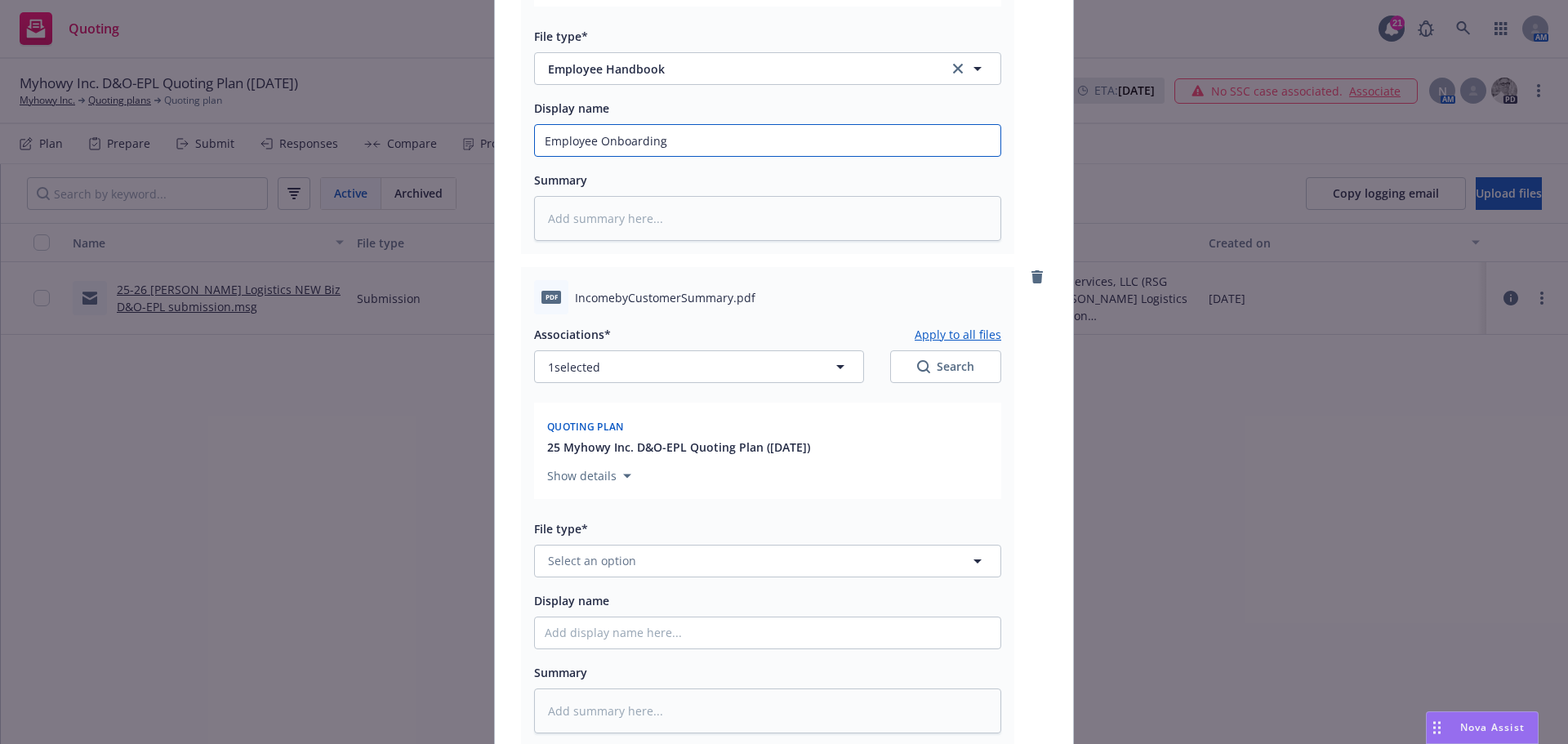
scroll to position [980, 0]
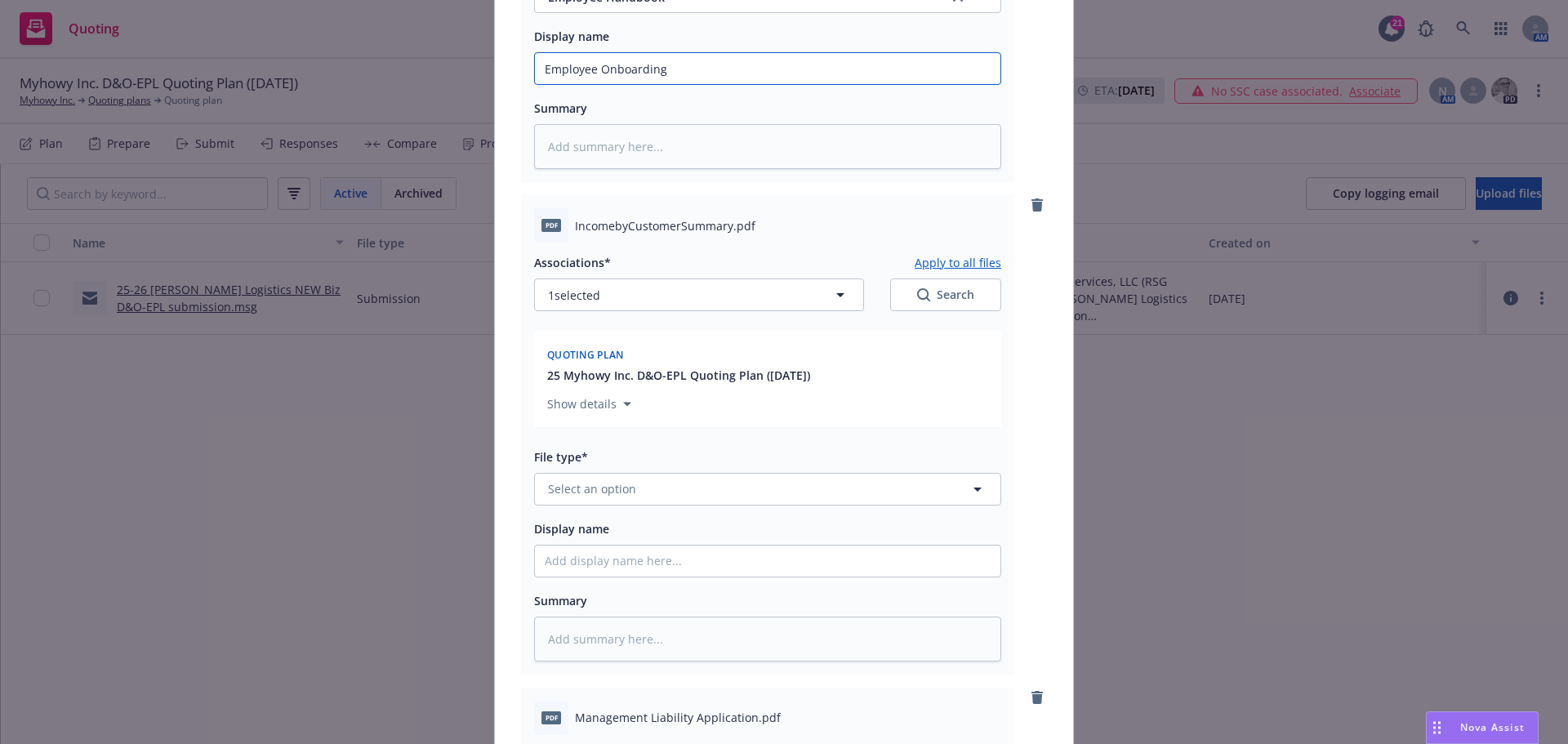
type input "Employee Onboarding"
click at [650, 449] on div "File type*" at bounding box center [767, 456] width 467 height 20
drag, startPoint x: 570, startPoint y: 226, endPoint x: 728, endPoint y: 219, distance: 158.2
click at [728, 219] on span "IncomebyCustomerSummary.pdf" at bounding box center [665, 226] width 180 height 18
copy span "IncomebyCustomerSummary."
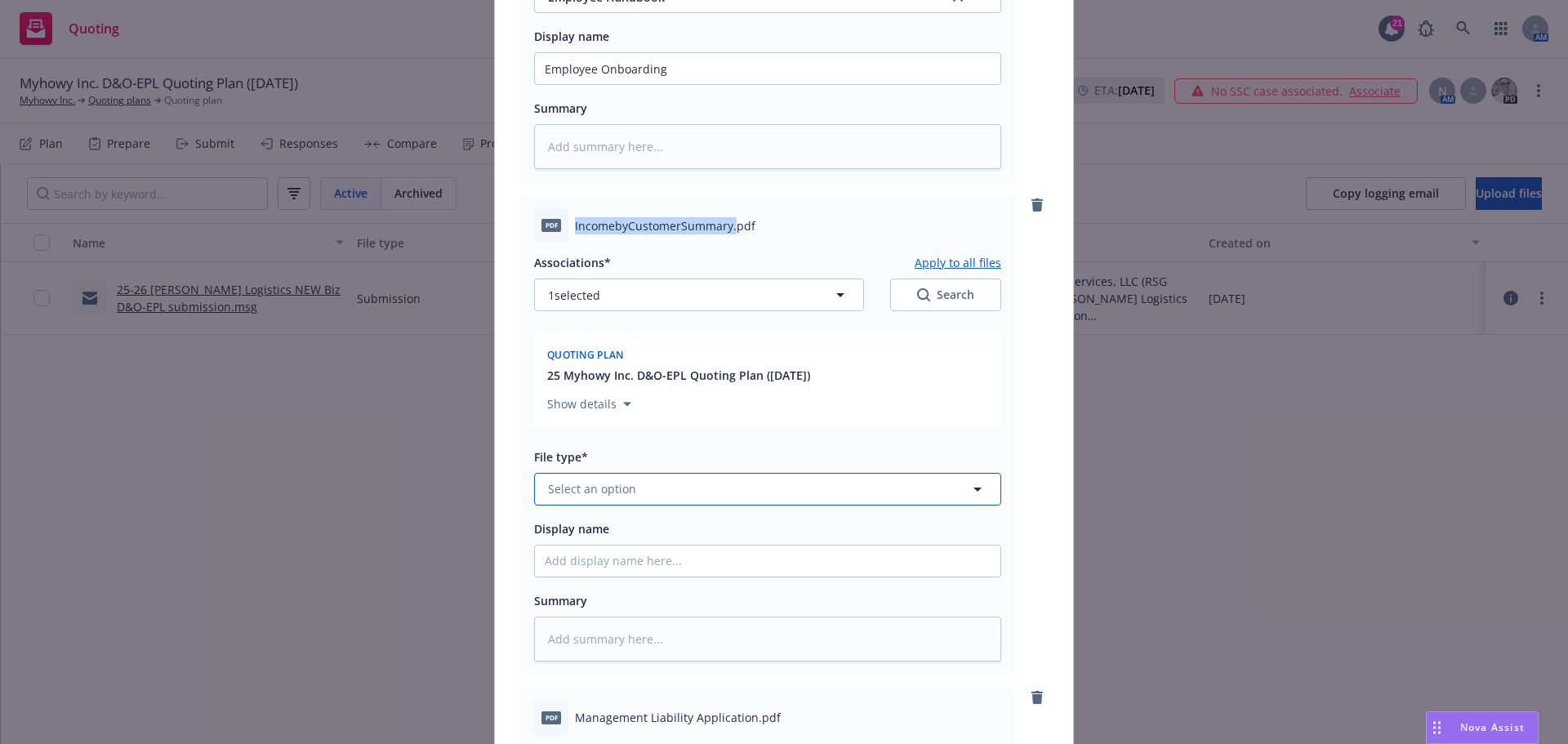
click at [588, 499] on button "Select an option" at bounding box center [767, 488] width 467 height 32
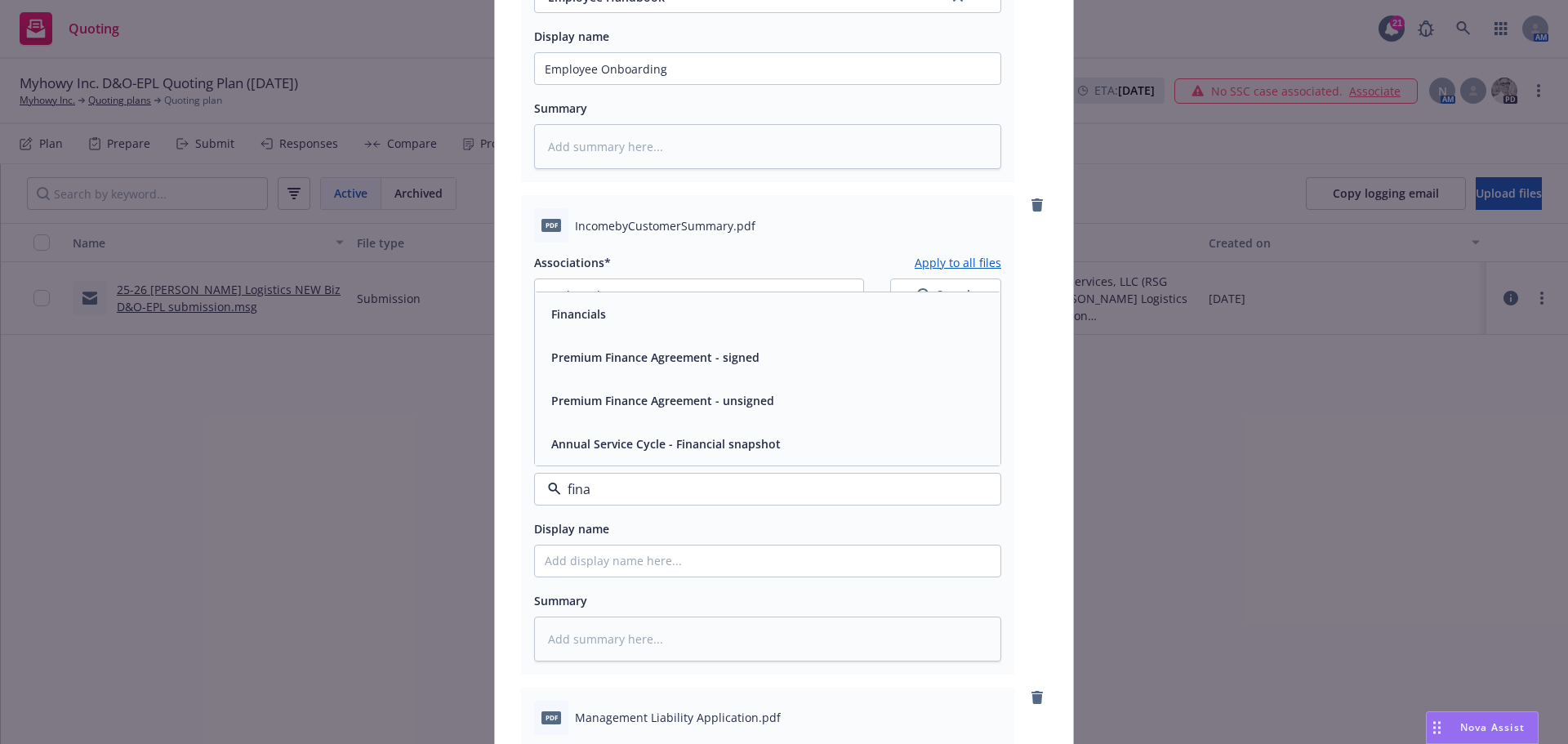
type input "finan"
drag, startPoint x: 612, startPoint y: 310, endPoint x: 608, endPoint y: 332, distance: 22.4
click at [612, 309] on div "Financials" at bounding box center [767, 314] width 446 height 23
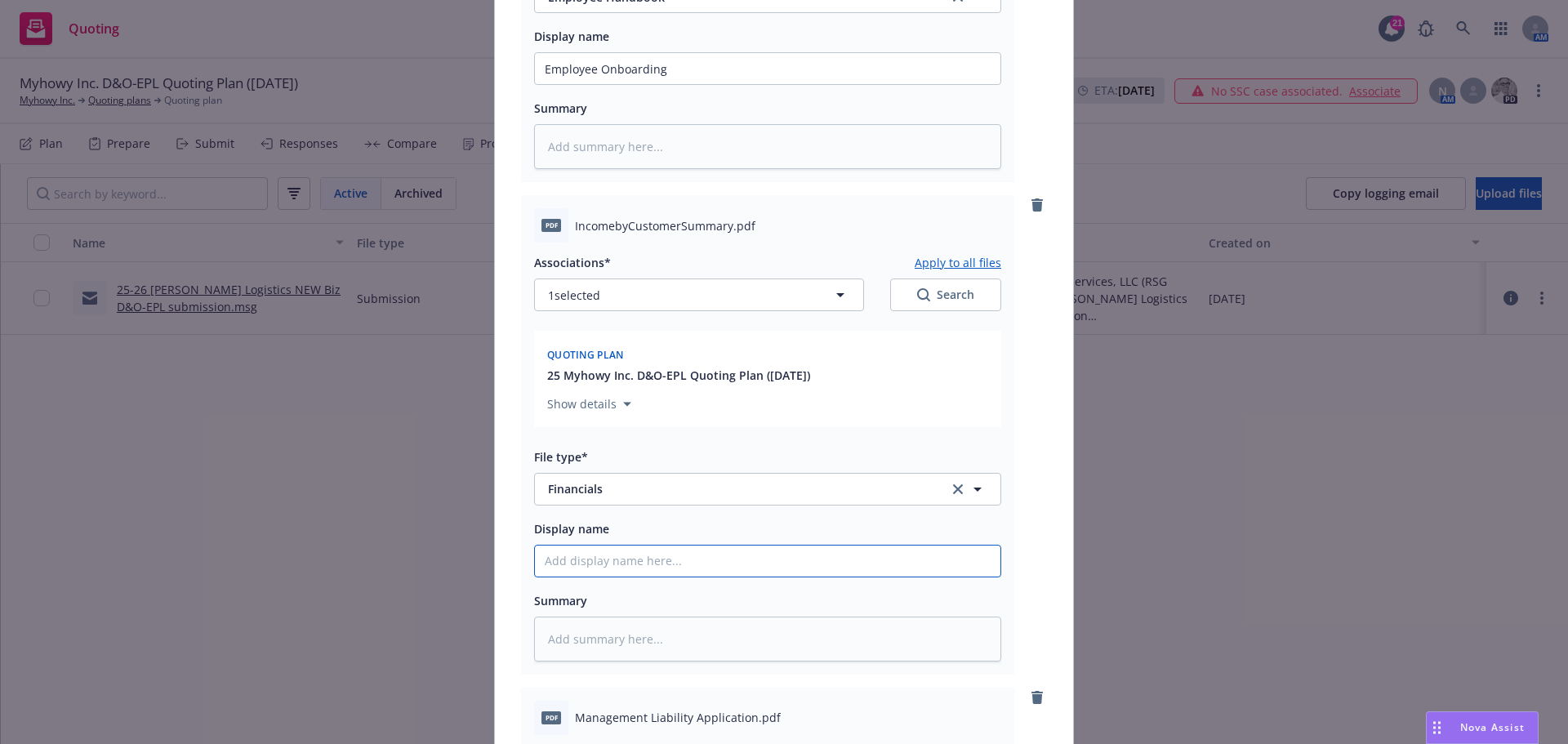
paste input "IncomebyCustomerSummary."
type textarea "x"
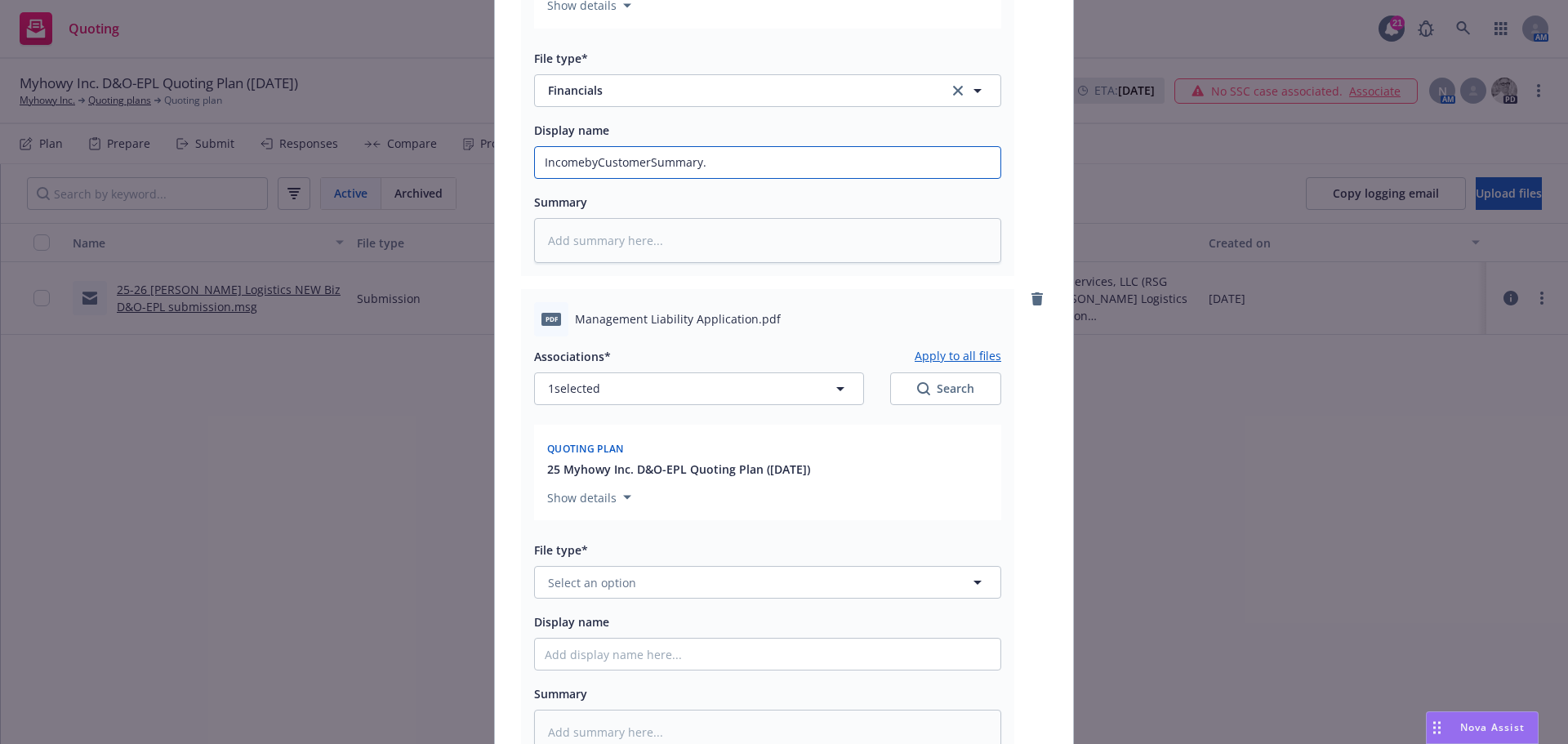
scroll to position [1388, 0]
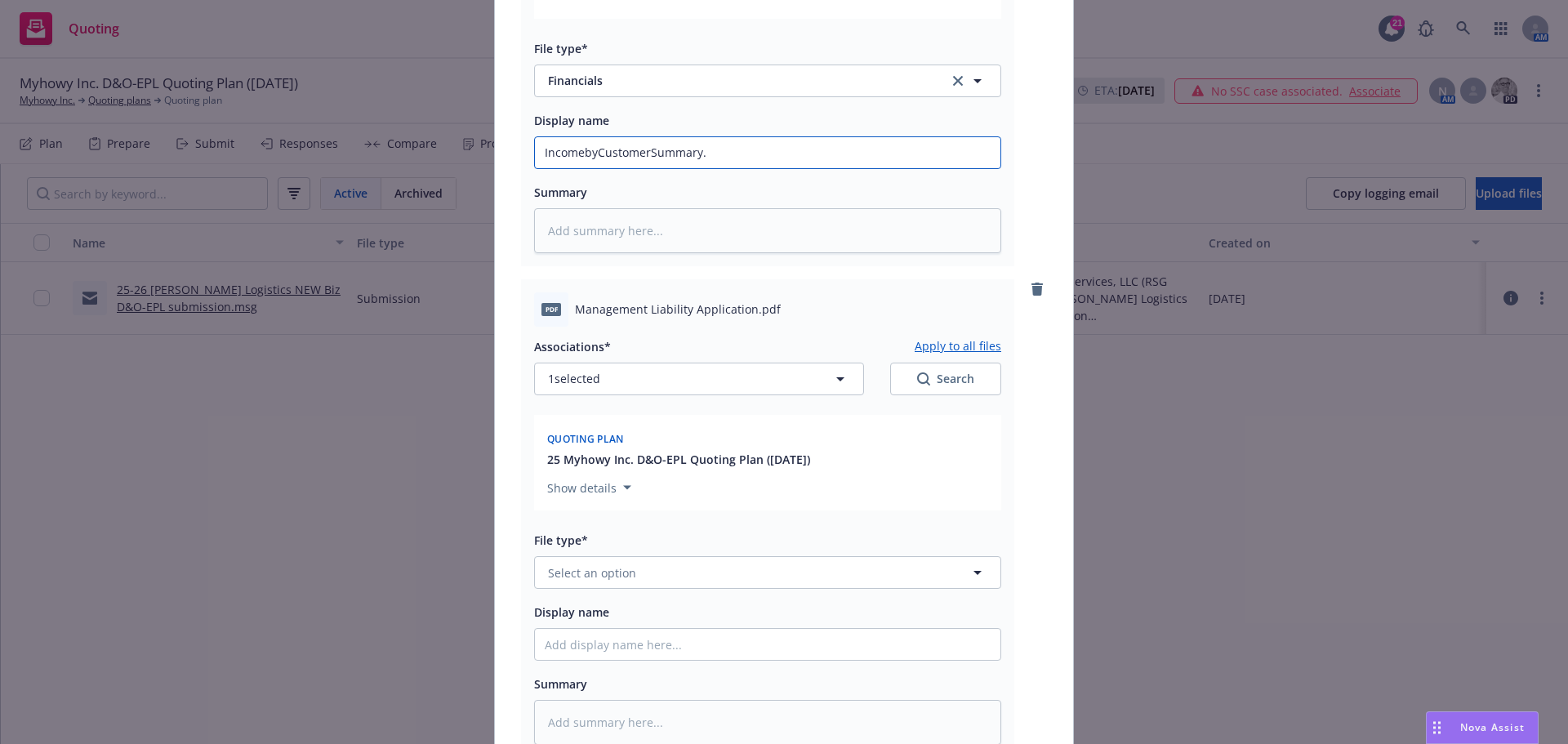
type input "IncomebyCustomerSummary."
click at [594, 573] on span "Select an option" at bounding box center [593, 573] width 88 height 18
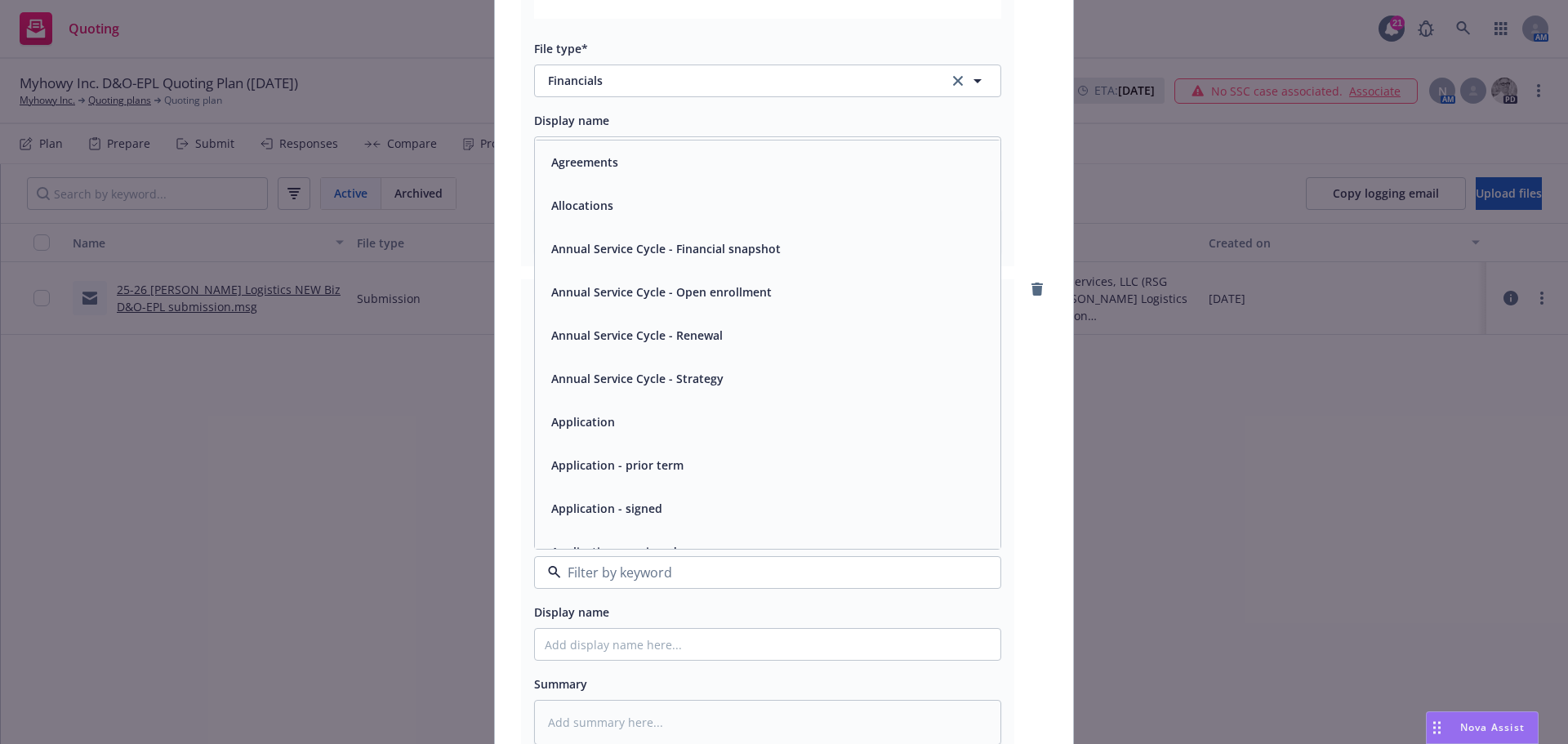
click at [498, 416] on div "pdf Balance Sheet.pdf Associations* Apply to all files 1 selected Search Quotin…" at bounding box center [784, 549] width 578 height 3544
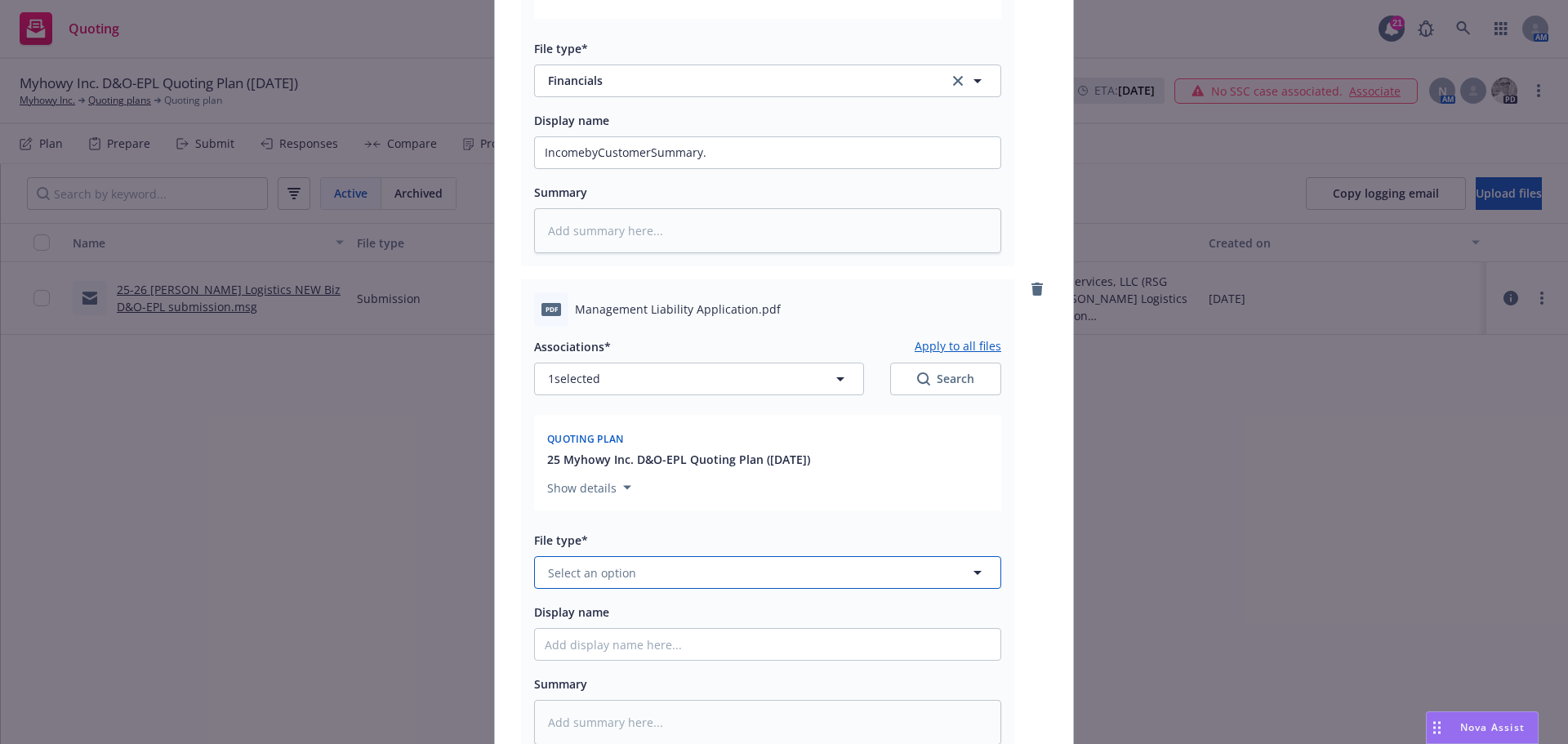
click at [597, 577] on span "Select an option" at bounding box center [593, 573] width 88 height 18
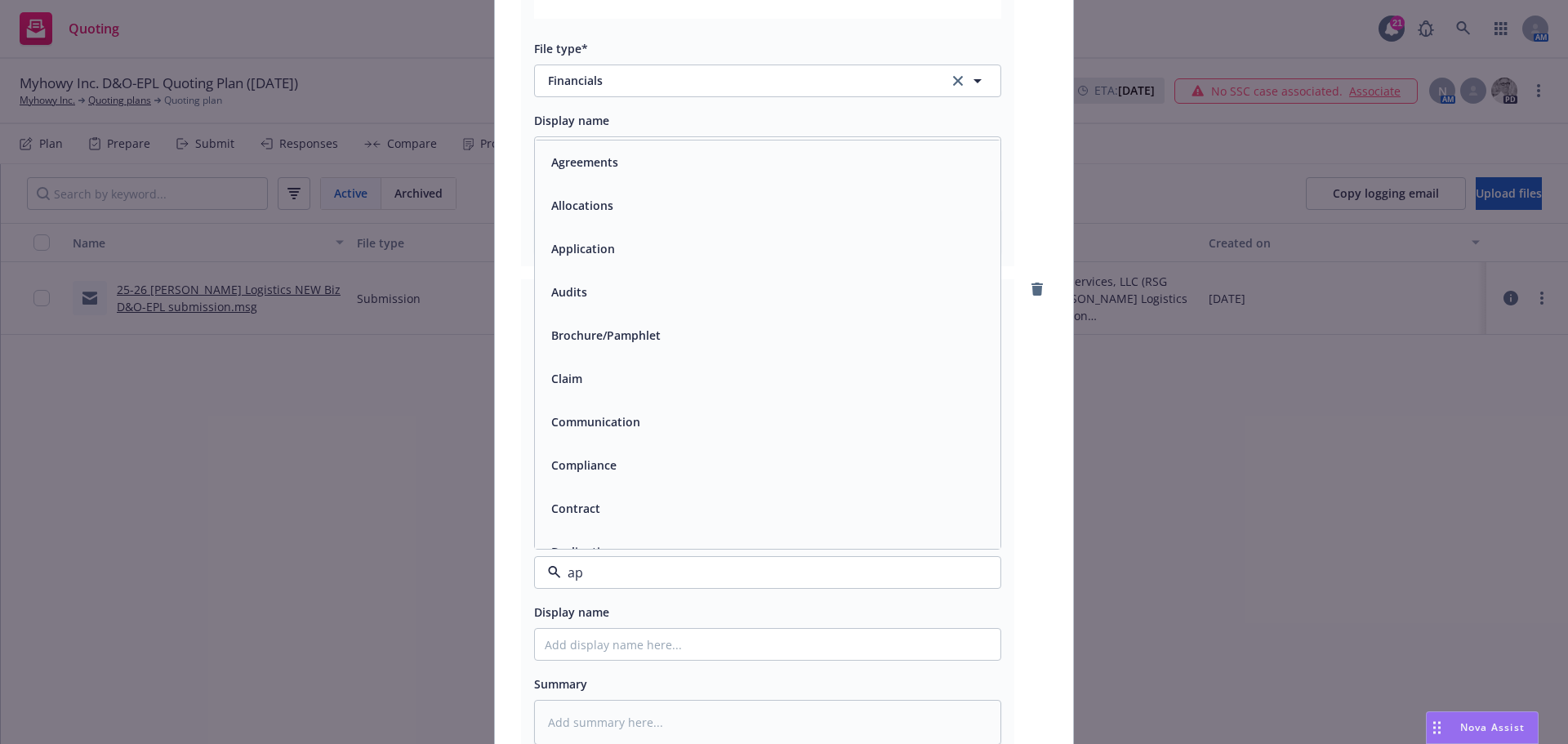
type input "app"
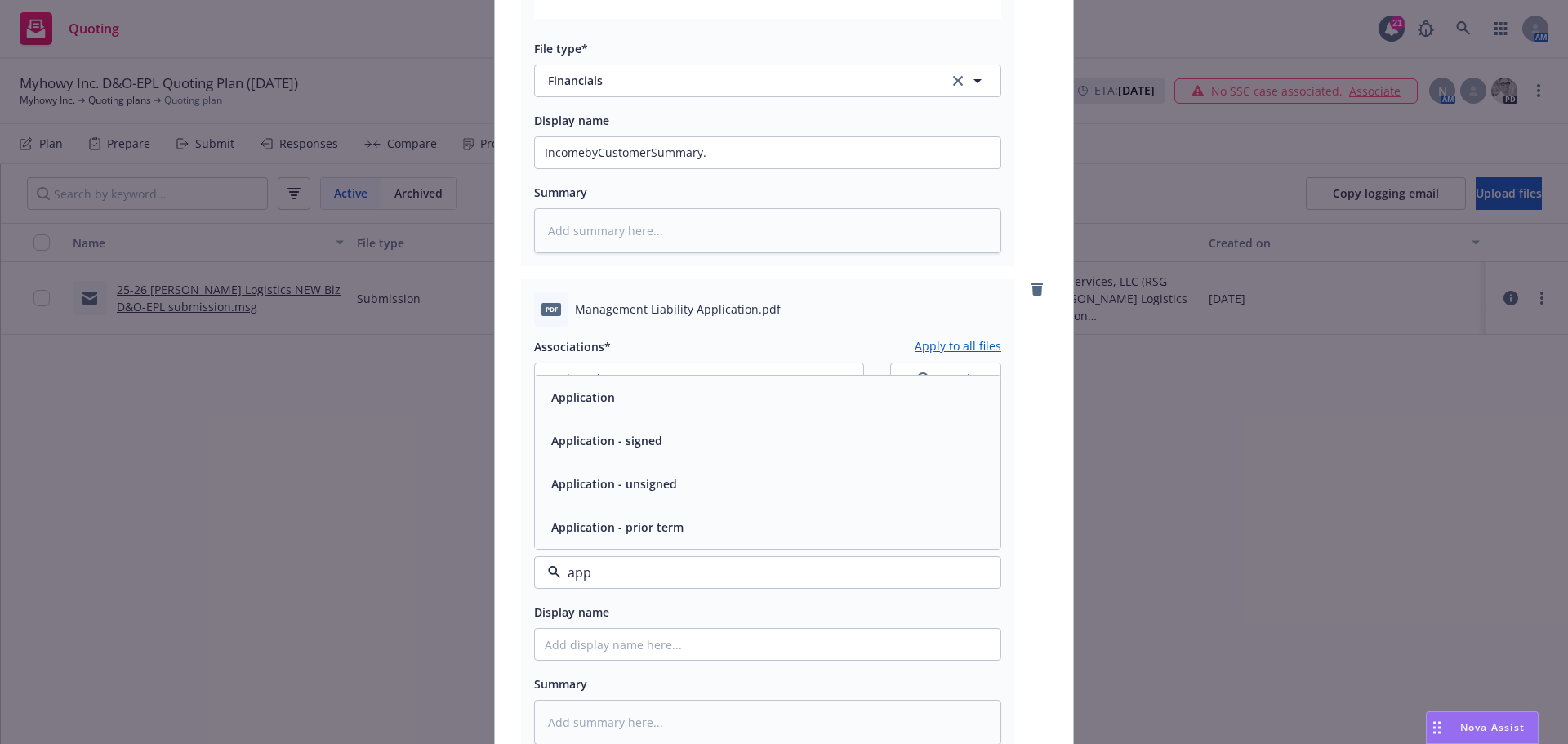
click at [603, 391] on span "Application" at bounding box center [583, 397] width 64 height 18
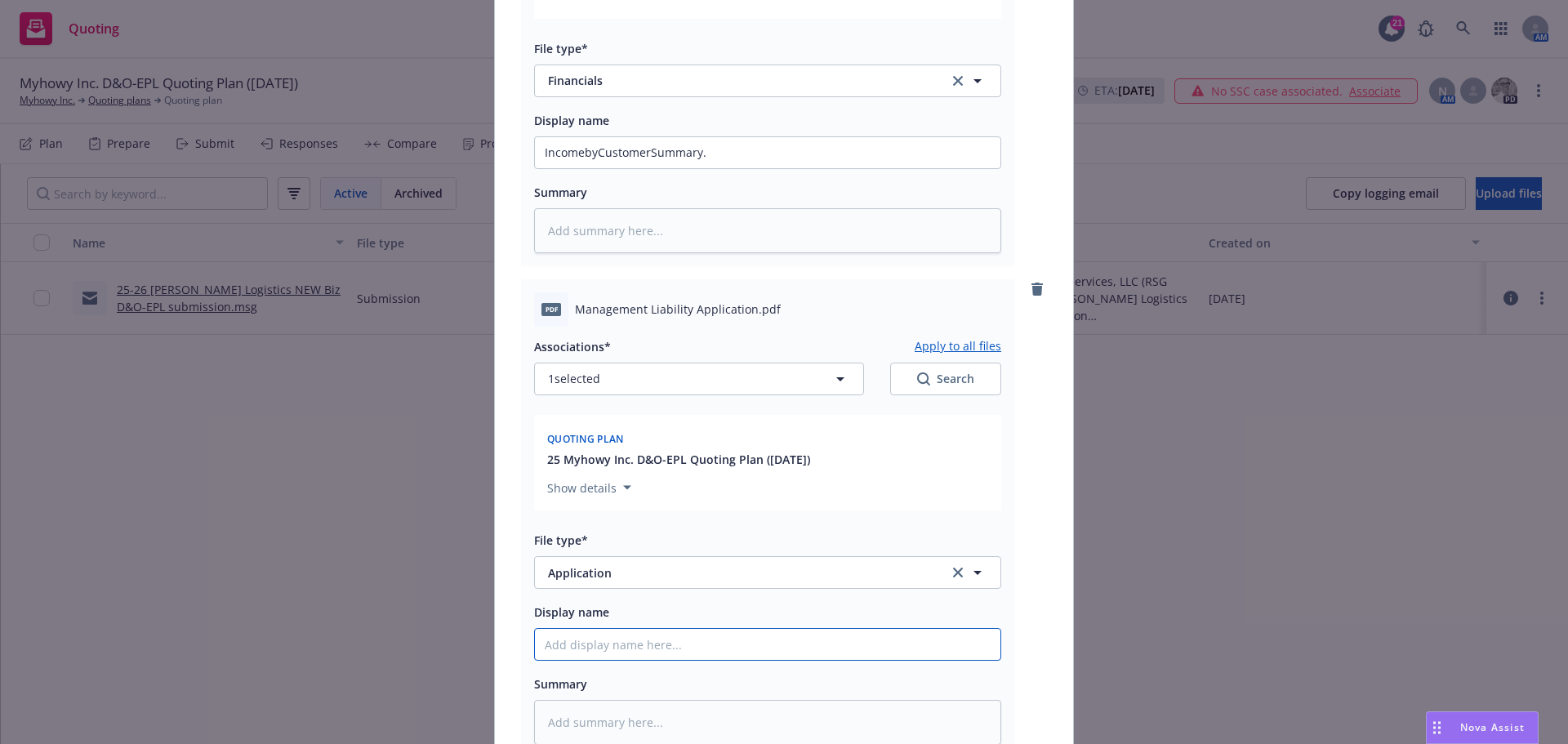
paste input "Management Liability Application"
type textarea "x"
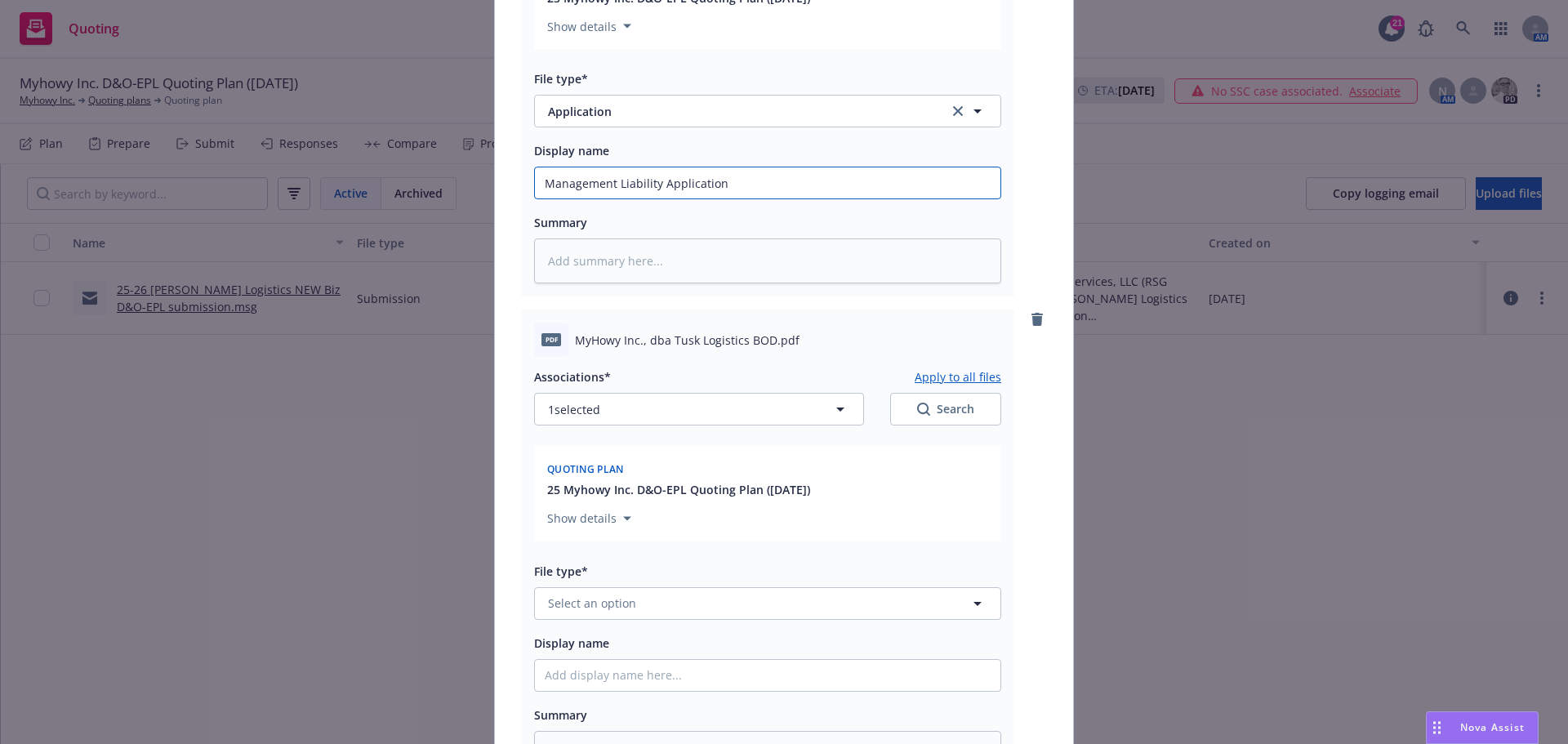
scroll to position [1878, 0]
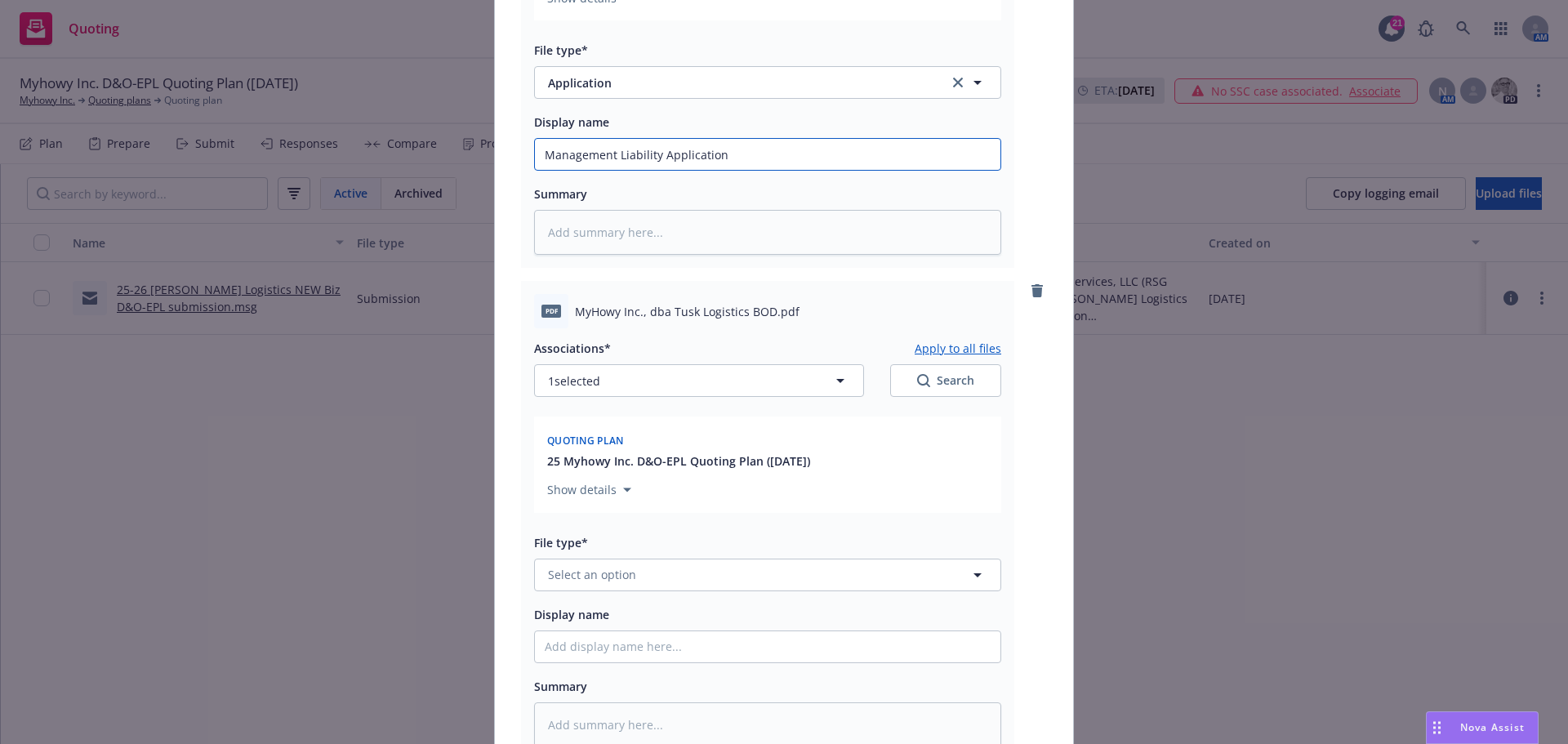
type input "Management Liability Application"
click at [589, 573] on span "Select an option" at bounding box center [593, 575] width 88 height 18
type input "other"
click at [562, 534] on span "Other" at bounding box center [567, 530] width 32 height 18
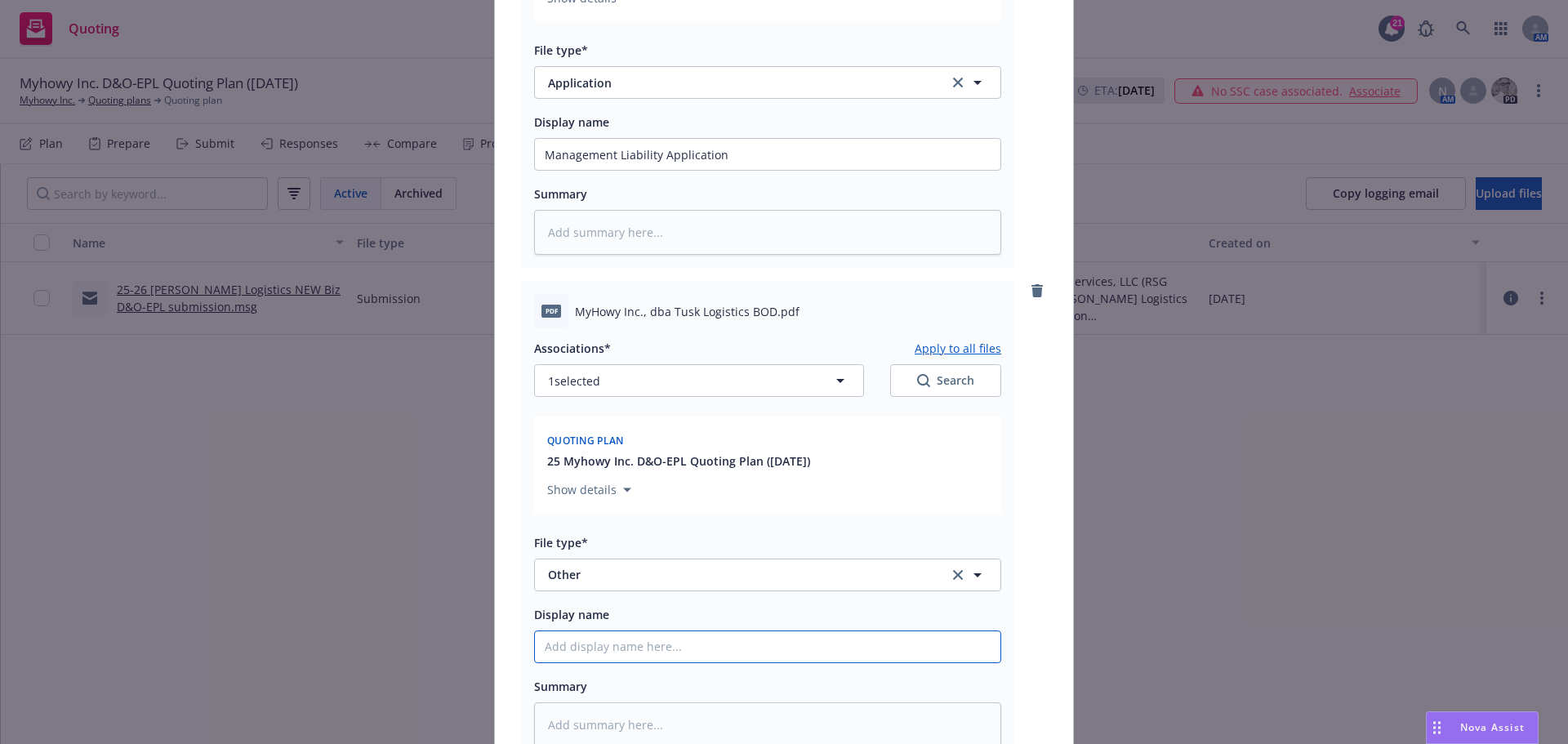
paste input "MyHowy Inc., dba Tusk Logistics BOD"
type textarea "x"
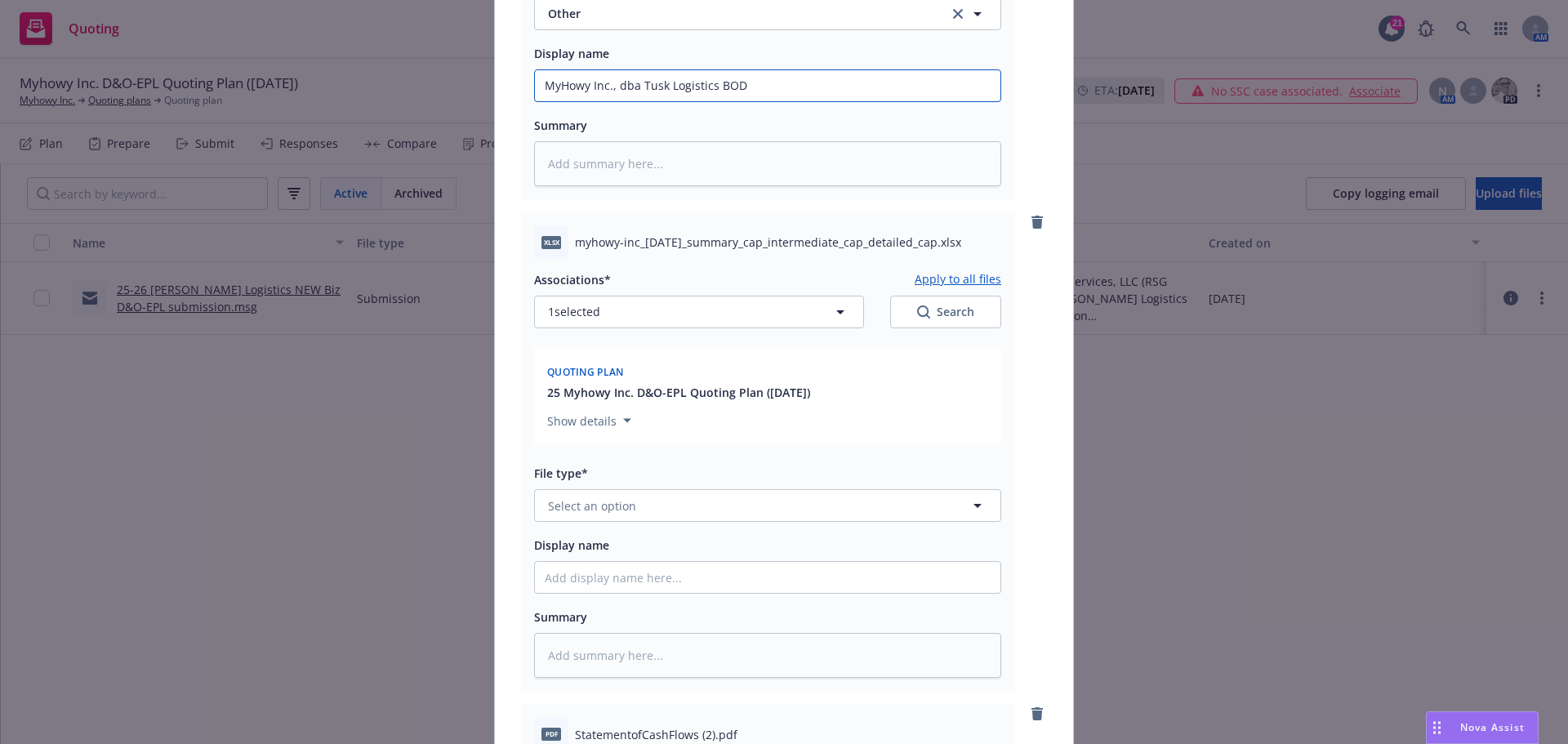
scroll to position [2449, 0]
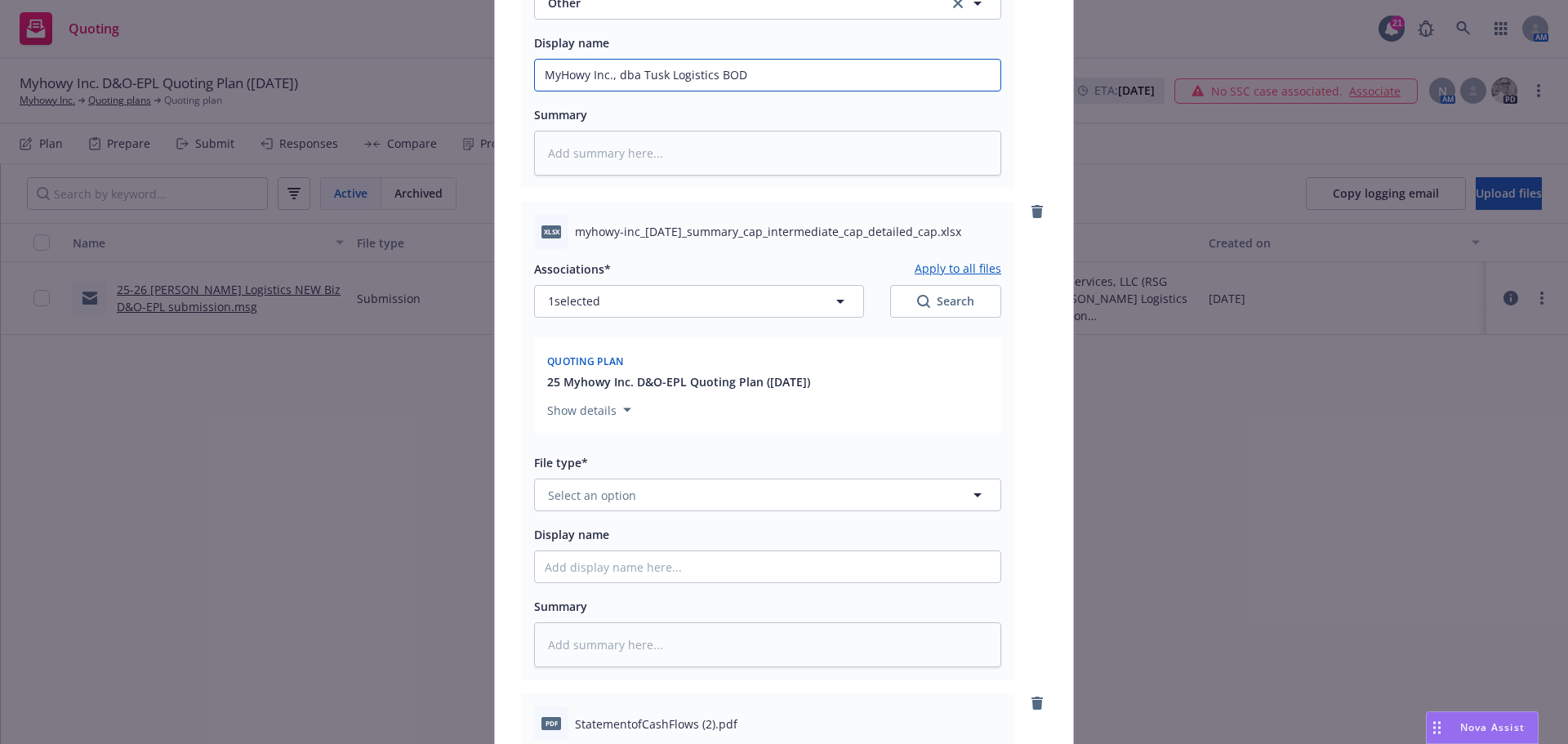
type input "MyHowy Inc., dba Tusk Logistics BOD"
click at [578, 502] on span "Select an option" at bounding box center [593, 495] width 88 height 18
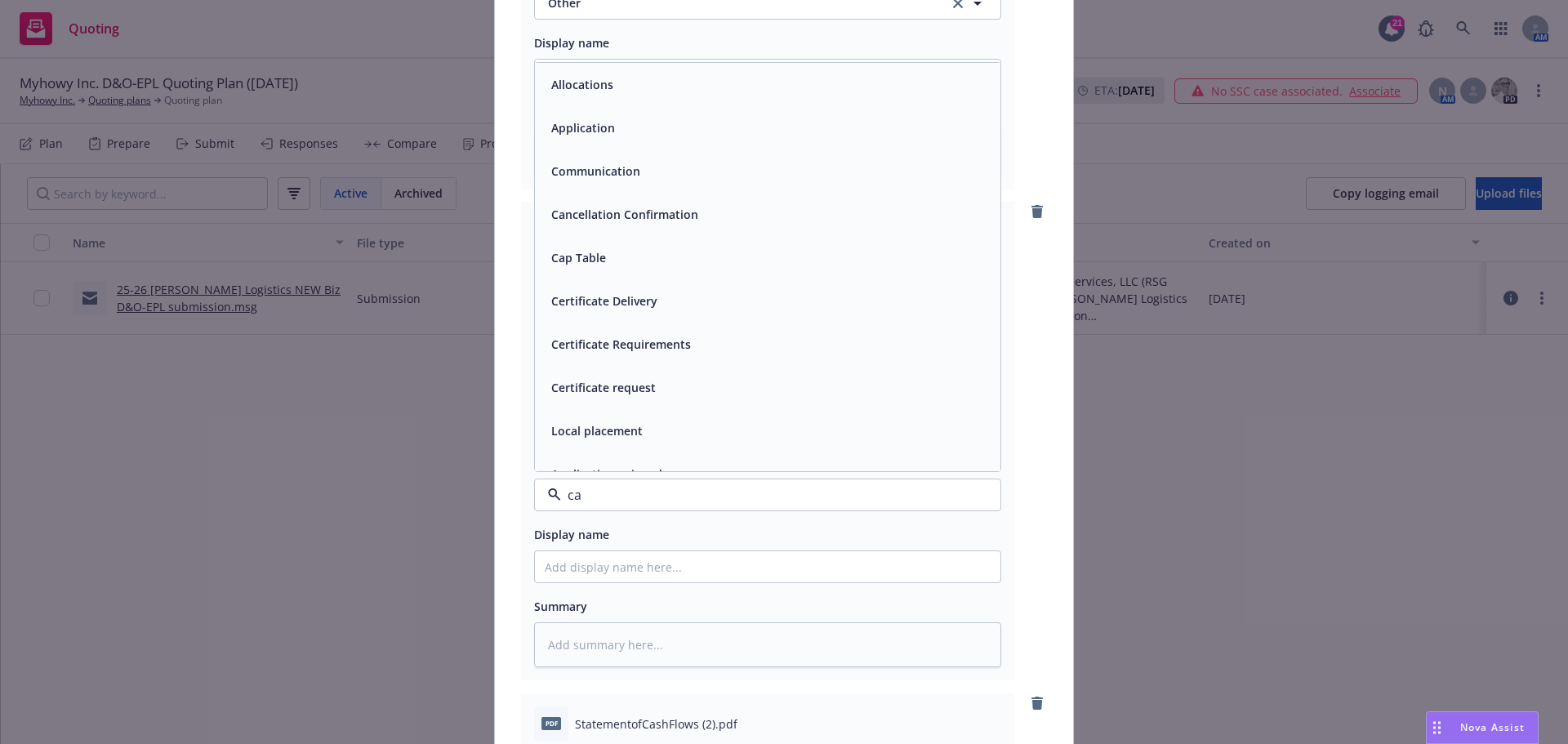
type input "cap"
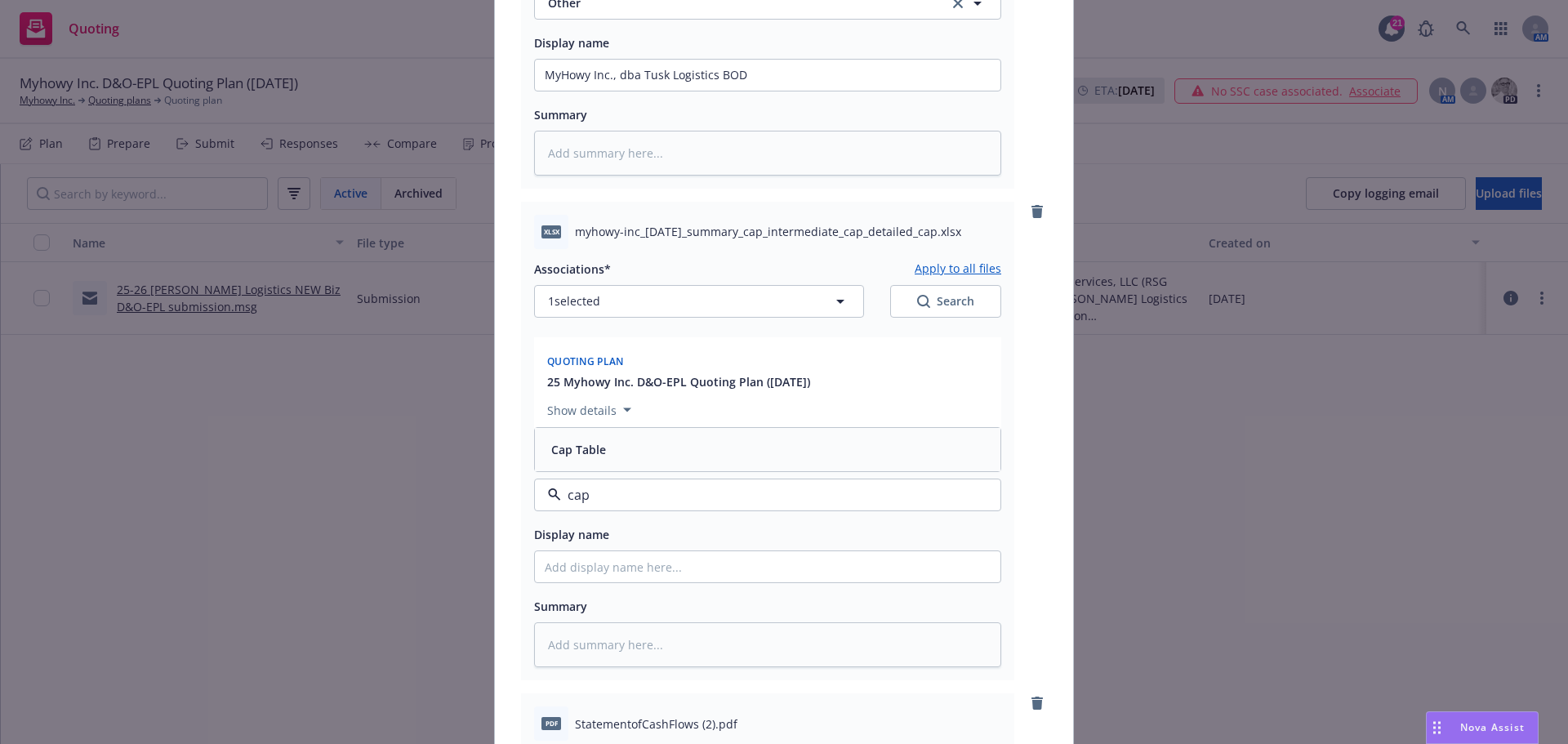
click at [566, 459] on div "Cap Table" at bounding box center [577, 449] width 65 height 23
paste input "myhowy-inc_2025-06-25_summary_cap_intermediate_cap_detailed_cap"
type textarea "x"
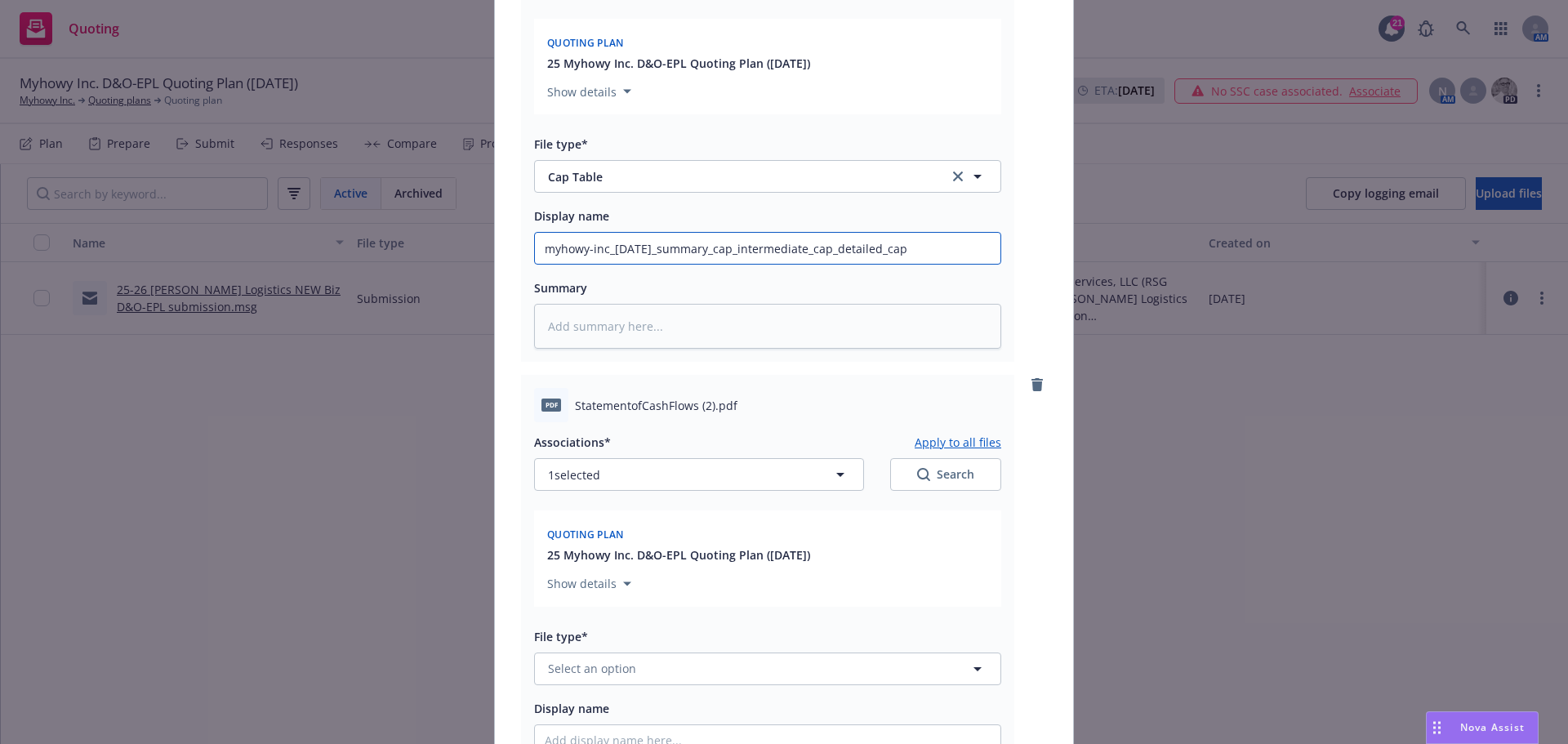
scroll to position [2858, 0]
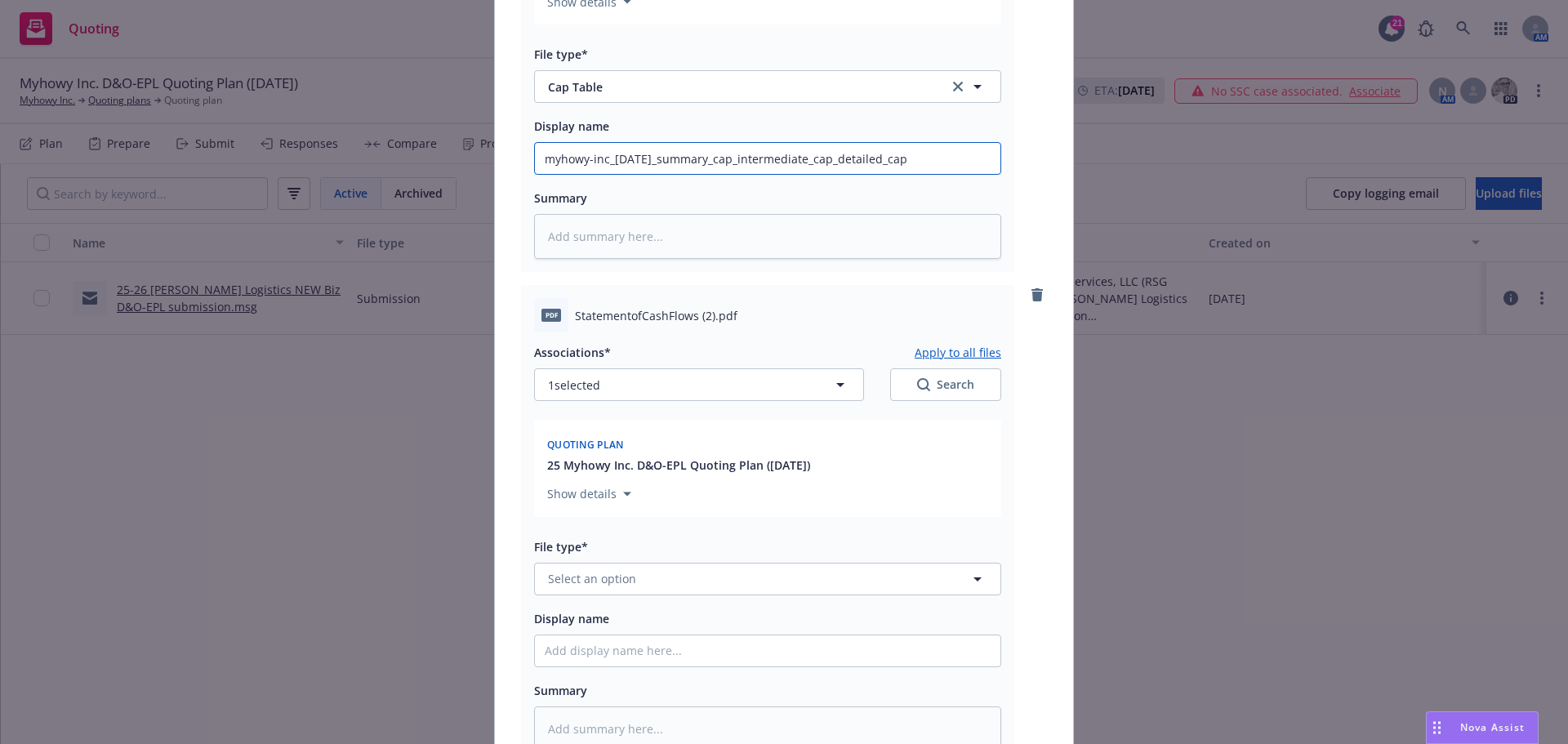
type input "myhowy-inc_2025-06-25_summary_cap_intermediate_cap_detailed_cap"
click at [578, 573] on span "Select an option" at bounding box center [593, 579] width 88 height 18
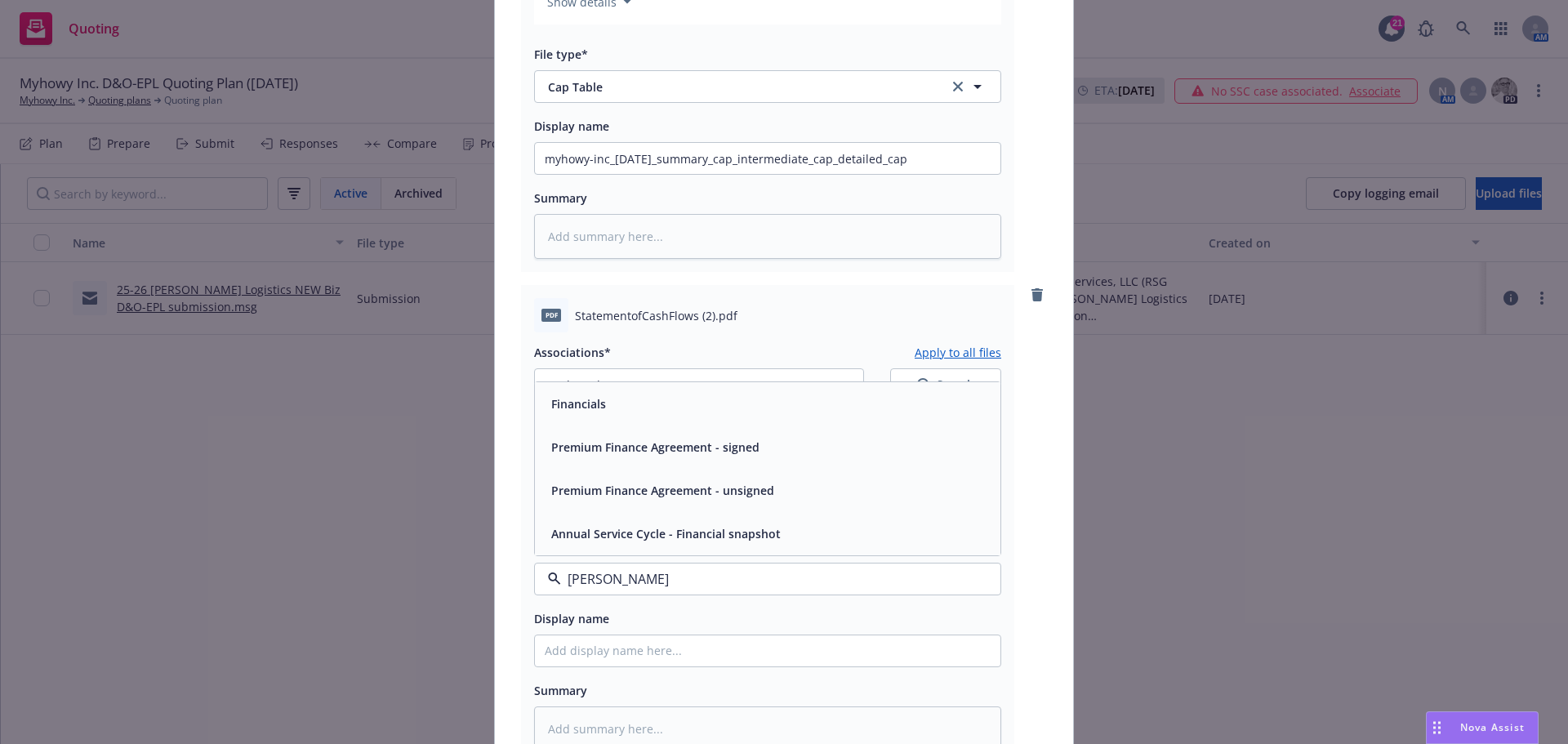
type input "financ"
click at [593, 419] on div "Financials" at bounding box center [767, 403] width 465 height 43
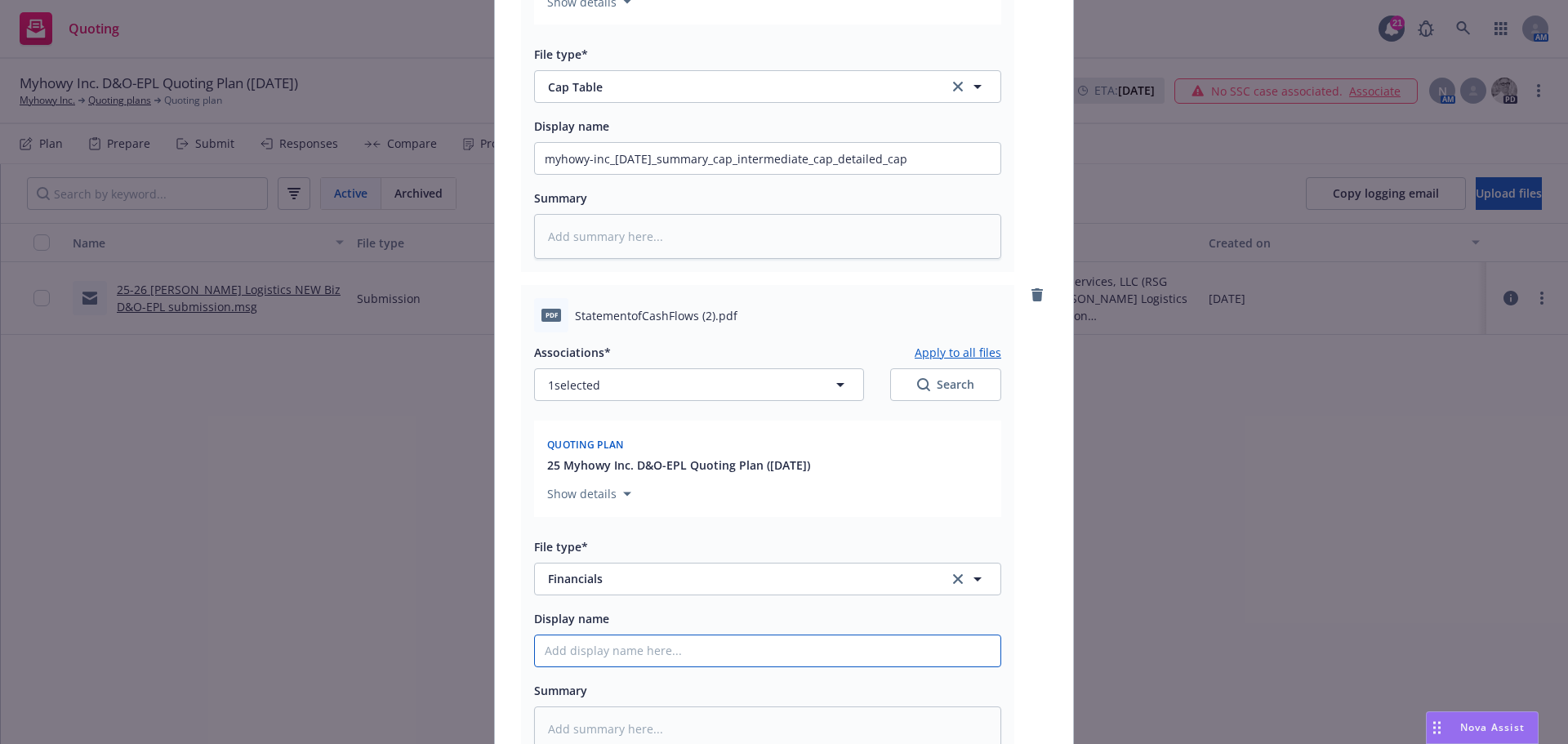
paste input "StatementofCashFlows (2)"
type textarea "x"
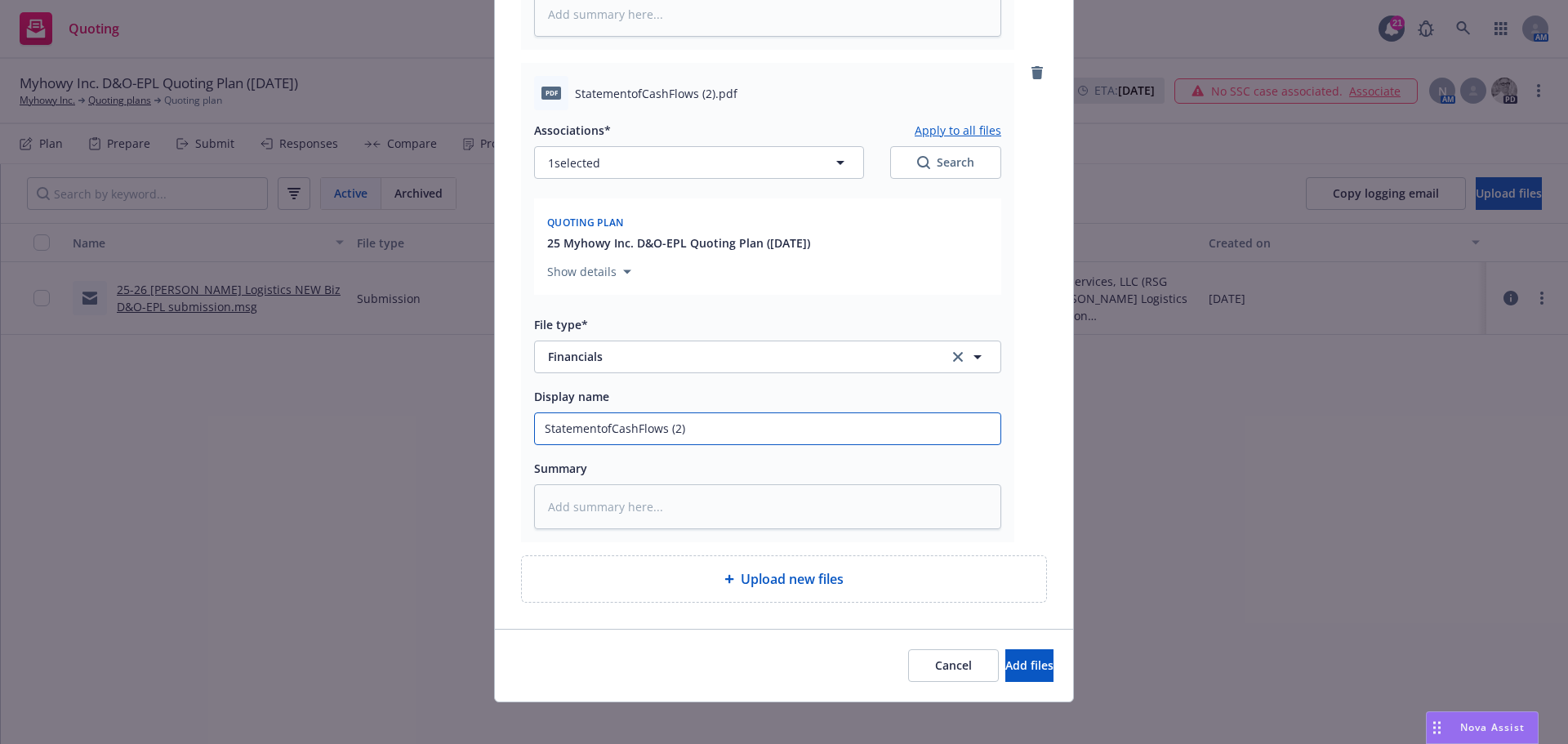
scroll to position [3091, 0]
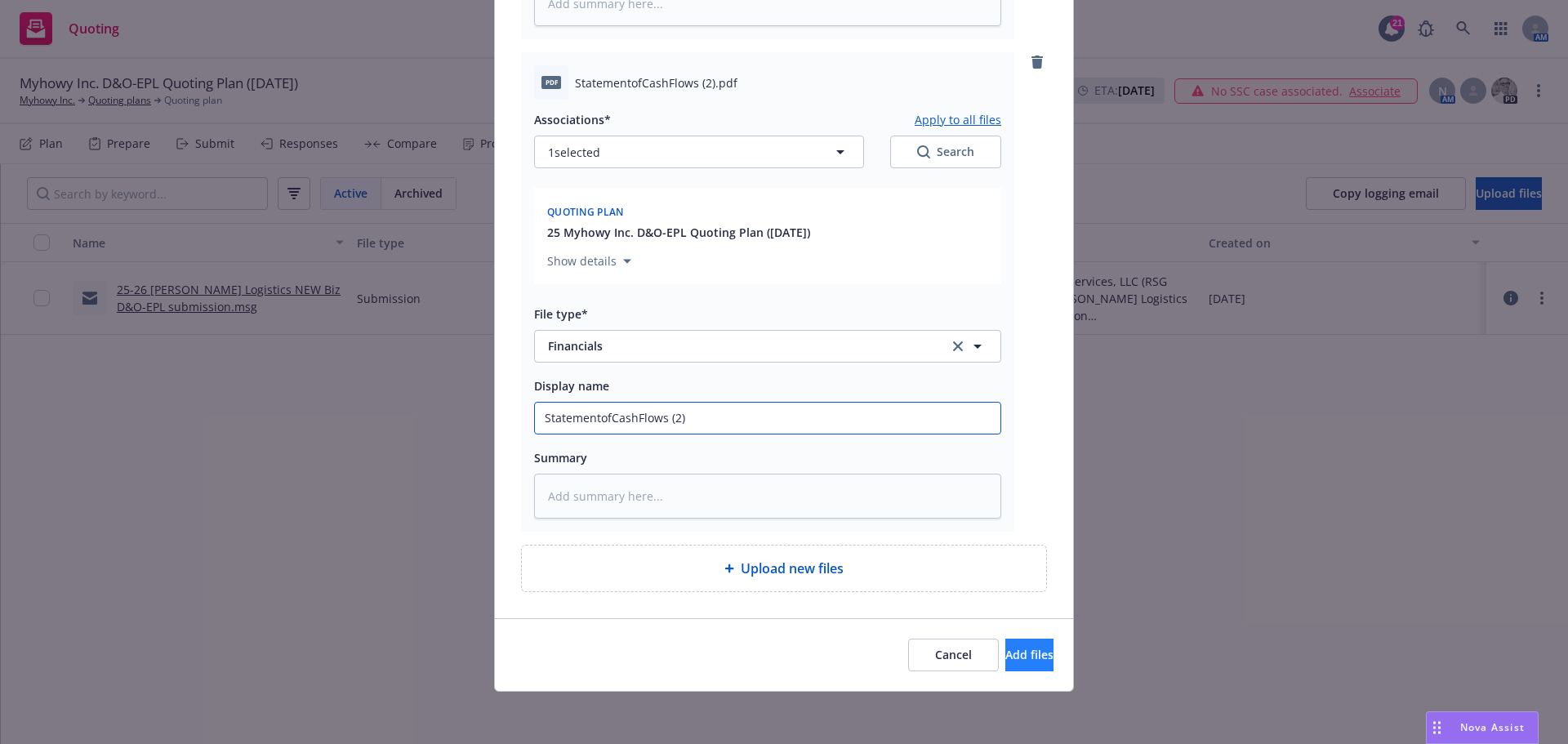
type input "StatementofCashFlows (2)"
click at [1006, 657] on span "Add files" at bounding box center [1029, 655] width 48 height 16
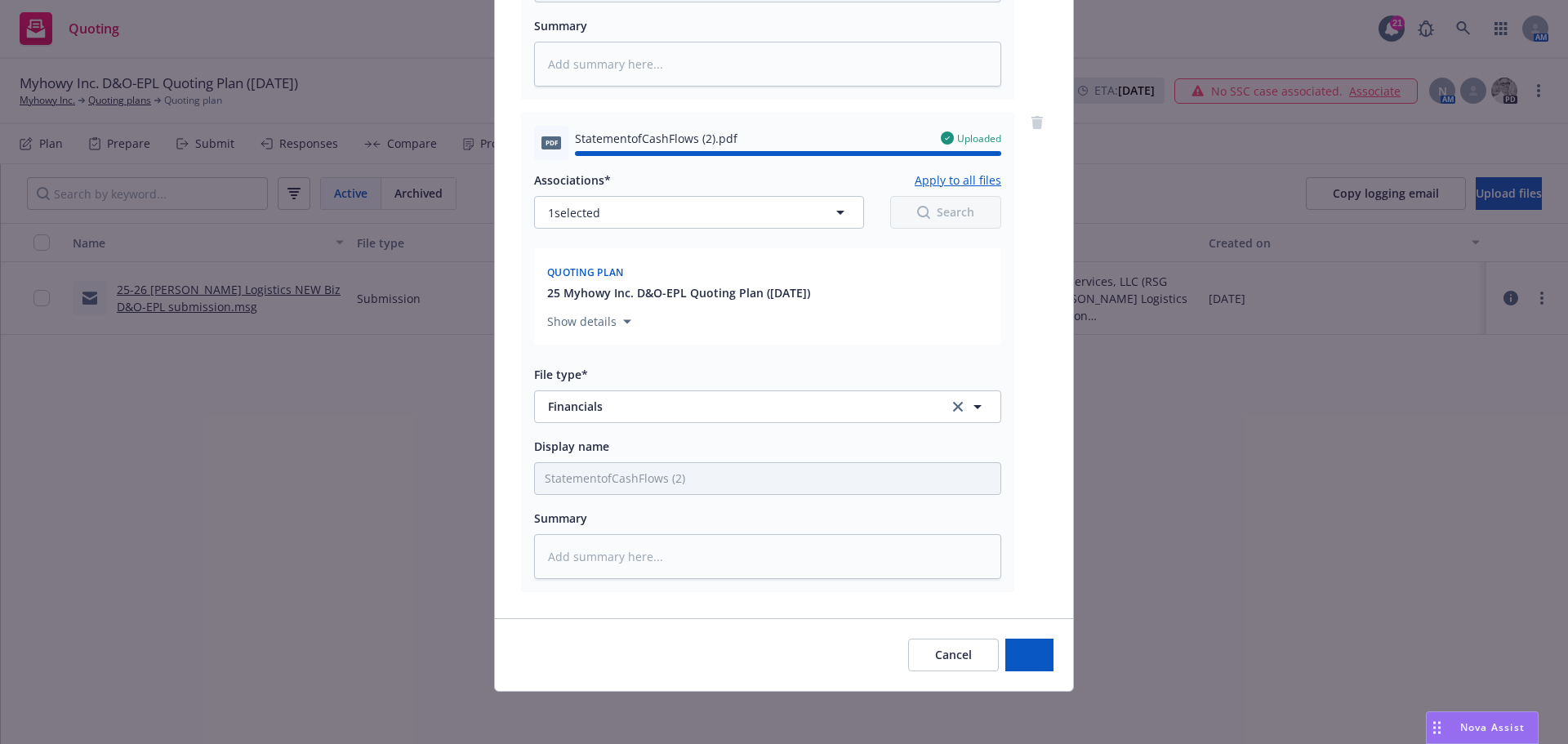
type textarea "x"
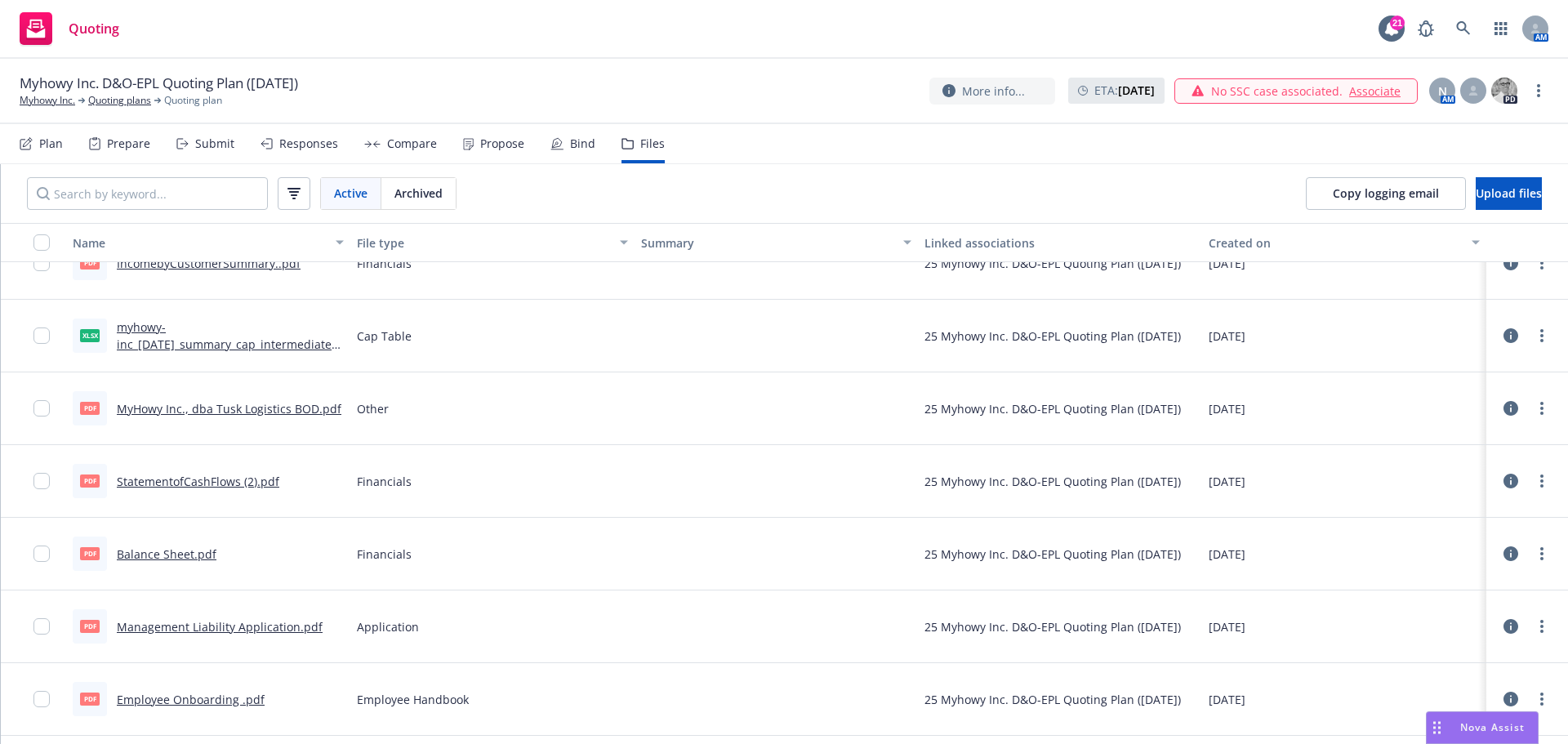
scroll to position [0, 0]
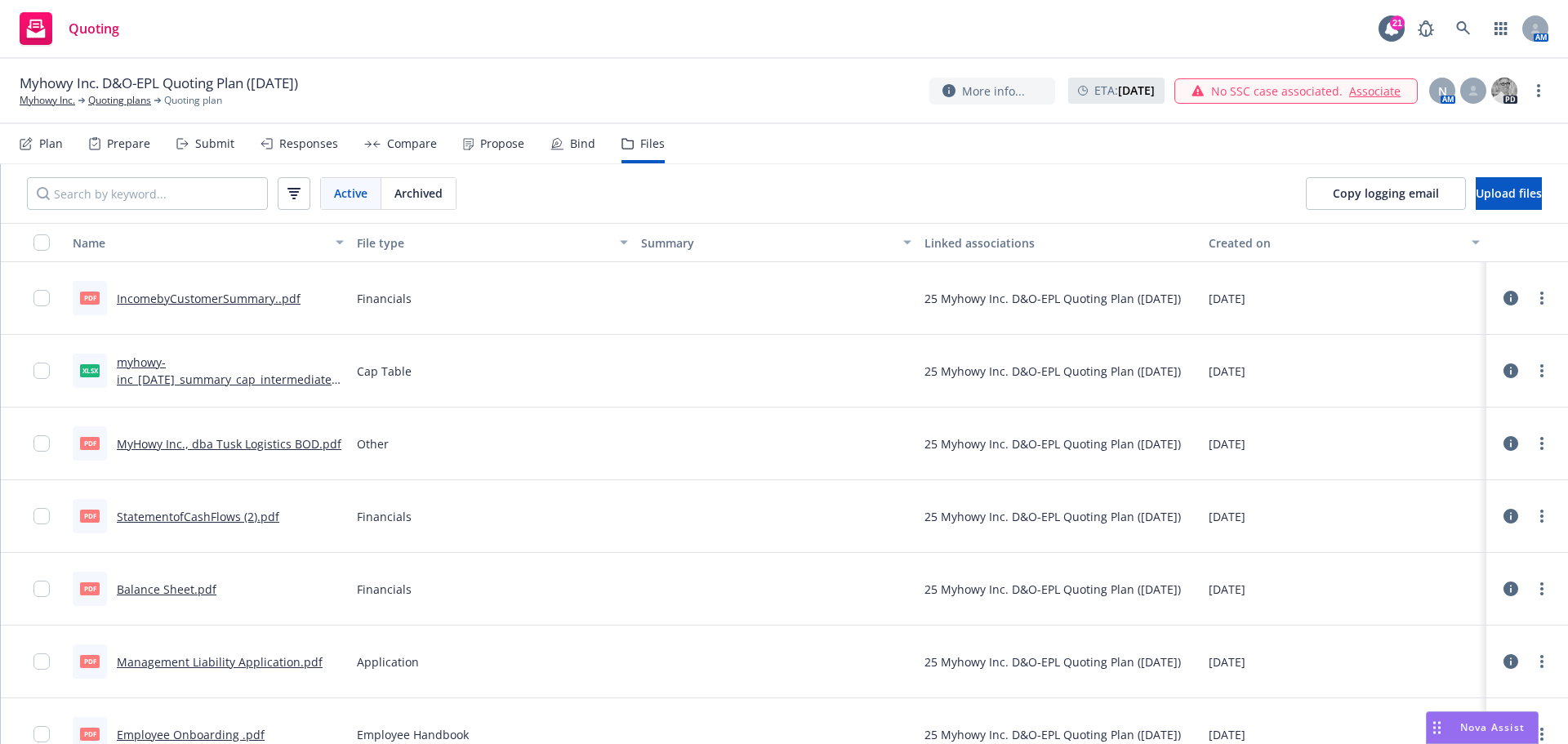
click at [60, 140] on div "Plan" at bounding box center [51, 143] width 24 height 13
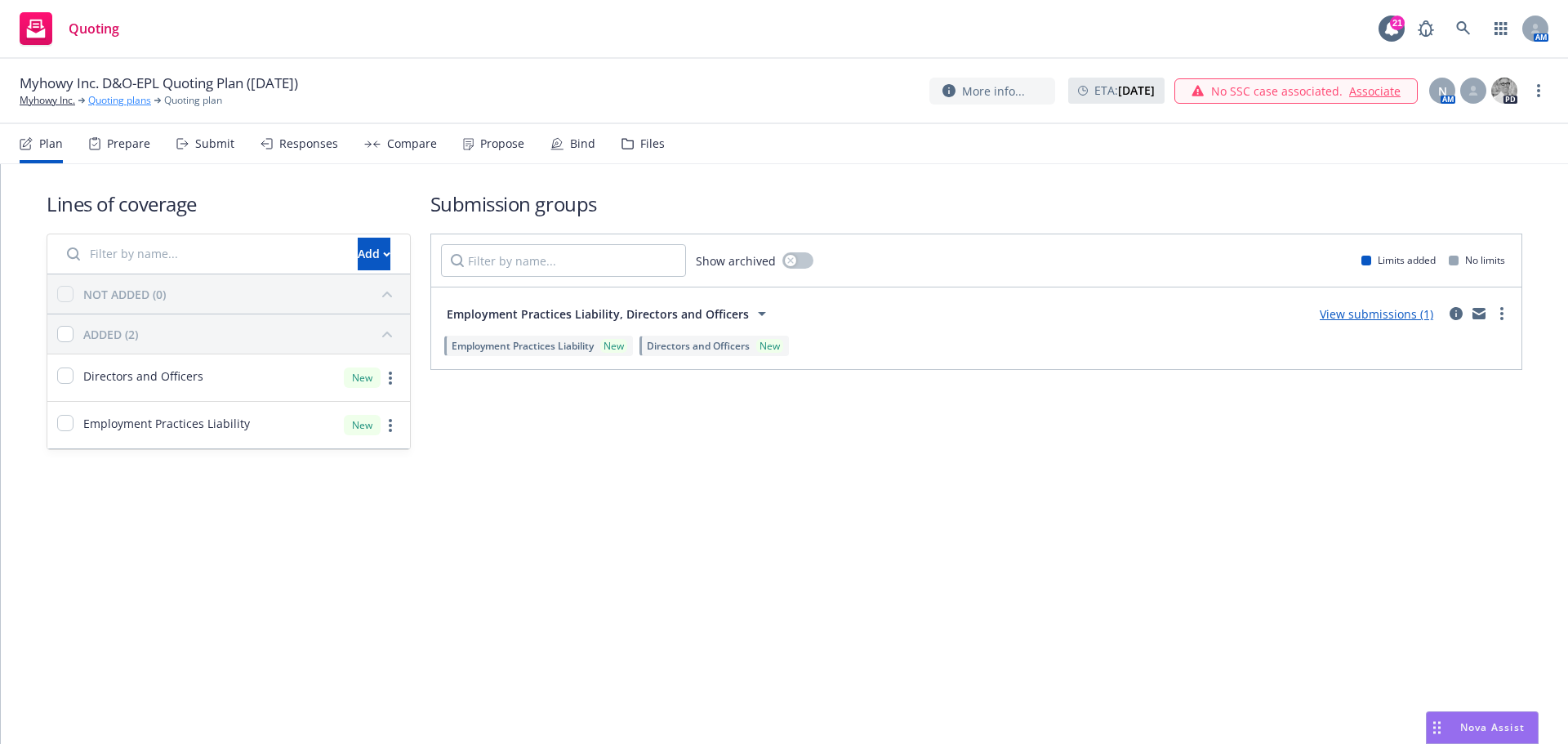
click at [123, 102] on link "Quoting plans" at bounding box center [119, 100] width 63 height 15
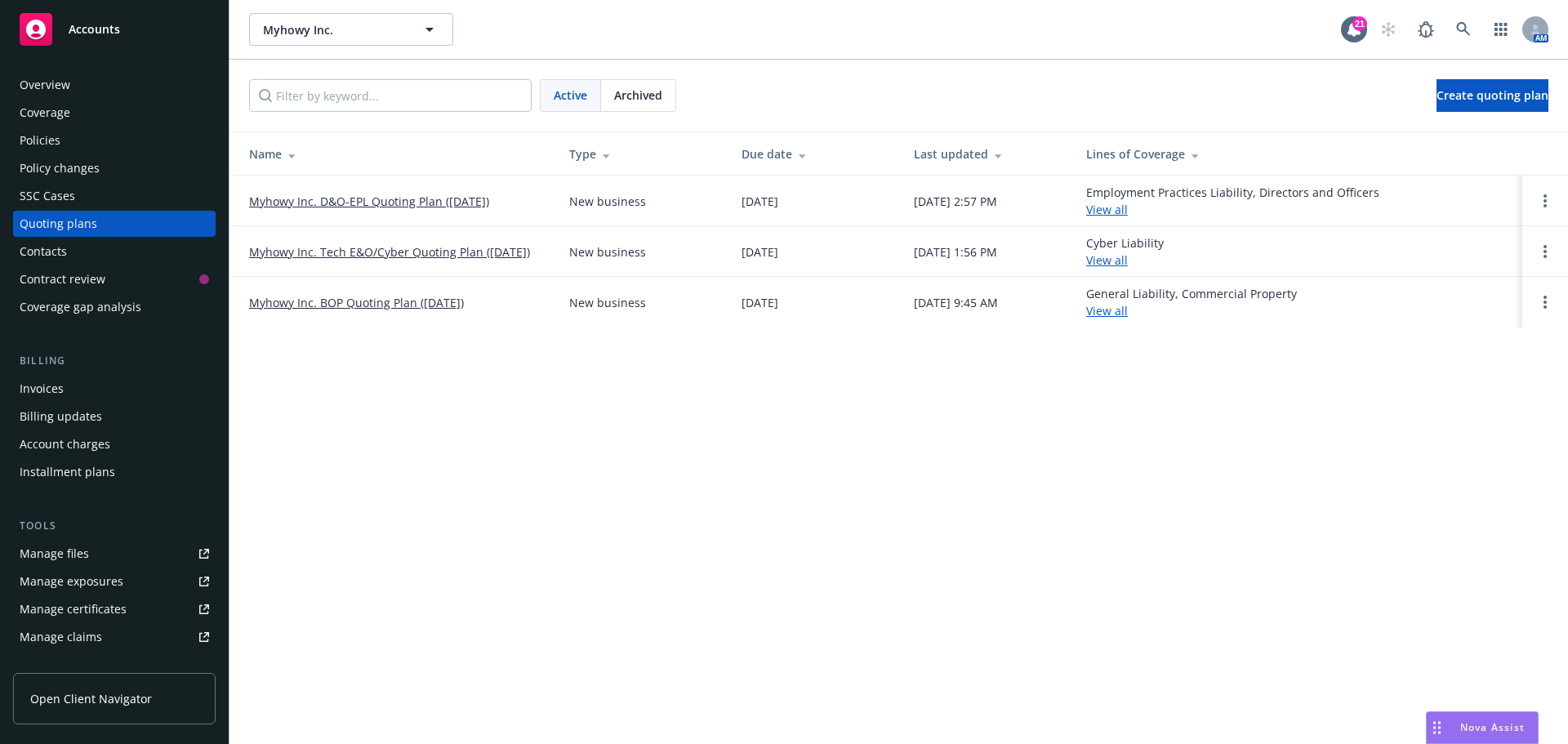
scroll to position [81, 0]
